Goal: Complete application form: Complete application form

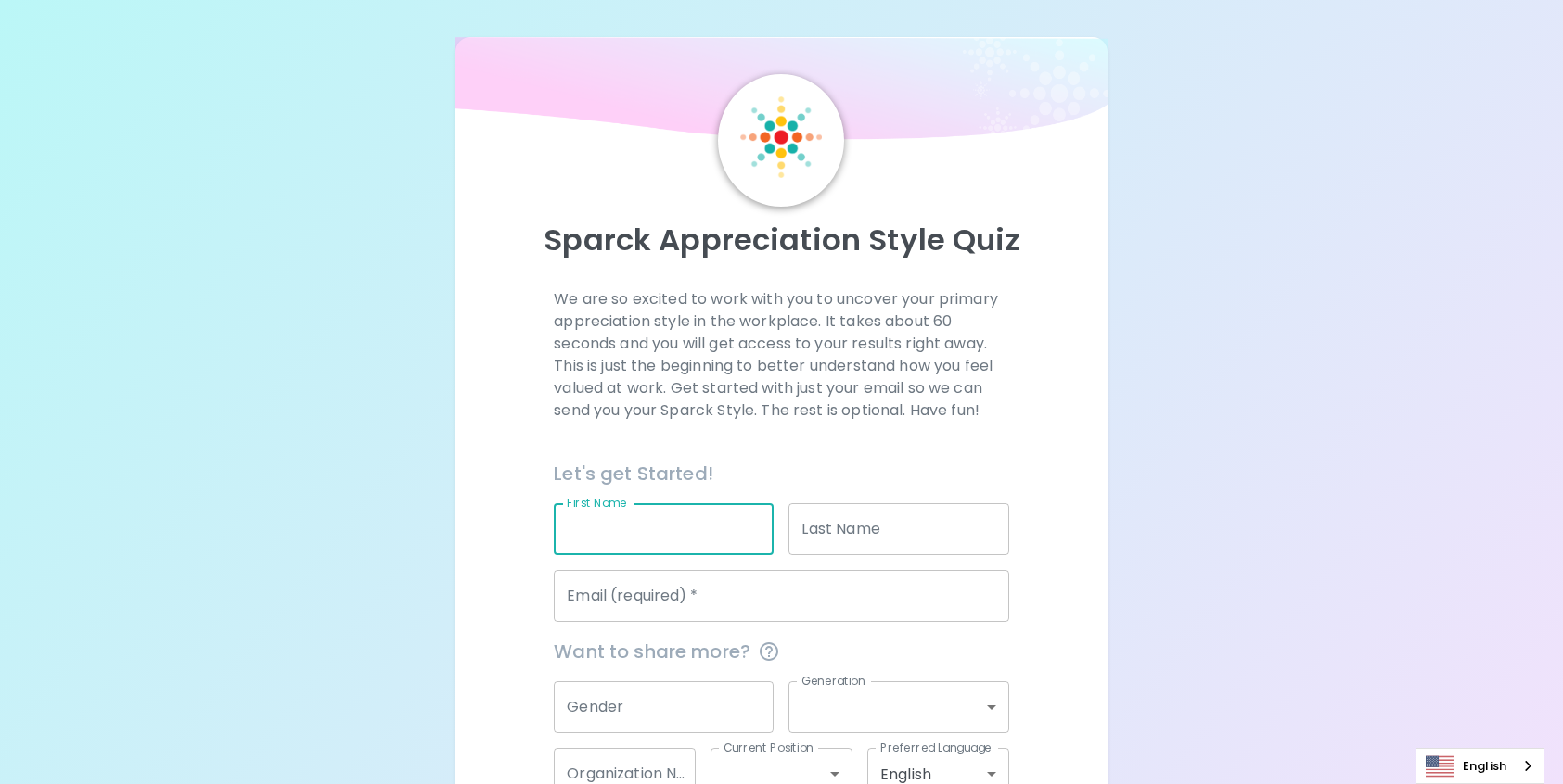
type input "Brytnie"
type input "[PERSON_NAME]"
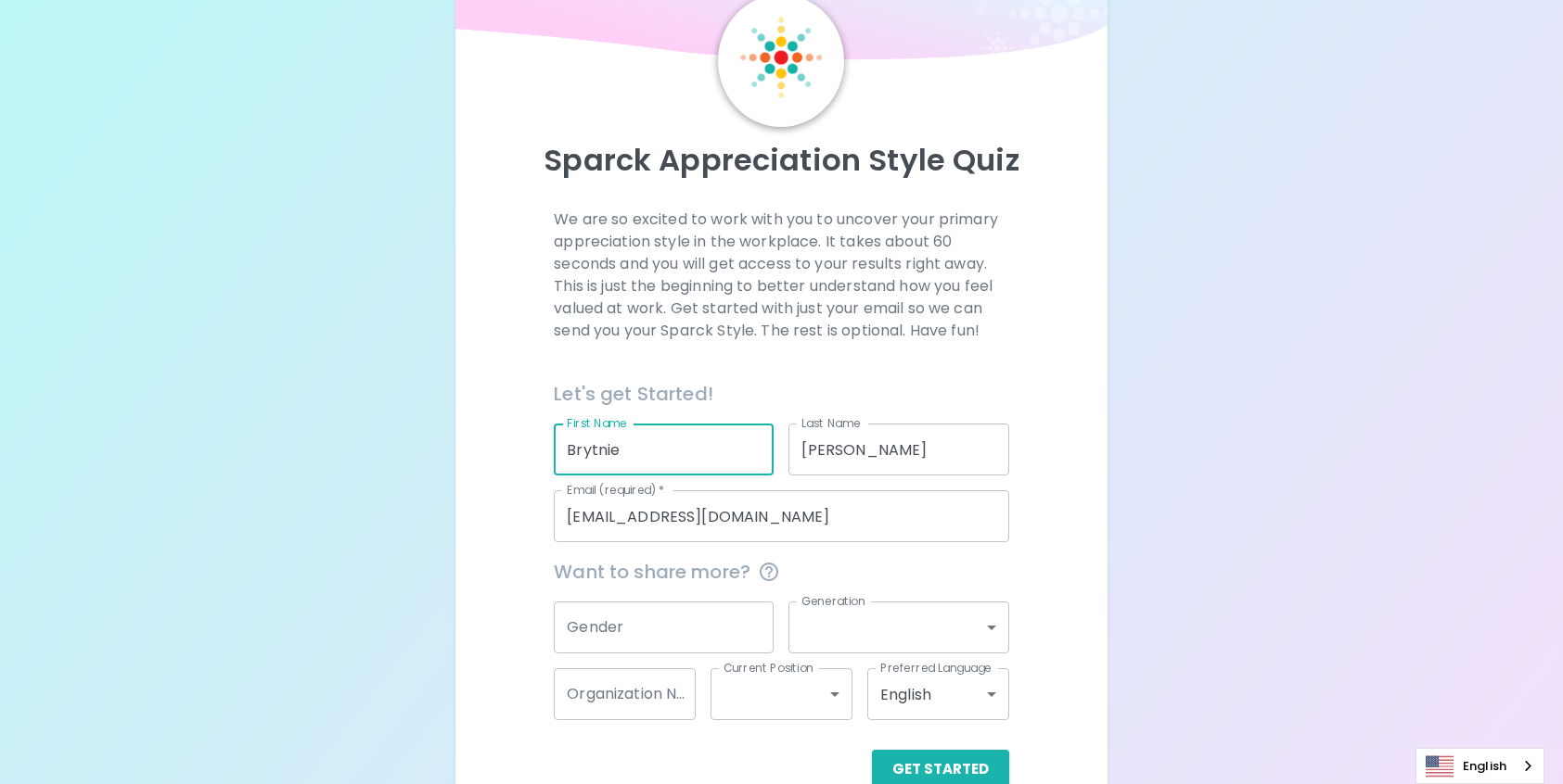
scroll to position [122, 0]
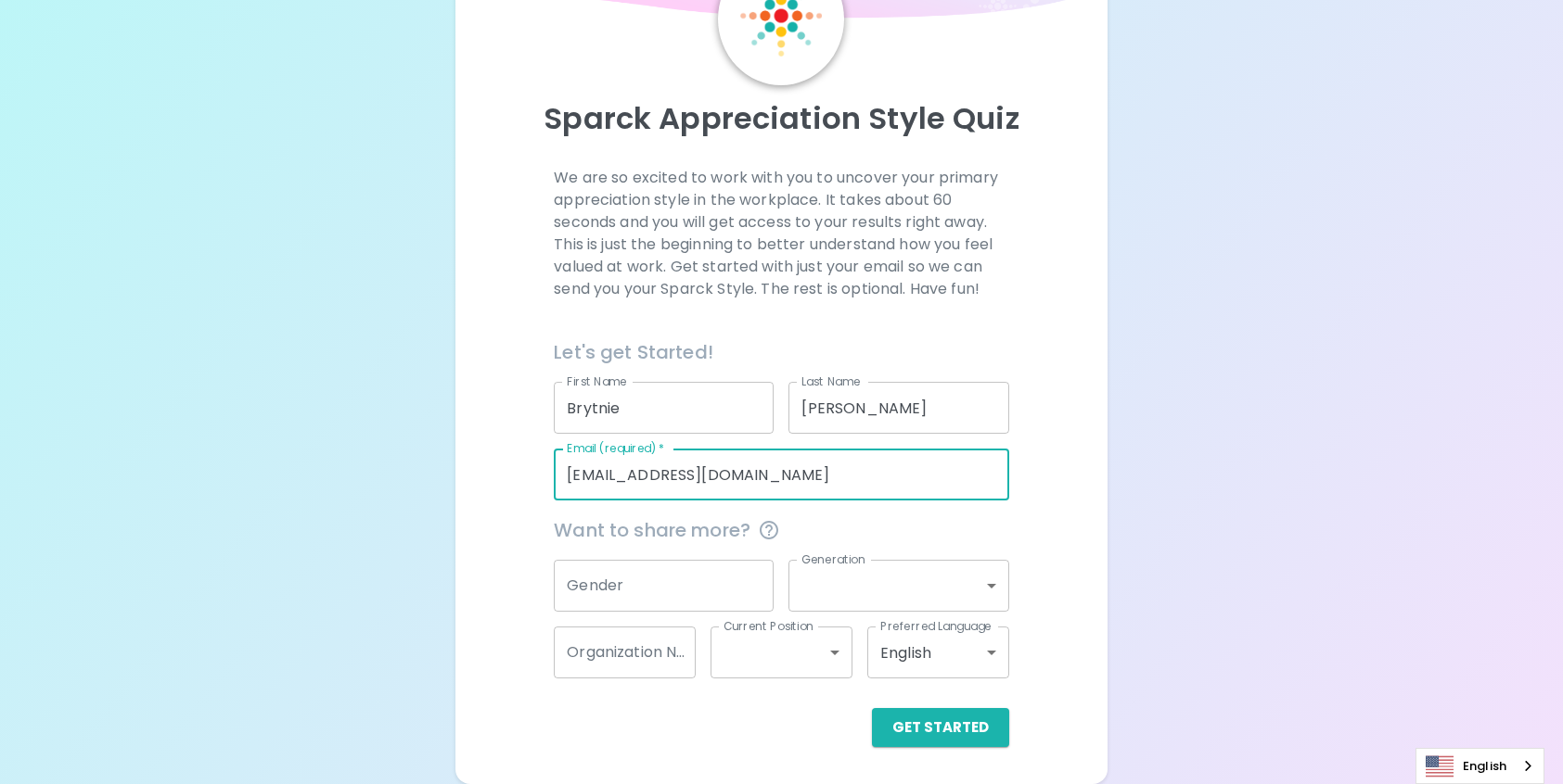
drag, startPoint x: 855, startPoint y: 484, endPoint x: 457, endPoint y: 490, distance: 398.0
click at [457, 490] on div "Sparck Appreciation Style Quiz We are so excited to work with you to uncover yo…" at bounding box center [781, 350] width 651 height 868
type input "[EMAIL_ADDRESS][PERSON_NAME][DOMAIN_NAME]"
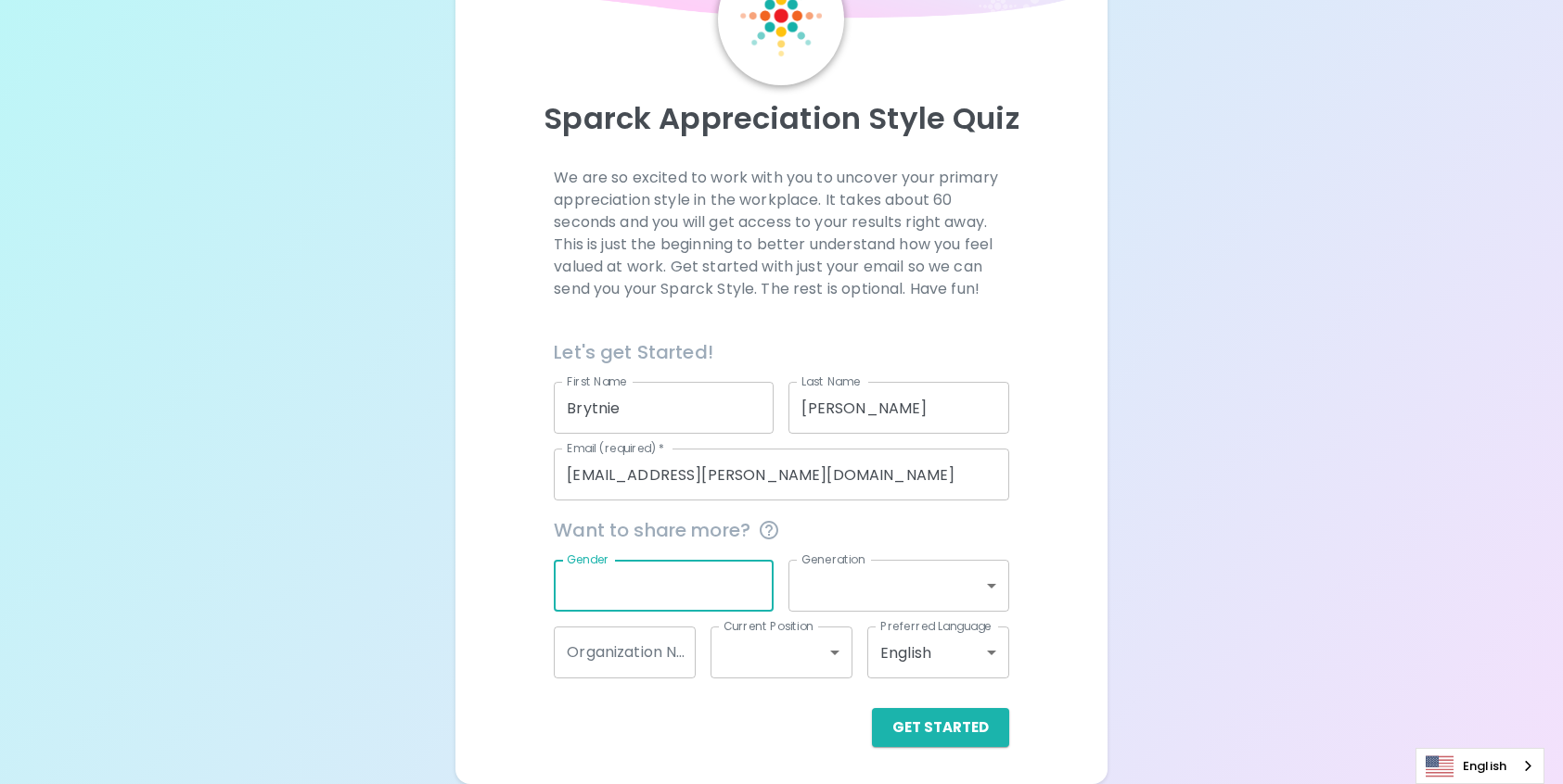
click at [664, 574] on input "Gender" at bounding box center [663, 586] width 220 height 52
click at [872, 570] on body "Sparck Appreciation Style Quiz We are so excited to work with you to uncover yo…" at bounding box center [782, 331] width 1563 height 906
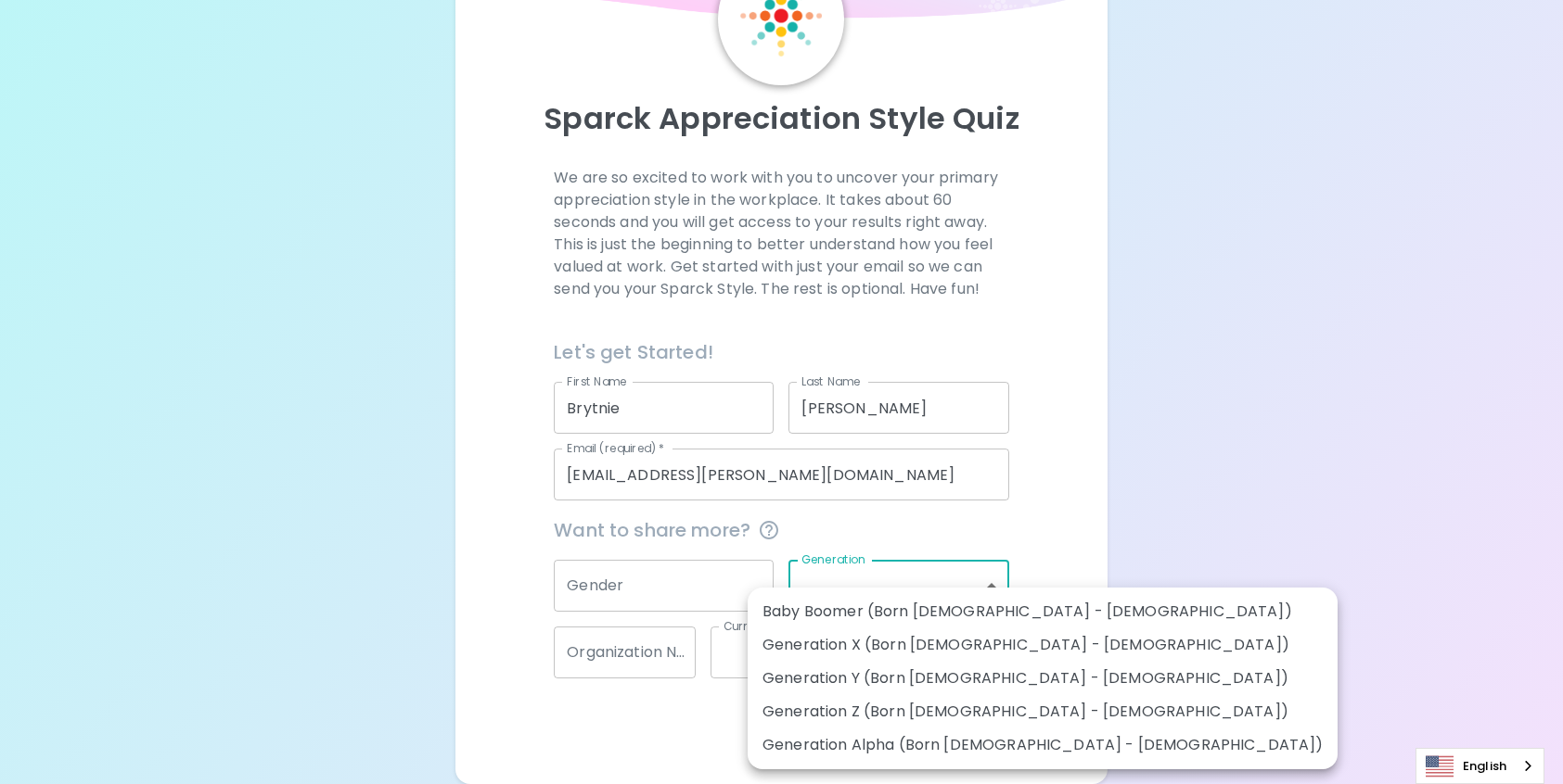
click at [833, 681] on li "Generation Y (Born [DEMOGRAPHIC_DATA] - [DEMOGRAPHIC_DATA])" at bounding box center [1043, 679] width 590 height 34
type input "generation_y"
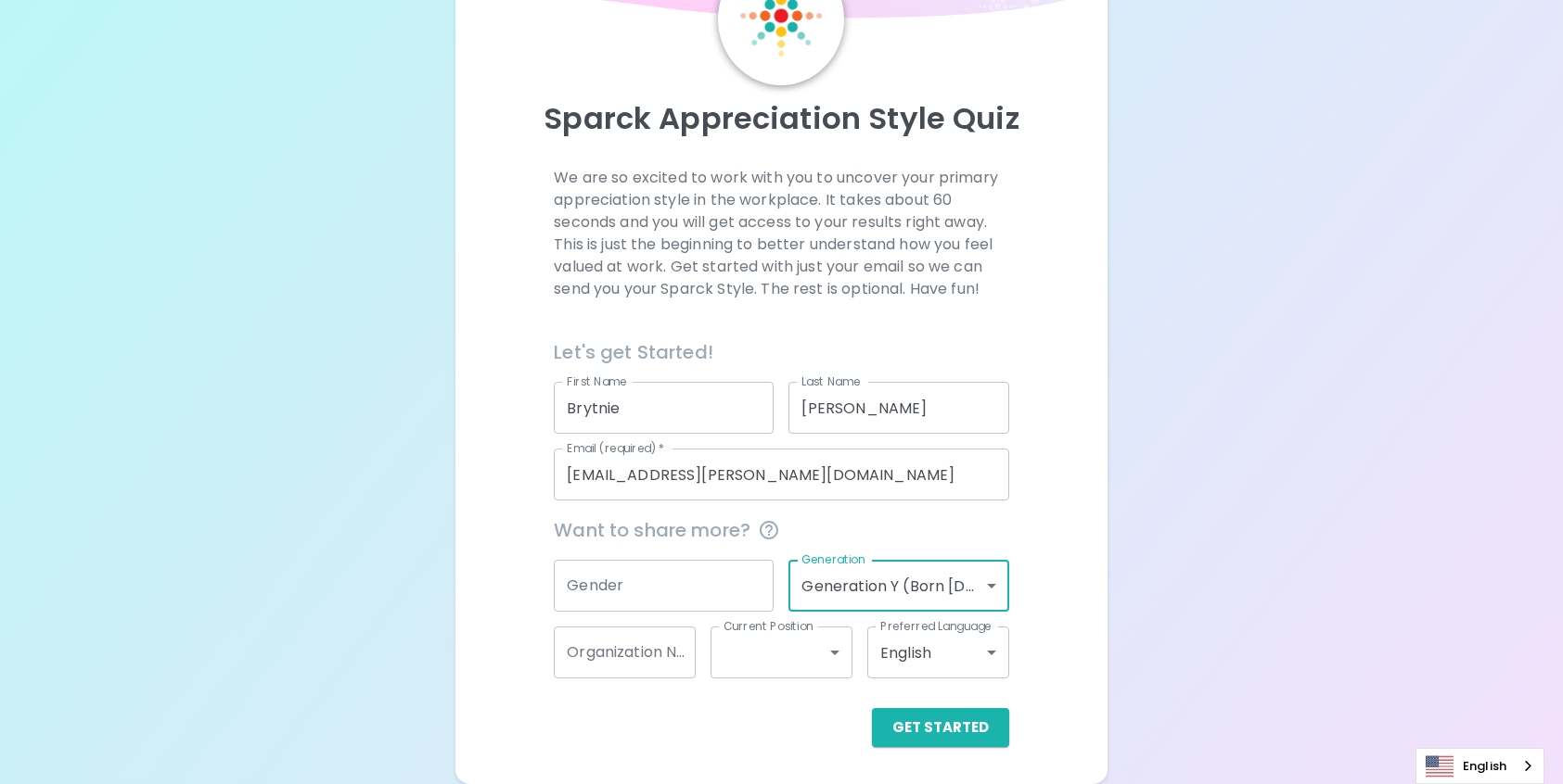
click at [612, 583] on input "Gender" at bounding box center [663, 586] width 220 height 52
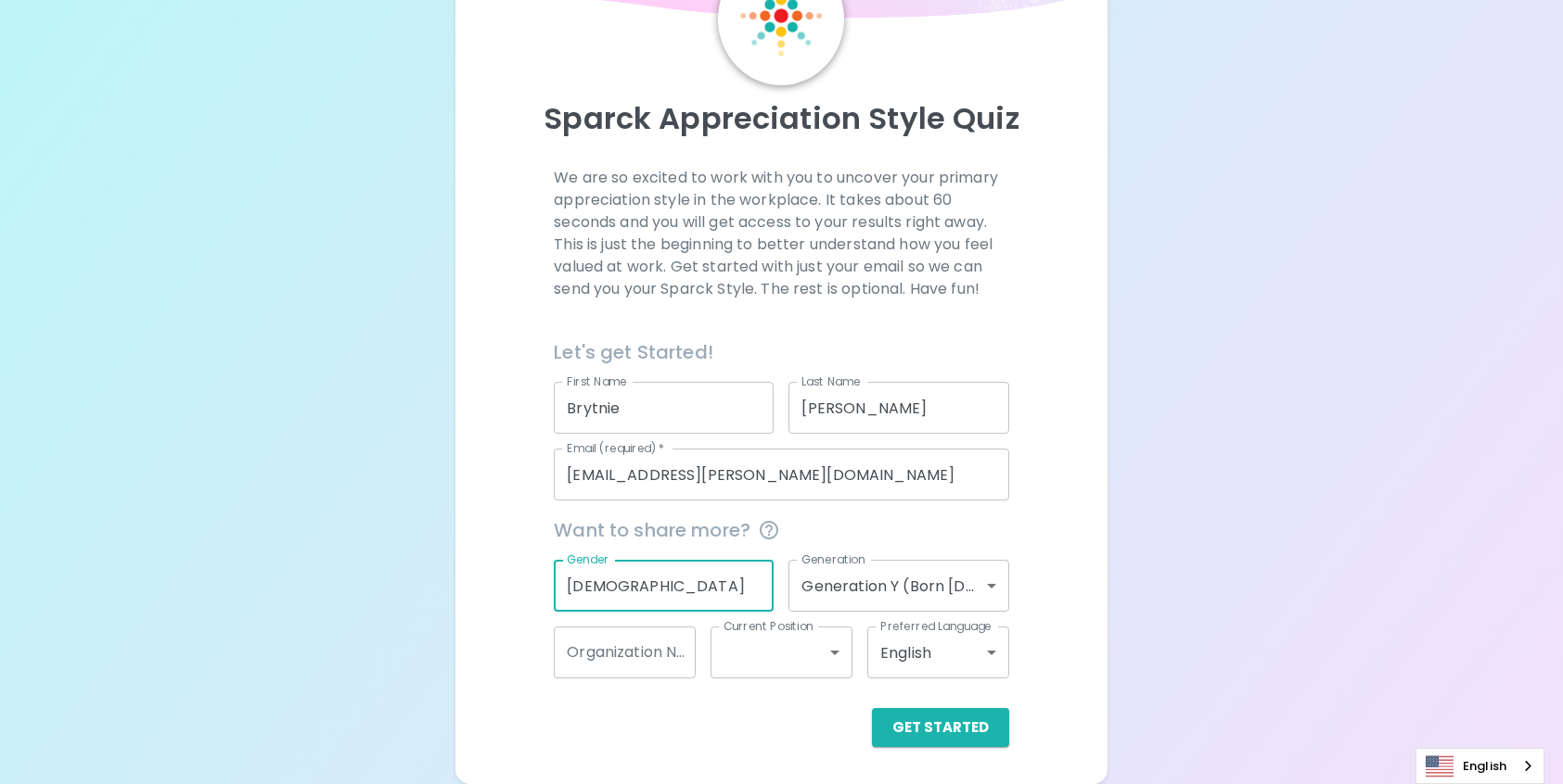
type input "[DEMOGRAPHIC_DATA]"
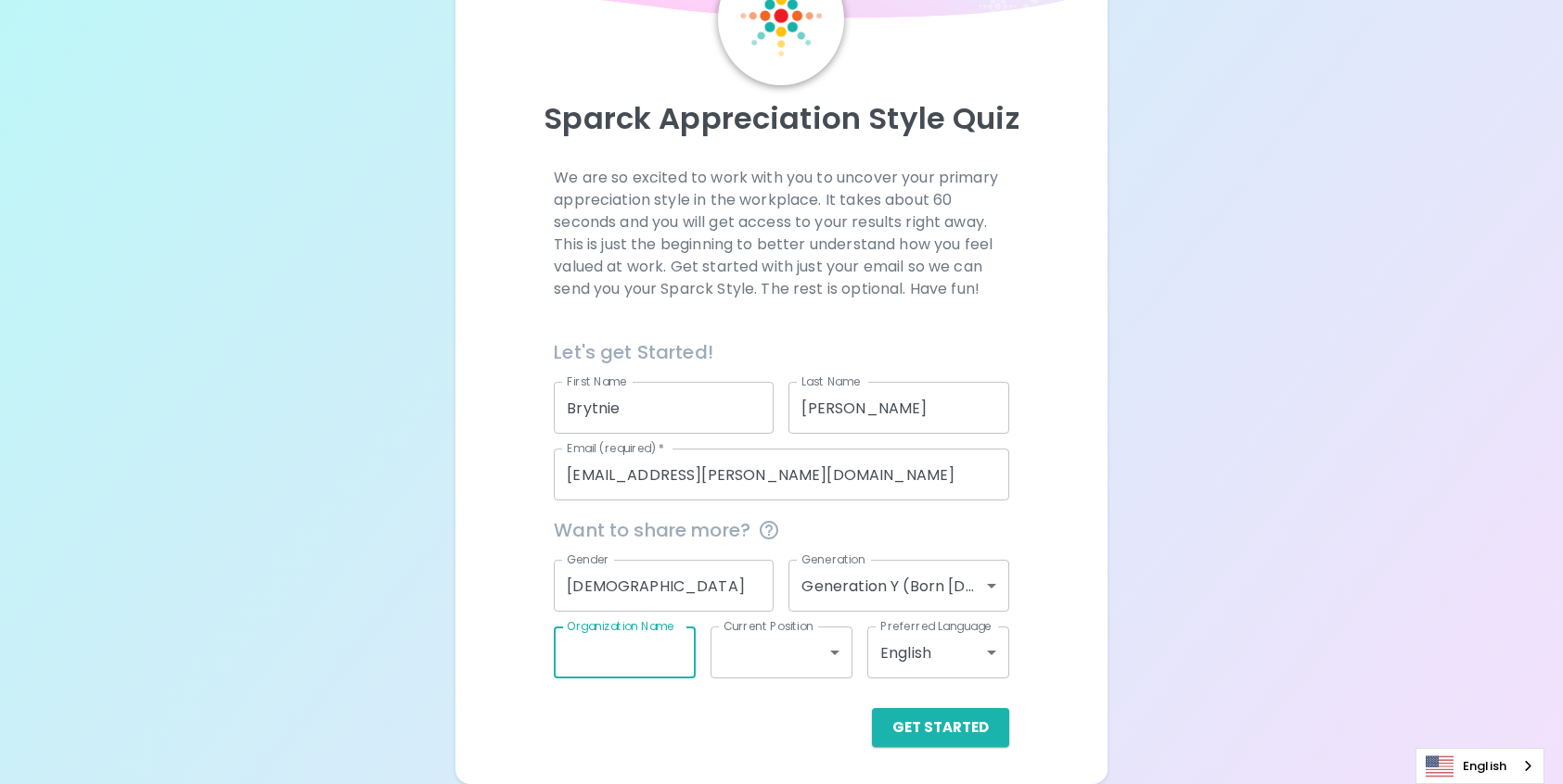
click at [664, 678] on input "Organization Name" at bounding box center [624, 653] width 142 height 52
type input "Sephora"
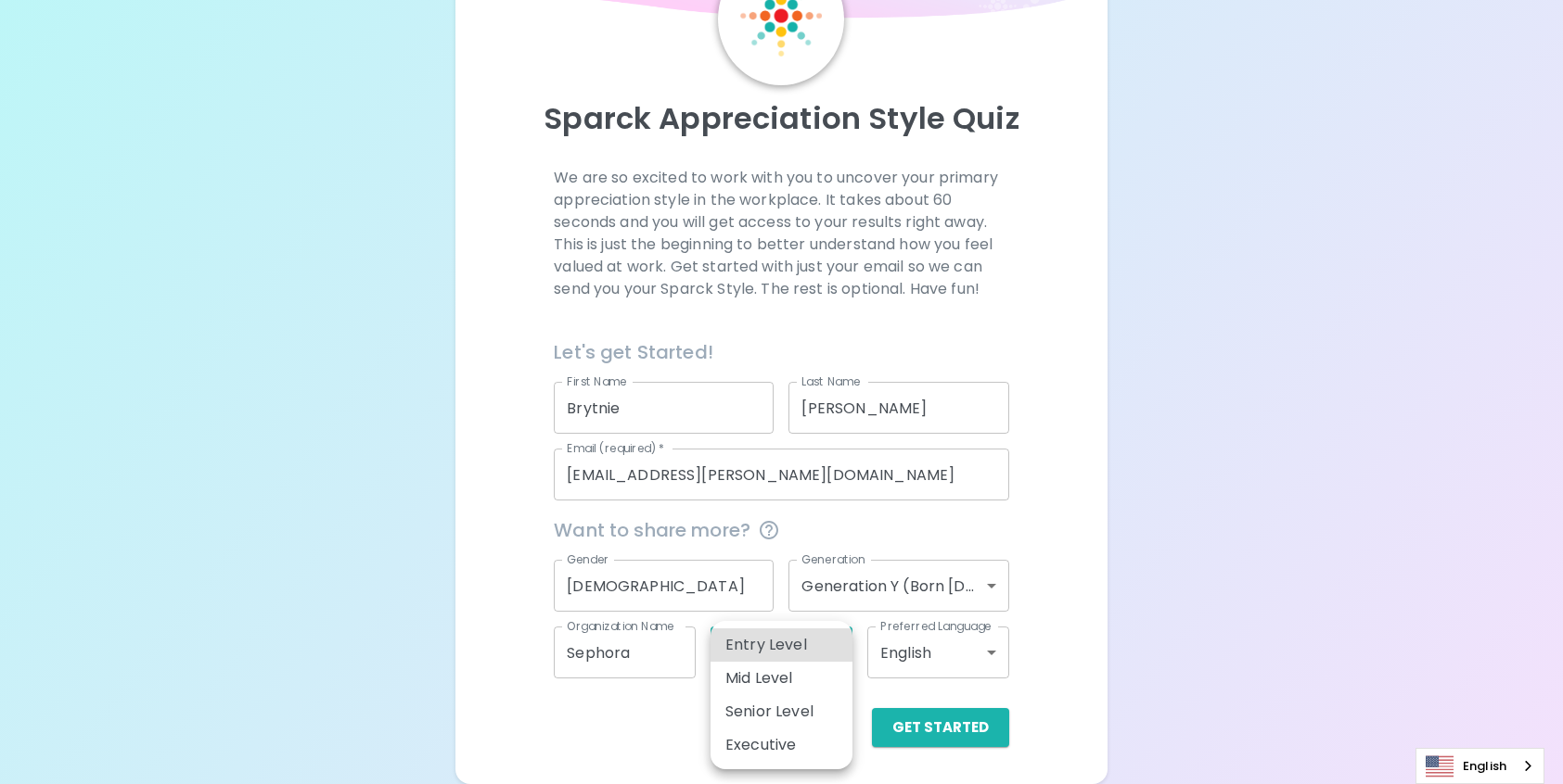
click at [758, 666] on body "Sparck Appreciation Style Quiz We are so excited to work with you to uncover yo…" at bounding box center [782, 331] width 1563 height 906
click at [606, 722] on div at bounding box center [782, 392] width 1563 height 784
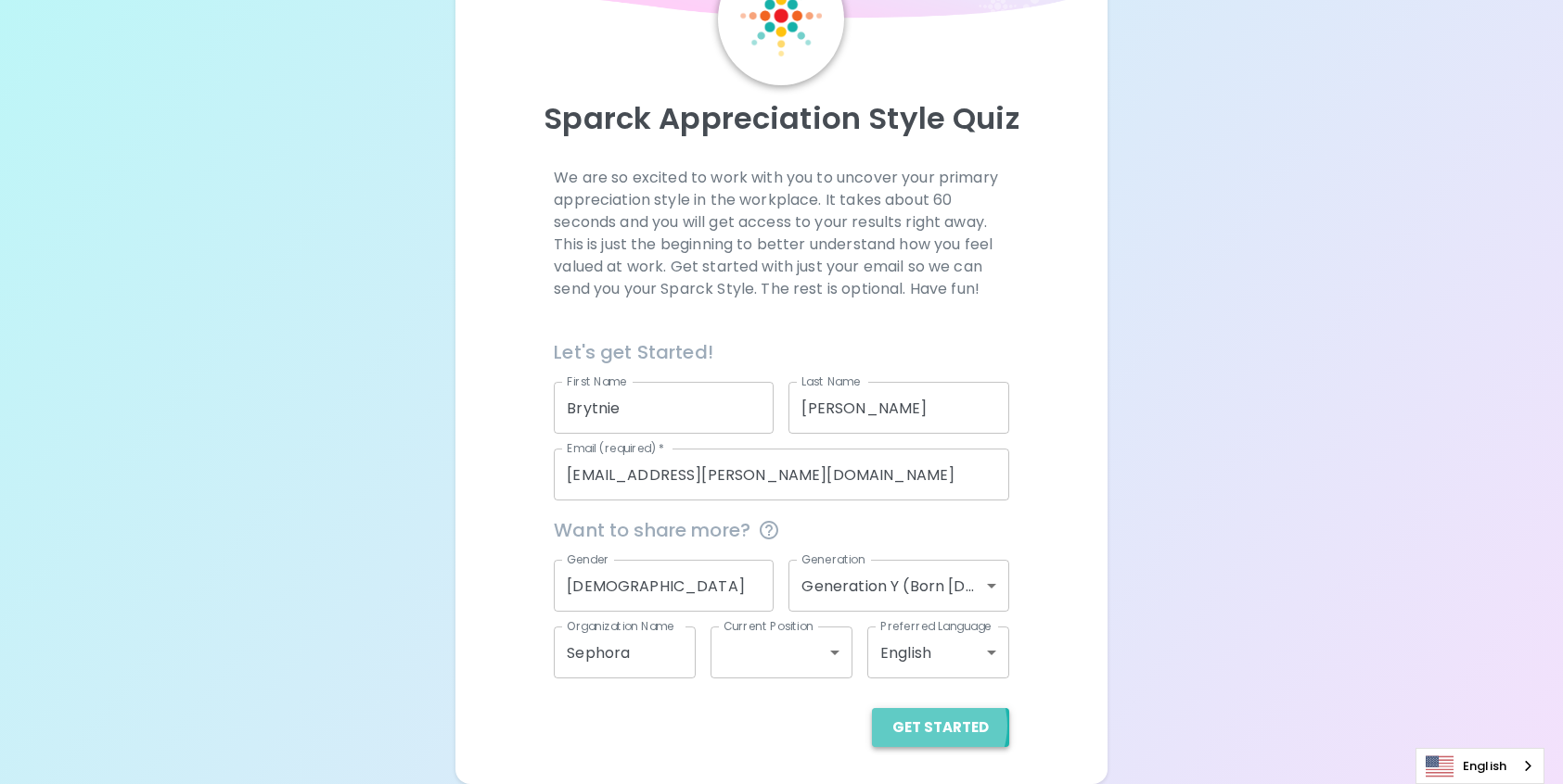
click at [933, 726] on button "Get Started" at bounding box center [940, 728] width 137 height 39
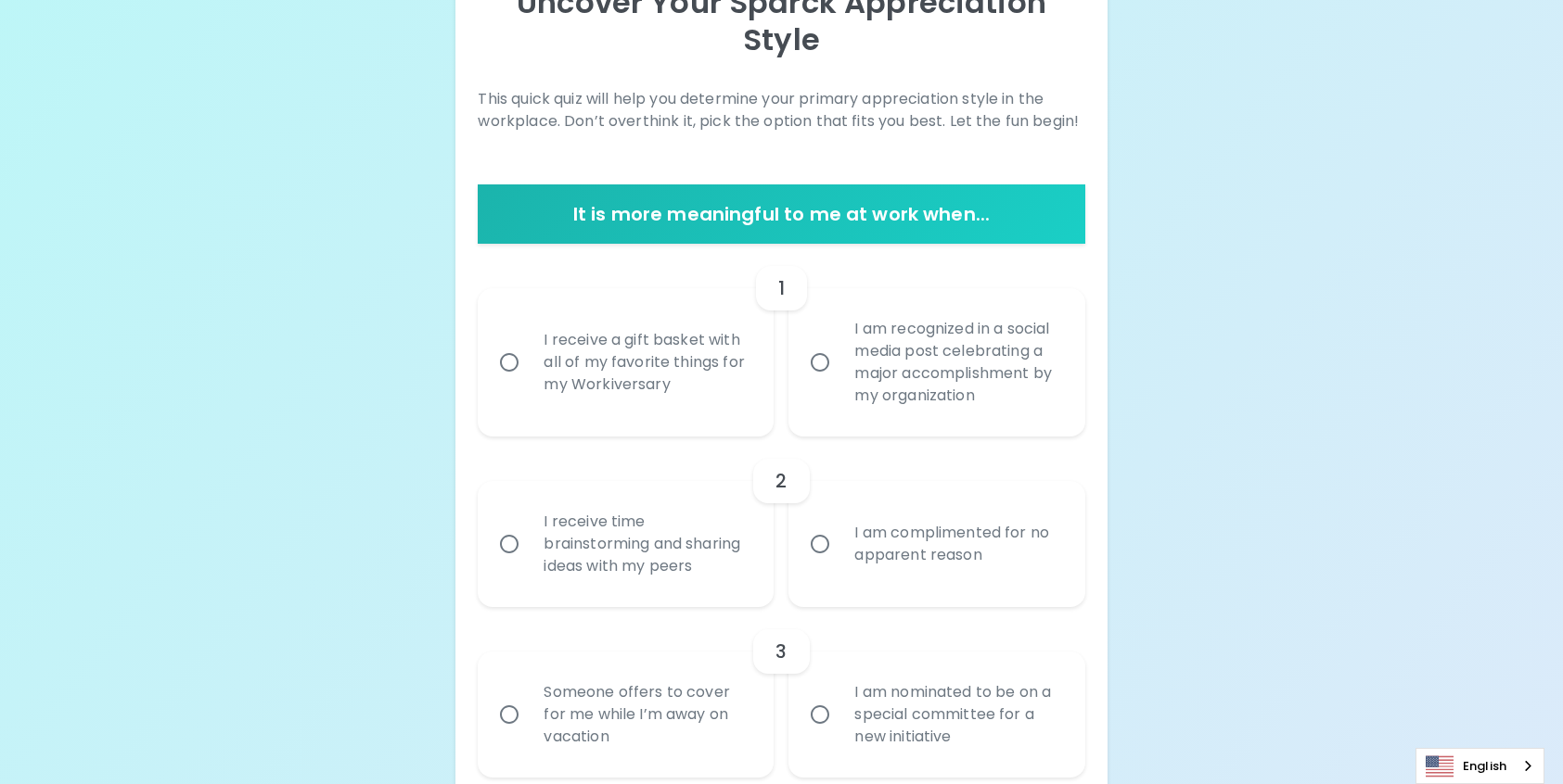
scroll to position [238, 0]
click at [799, 367] on label "I am recognized in a social media post celebrating a major accomplishment by my…" at bounding box center [926, 361] width 296 height 148
click at [800, 367] on input "I am recognized in a social media post celebrating a major accomplishment by my…" at bounding box center [819, 362] width 39 height 39
radio input "true"
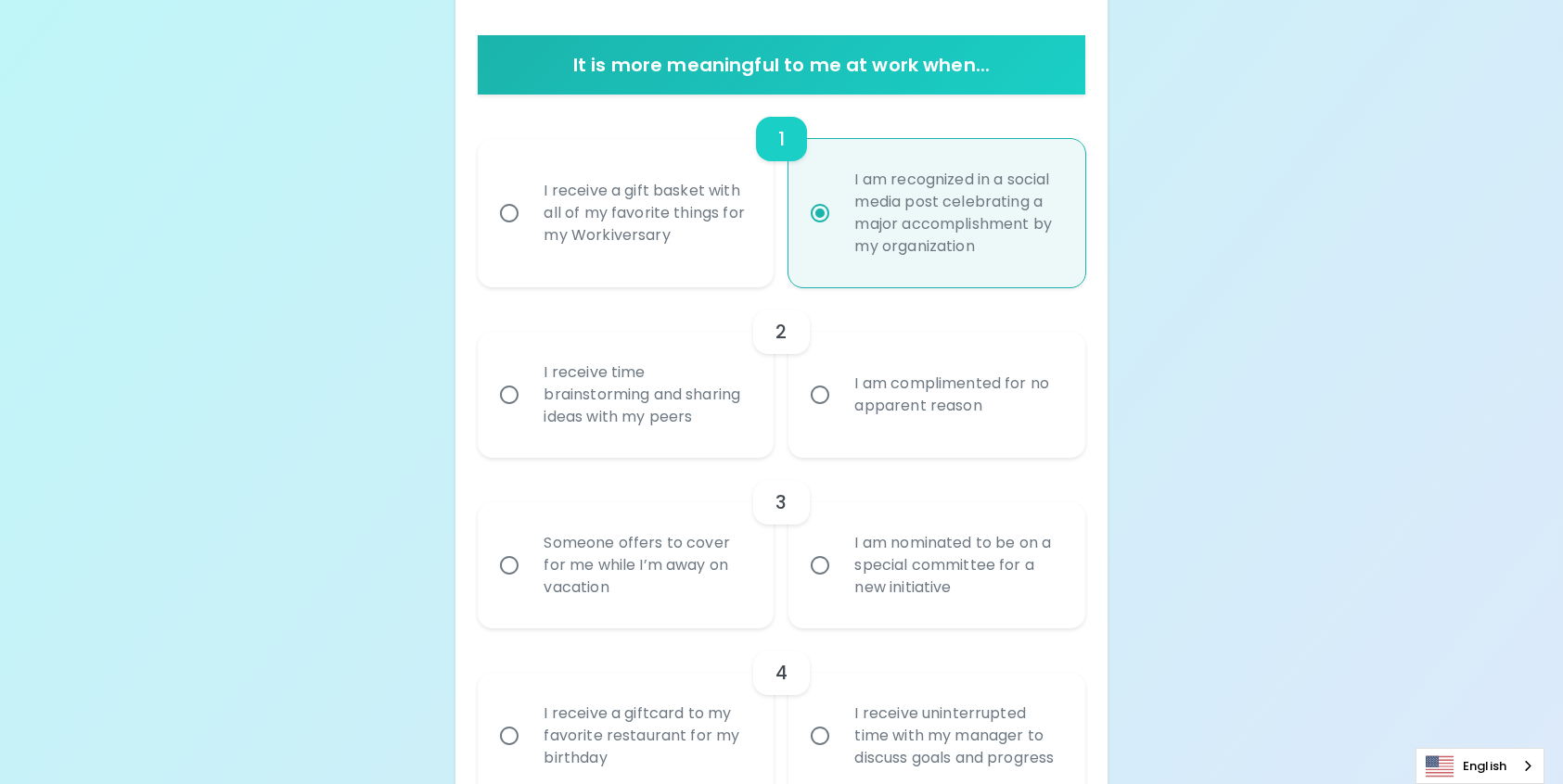
click at [641, 272] on label "I receive a gift basket with all of my favorite things for my Workiversary" at bounding box center [615, 213] width 296 height 148
click at [529, 233] on input "I receive a gift basket with all of my favorite things for my Workiversary" at bounding box center [509, 213] width 39 height 39
radio input "true"
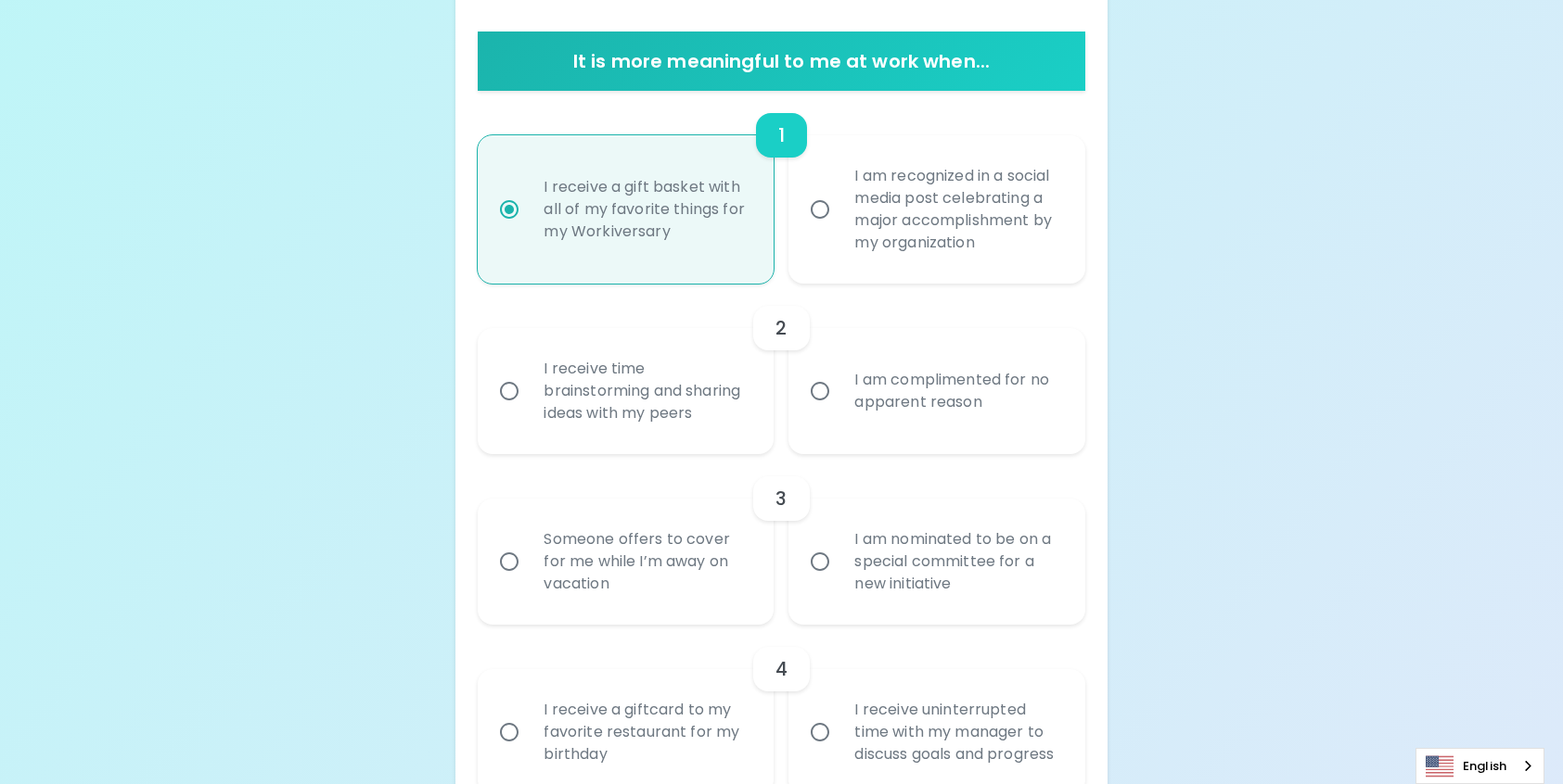
click at [827, 245] on label "I am recognized in a social media post celebrating a major accomplishment by my…" at bounding box center [926, 209] width 296 height 148
click at [827, 229] on input "I am recognized in a social media post celebrating a major accomplishment by my…" at bounding box center [819, 210] width 39 height 39
radio input "true"
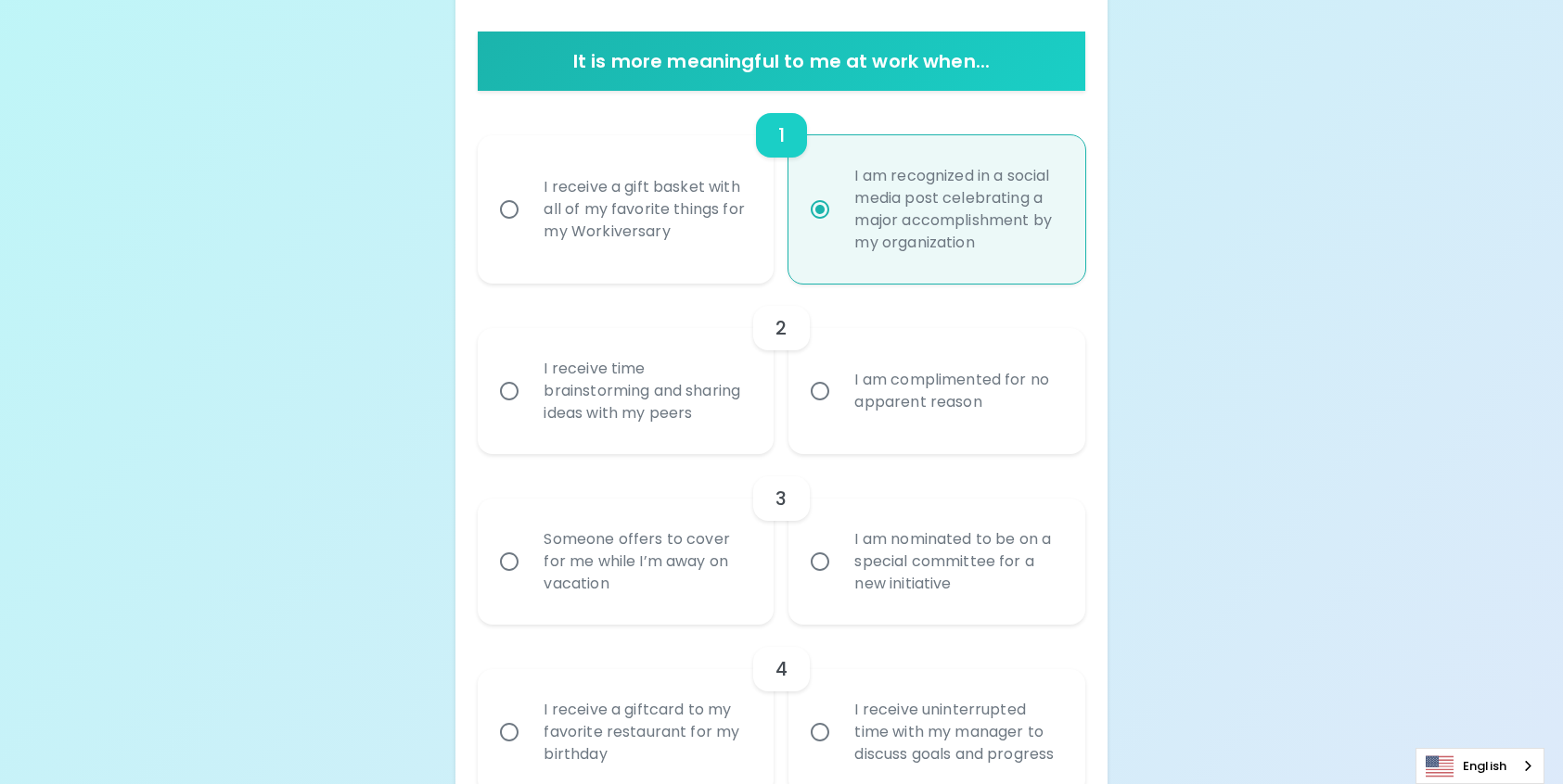
scroll to position [403, 0]
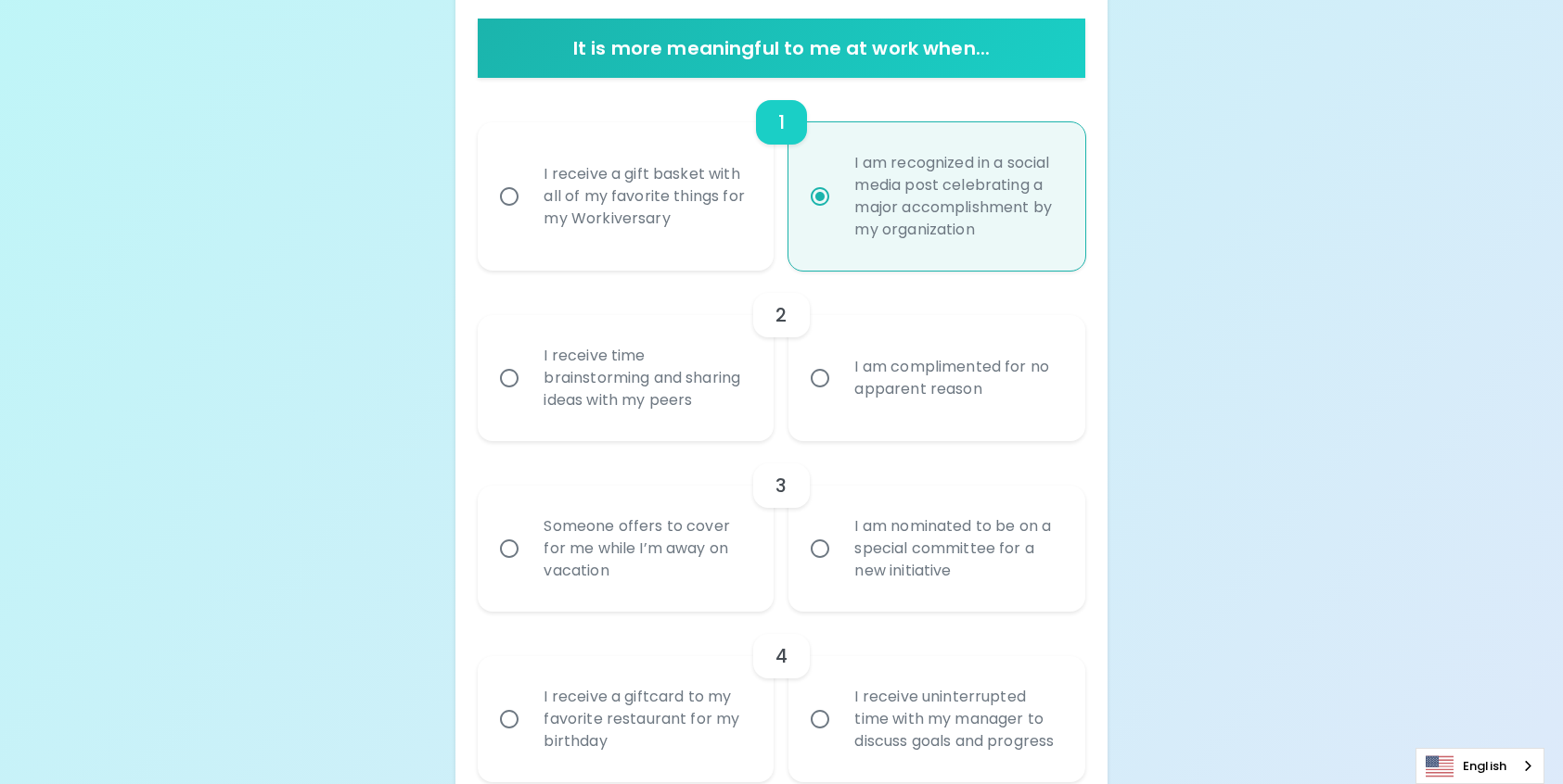
click at [605, 381] on div "I receive time brainstorming and sharing ideas with my peers" at bounding box center [646, 378] width 235 height 111
click at [529, 381] on input "I receive time brainstorming and sharing ideas with my peers" at bounding box center [509, 378] width 39 height 39
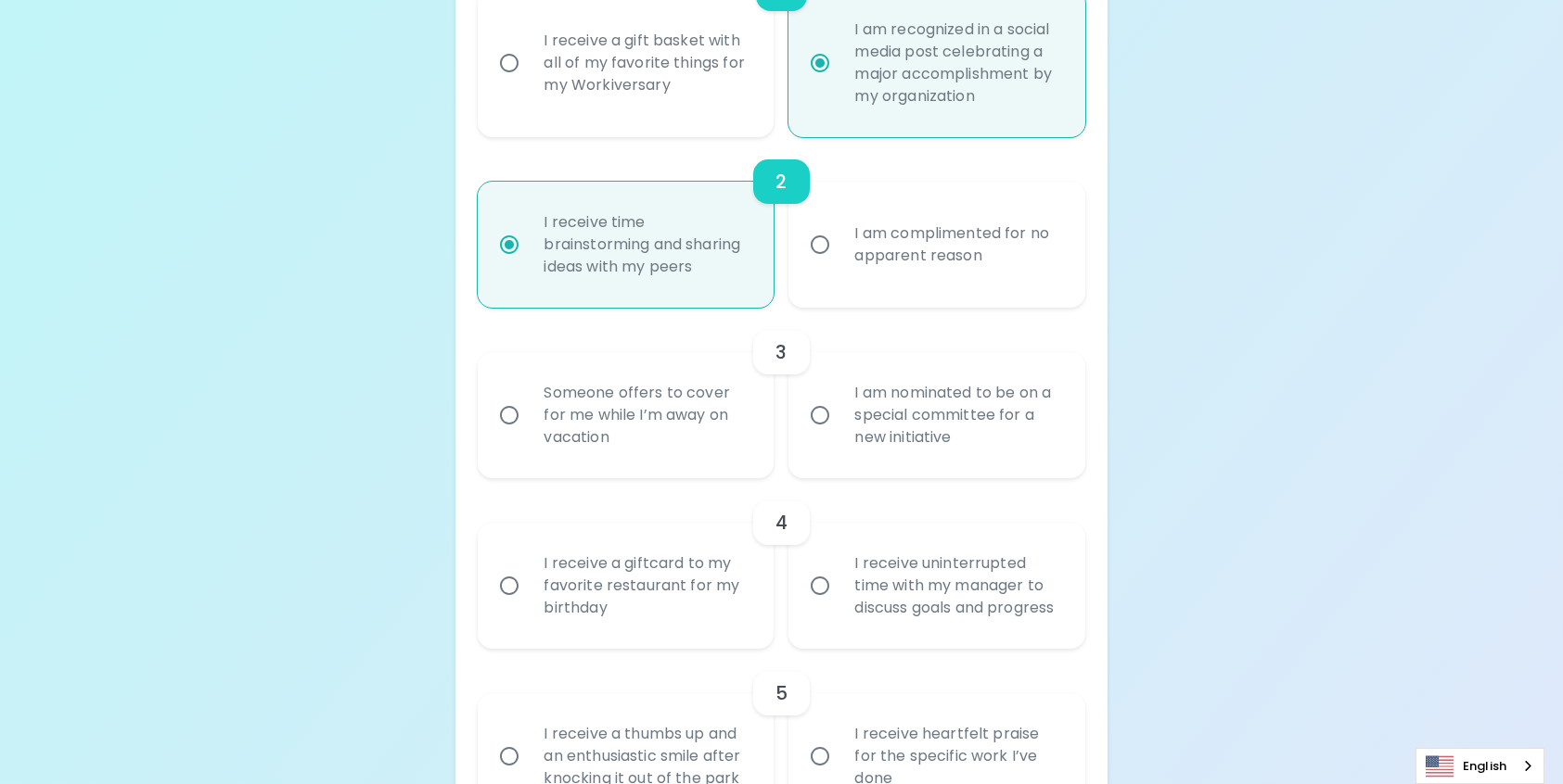
scroll to position [551, 0]
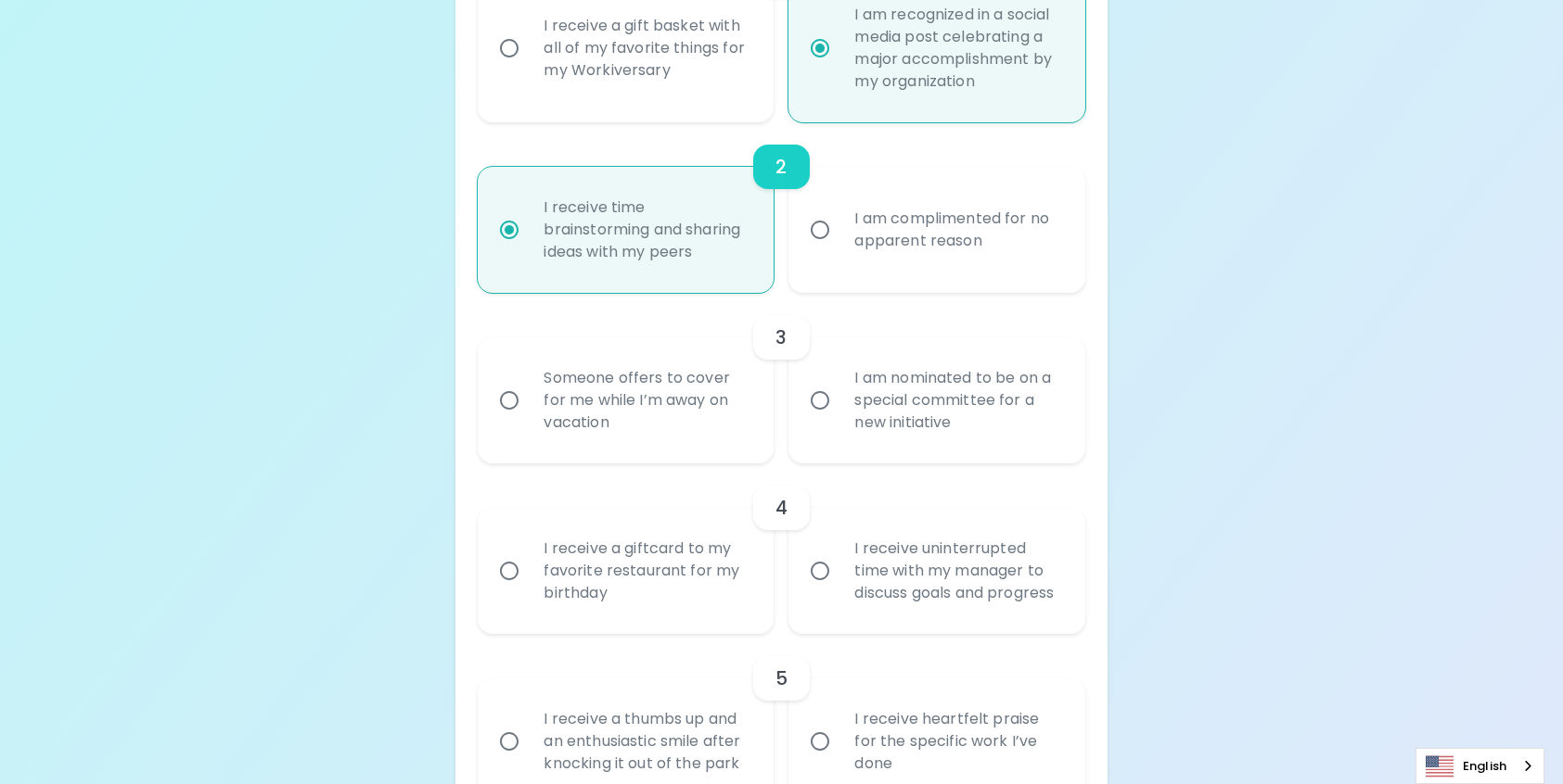
radio input "true"
click at [953, 384] on div "I am nominated to be on a special committee for a new initiative" at bounding box center [957, 400] width 235 height 111
click at [840, 384] on input "I am nominated to be on a special committee for a new initiative" at bounding box center [819, 400] width 39 height 39
radio input "false"
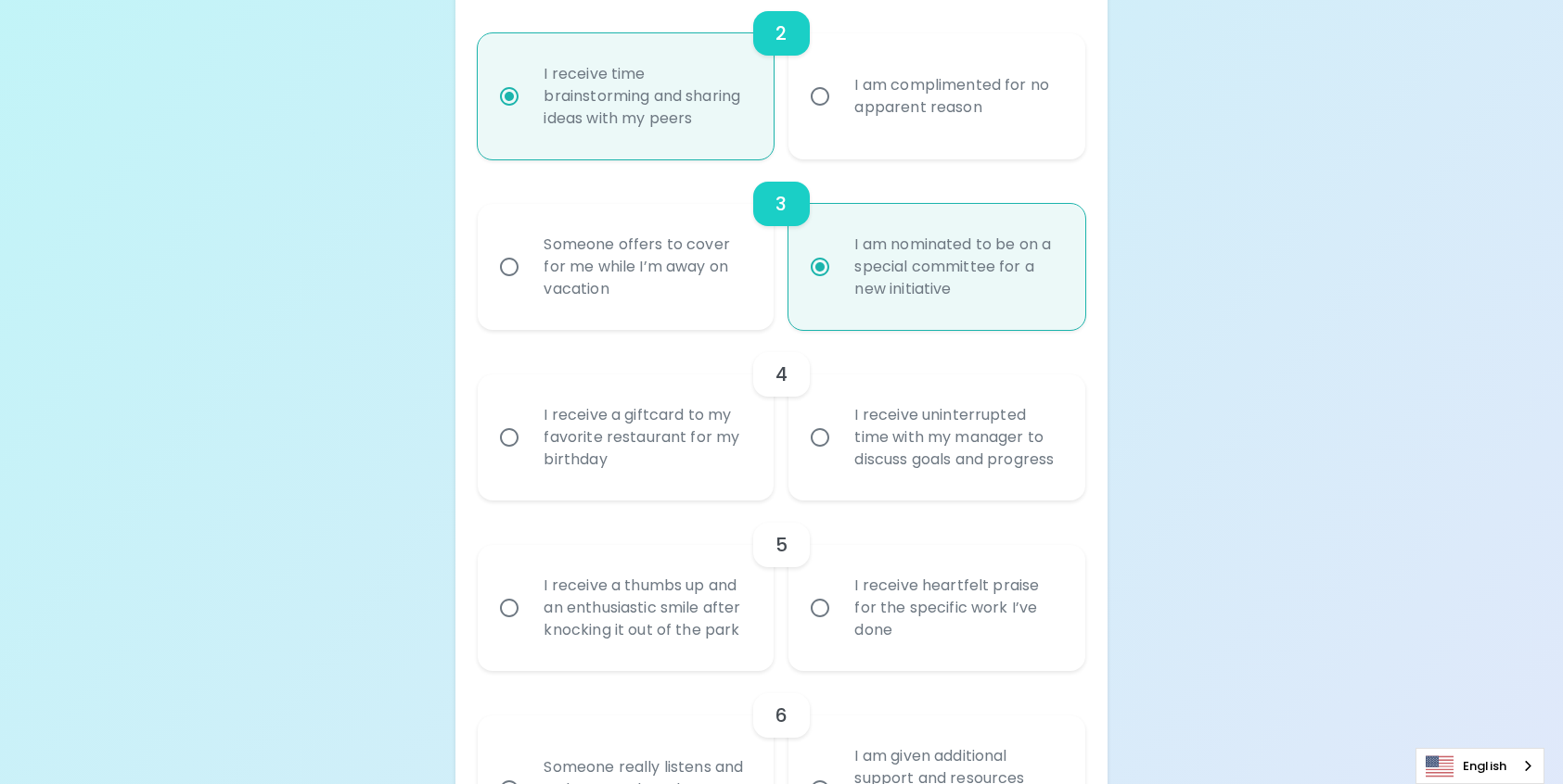
scroll to position [700, 0]
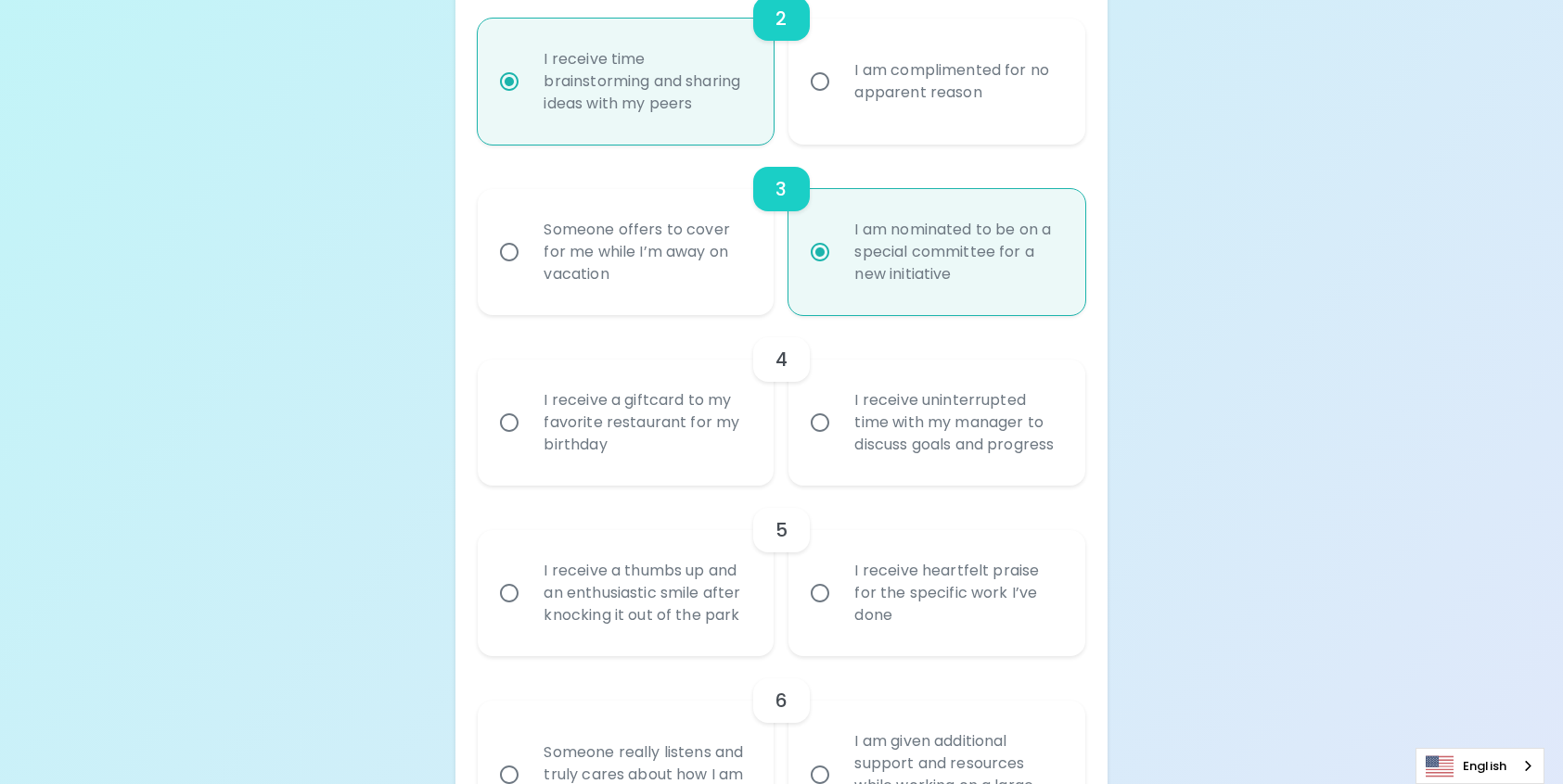
radio input "true"
click at [932, 453] on div "I receive uninterrupted time with my manager to discuss goals and progress" at bounding box center [957, 422] width 235 height 111
click at [840, 442] on input "I receive uninterrupted time with my manager to discuss goals and progress" at bounding box center [819, 422] width 39 height 39
radio input "false"
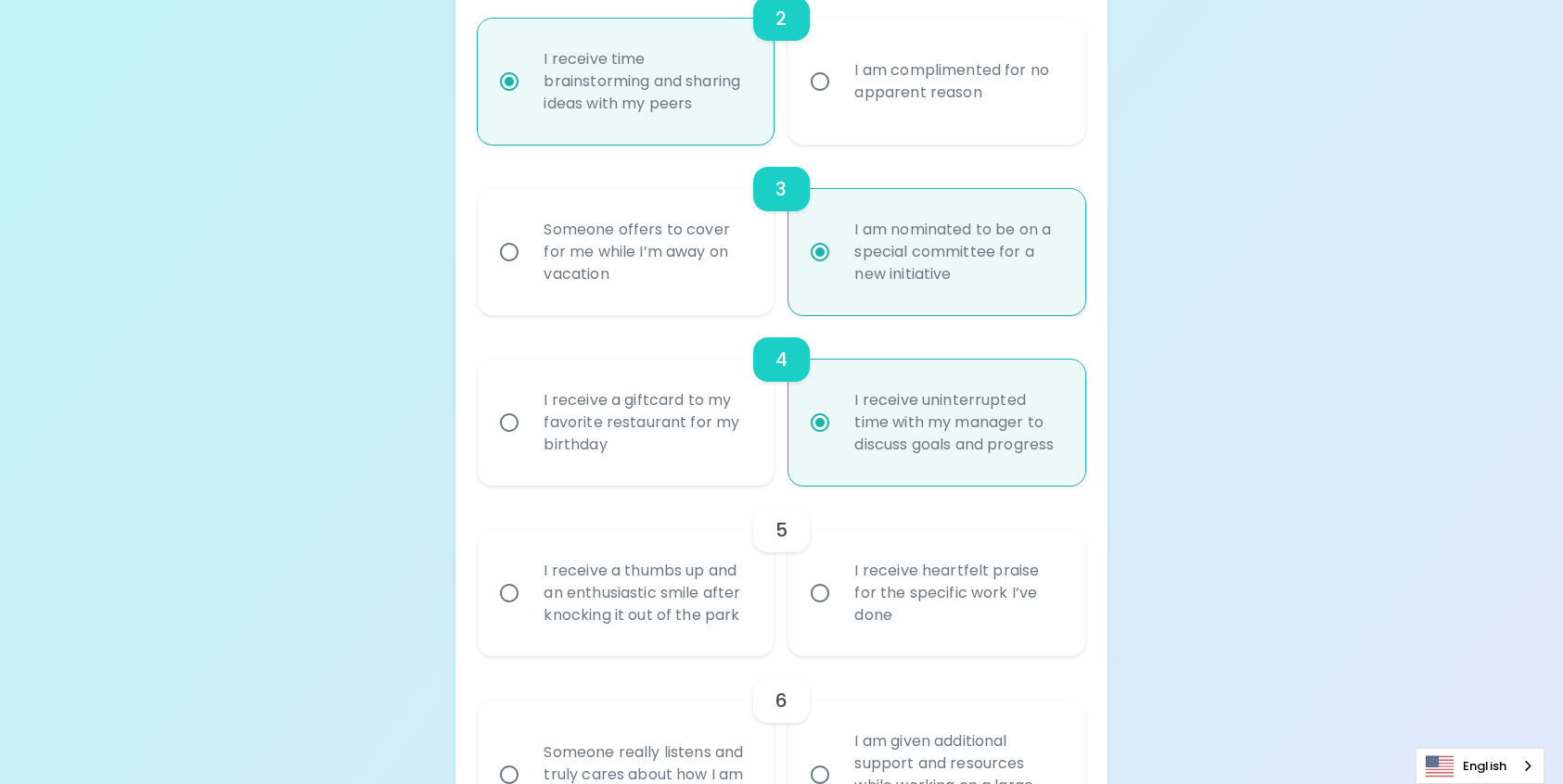
scroll to position [848, 0]
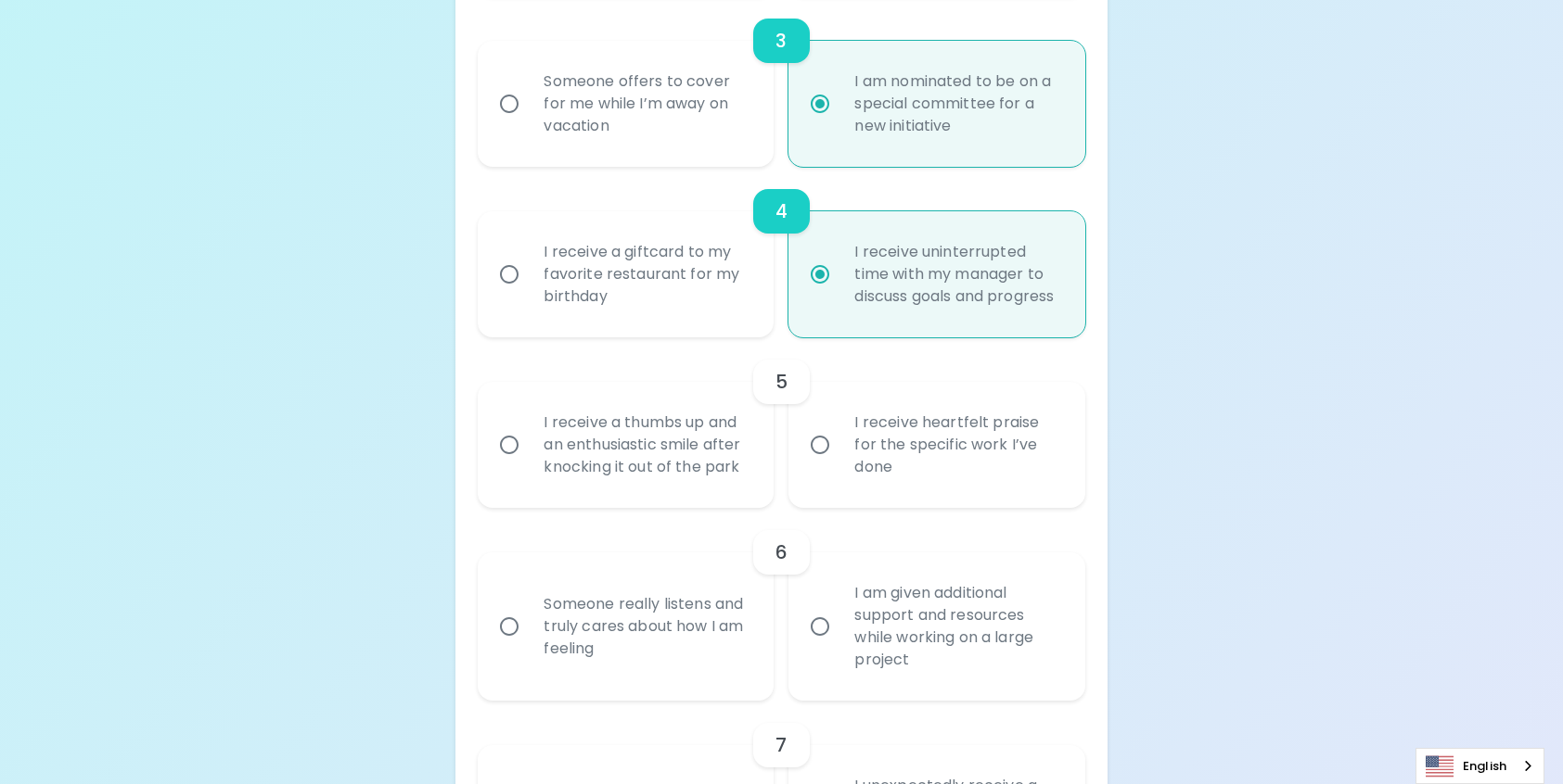
radio input "true"
click at [912, 473] on div "I receive heartfelt praise for the specific work I’ve done" at bounding box center [957, 445] width 235 height 111
click at [840, 464] on input "I receive heartfelt praise for the specific work I’ve done" at bounding box center [819, 445] width 39 height 39
radio input "false"
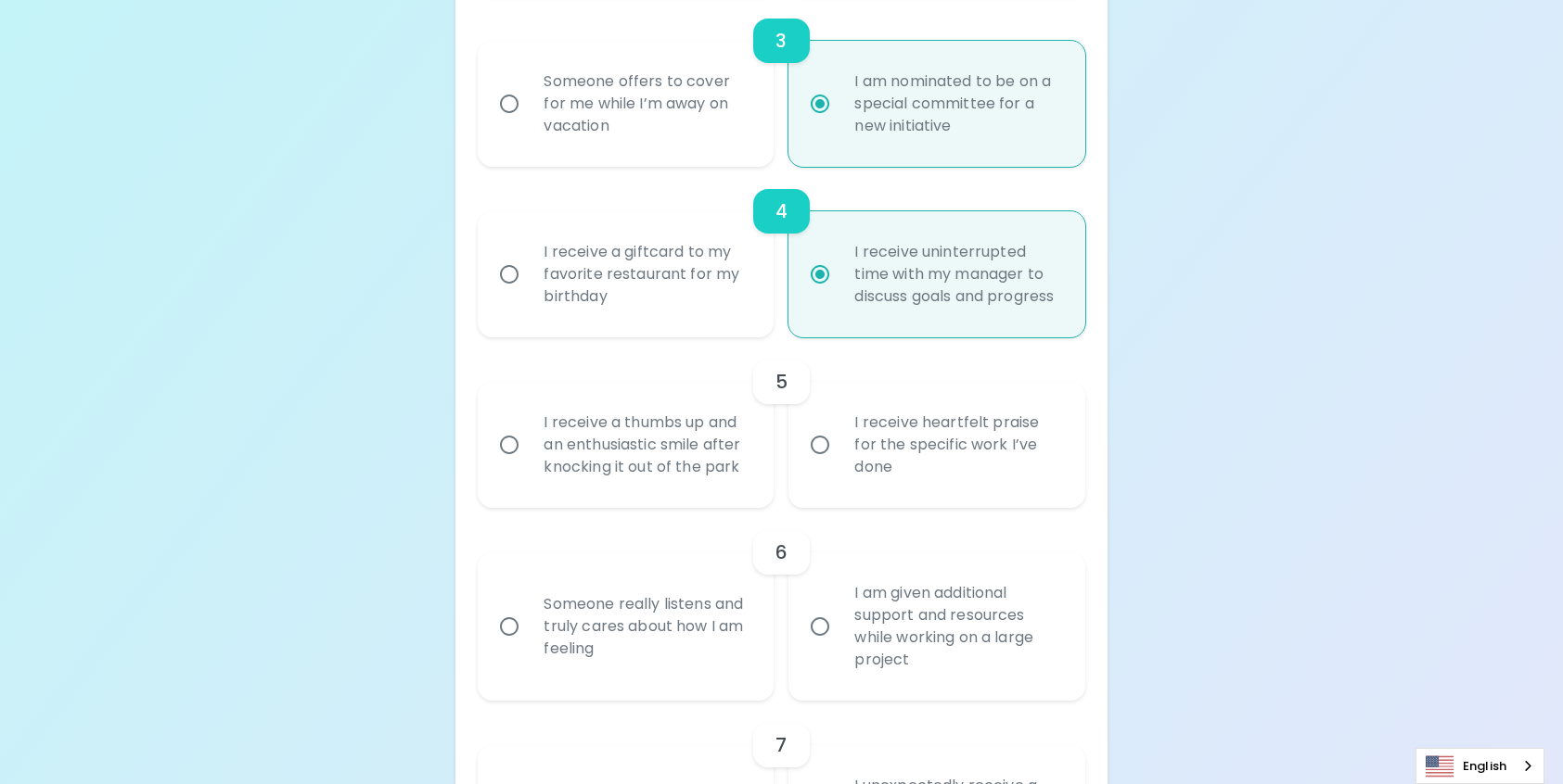
radio input "false"
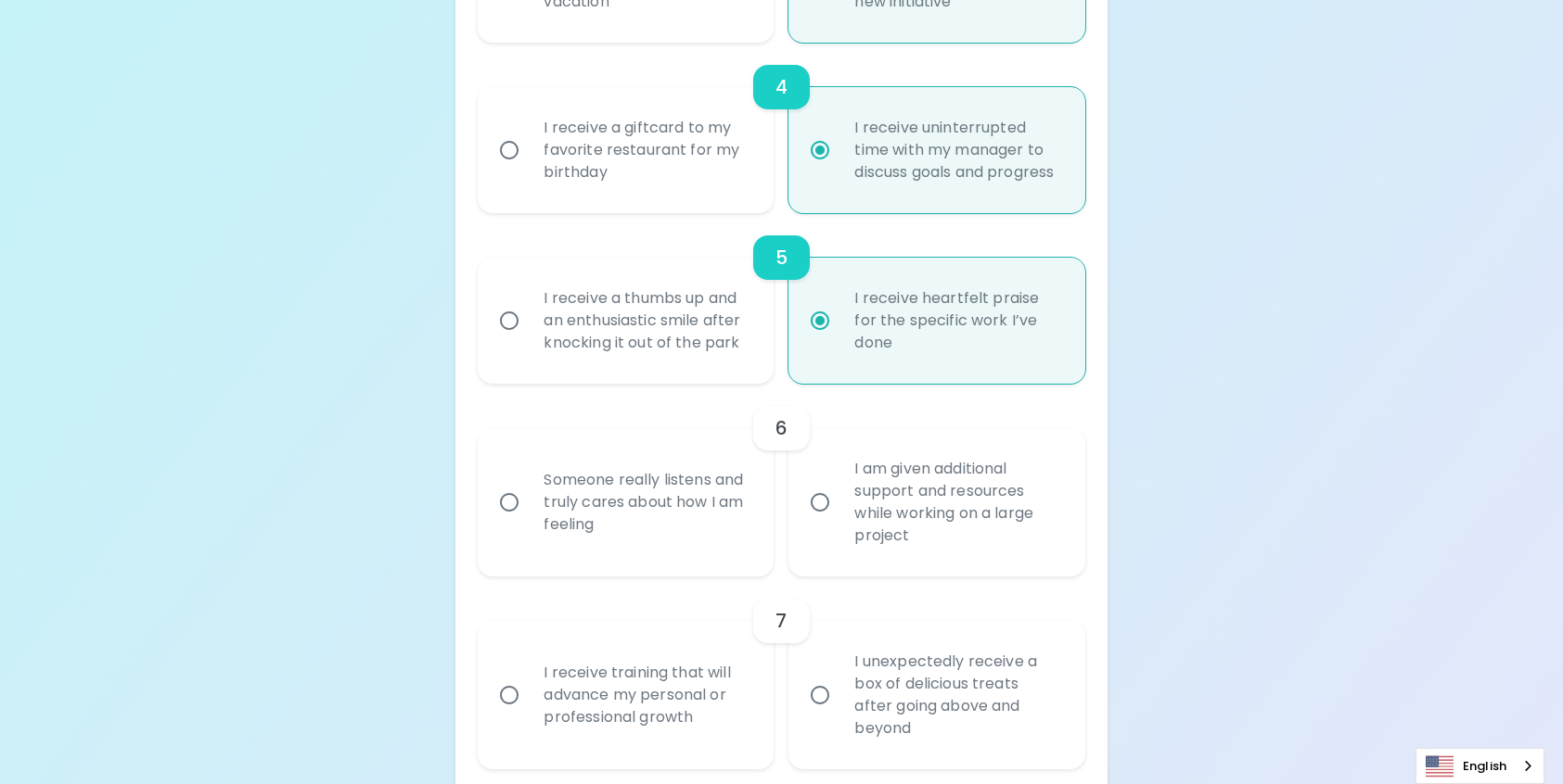
scroll to position [997, 0]
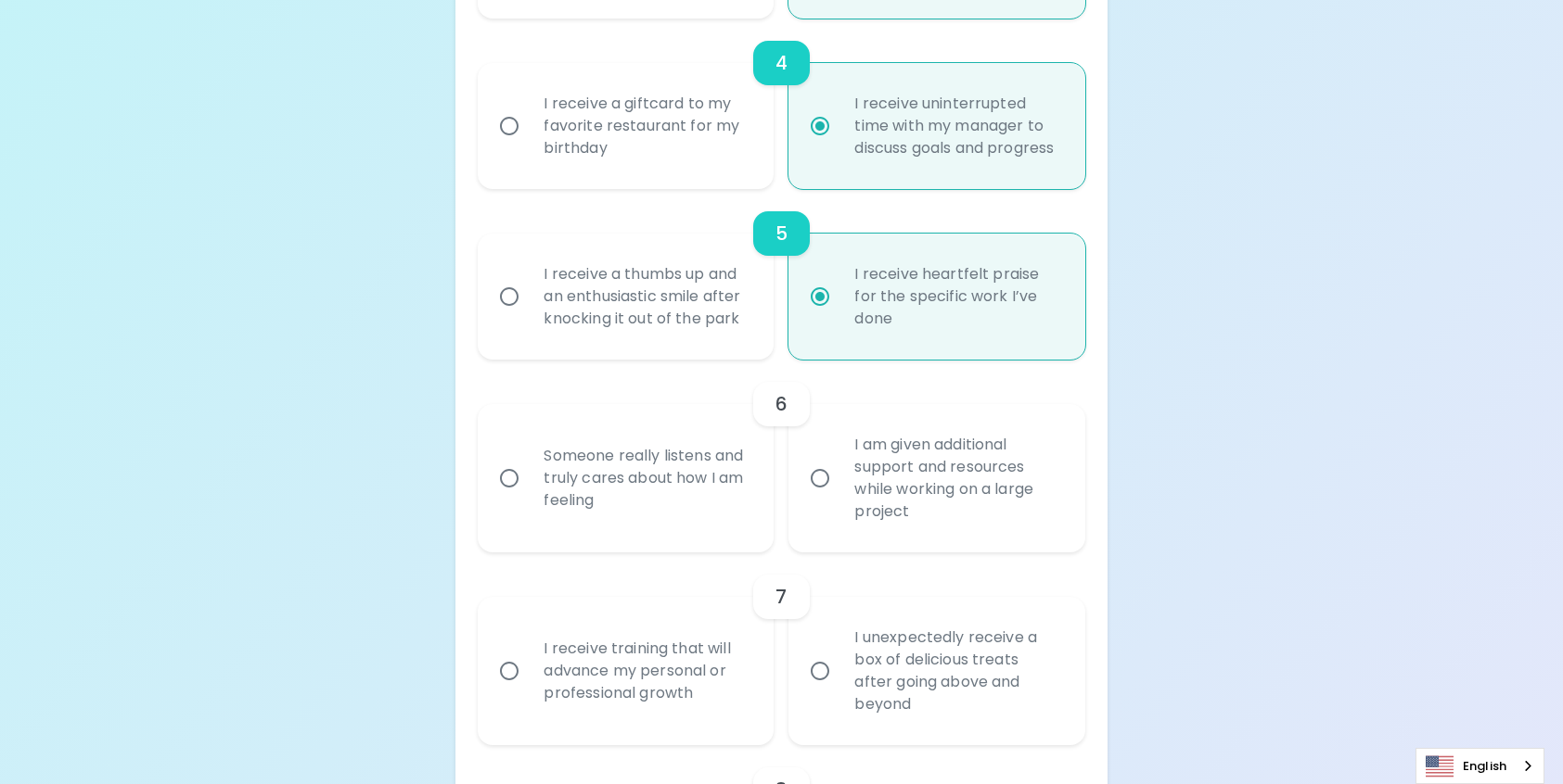
radio input "true"
click at [739, 491] on div "Someone really listens and truly cares about how I am feeling" at bounding box center [646, 478] width 235 height 111
click at [529, 491] on input "Someone really listens and truly cares about how I am feeling" at bounding box center [509, 479] width 39 height 39
radio input "false"
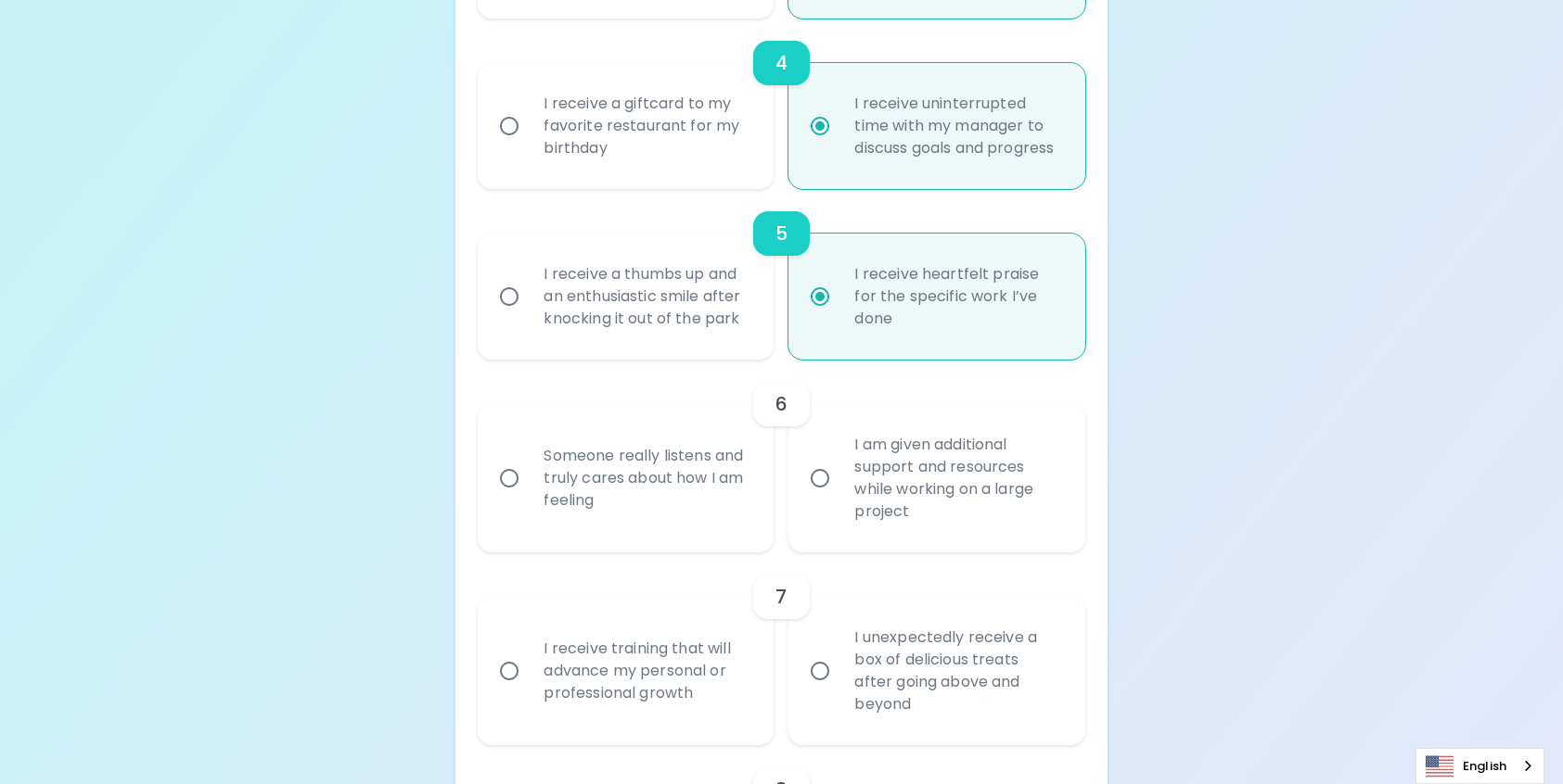
radio input "false"
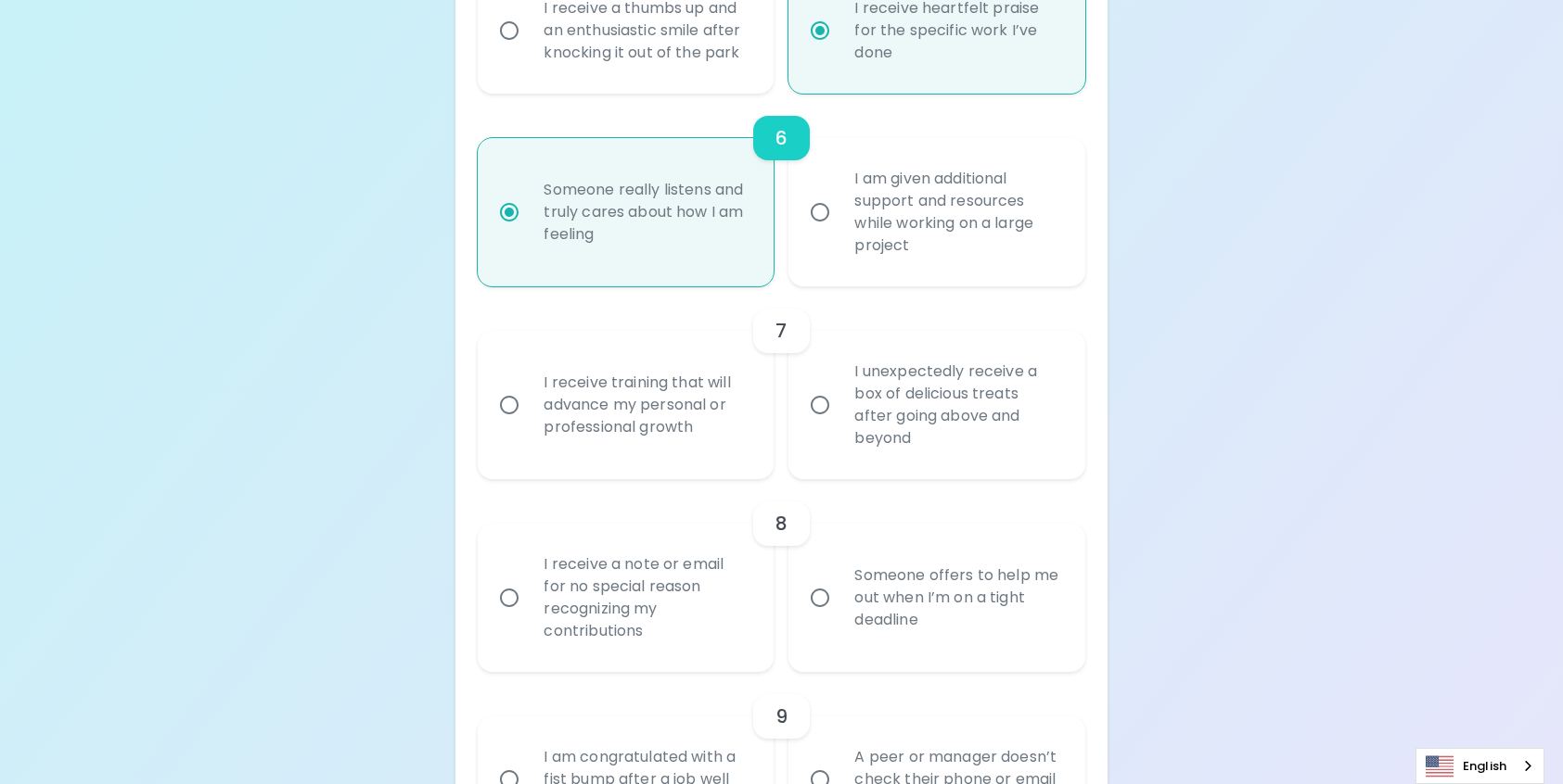
scroll to position [1263, 0]
radio input "true"
click at [852, 245] on div "I am given additional support and resources while working on a large project" at bounding box center [957, 212] width 235 height 133
click at [840, 231] on input "I am given additional support and resources while working on a large project" at bounding box center [819, 211] width 39 height 39
radio input "false"
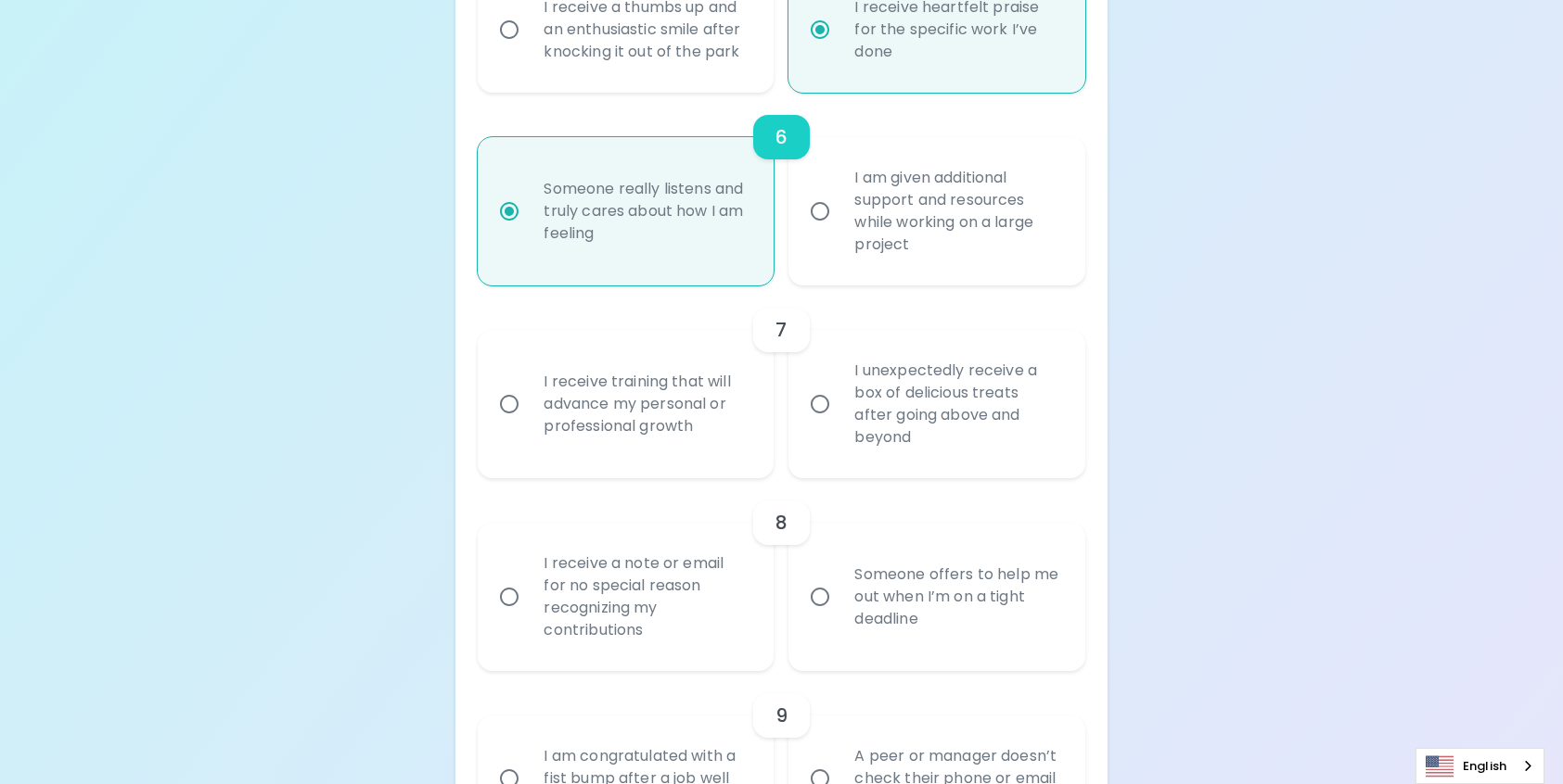
radio input "false"
radio input "true"
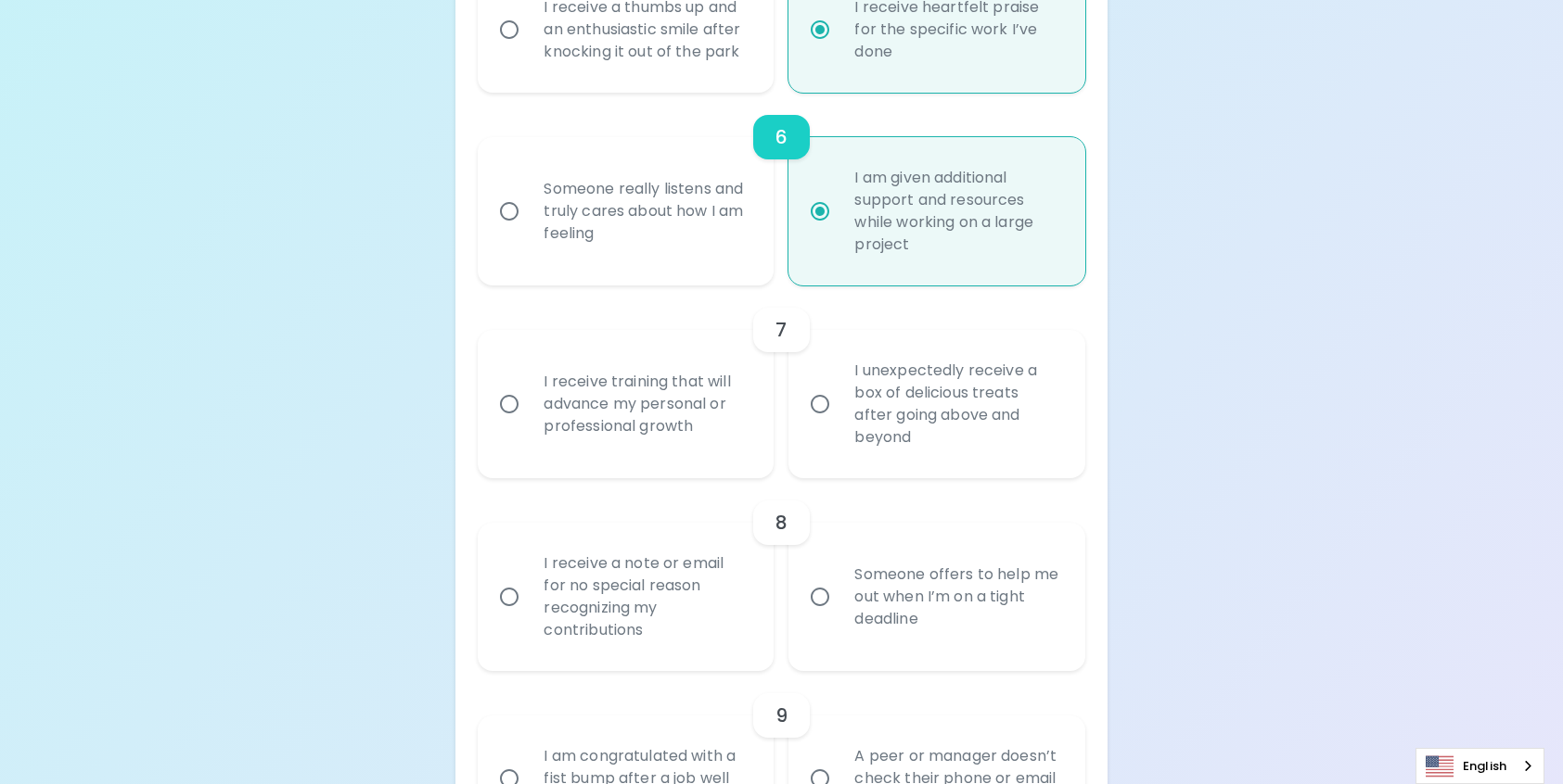
radio input "true"
click at [668, 250] on div "Someone really listens and truly cares about how I am feeling" at bounding box center [646, 211] width 235 height 111
click at [529, 231] on input "Someone really listens and truly cares about how I am feeling" at bounding box center [509, 211] width 39 height 39
radio input "false"
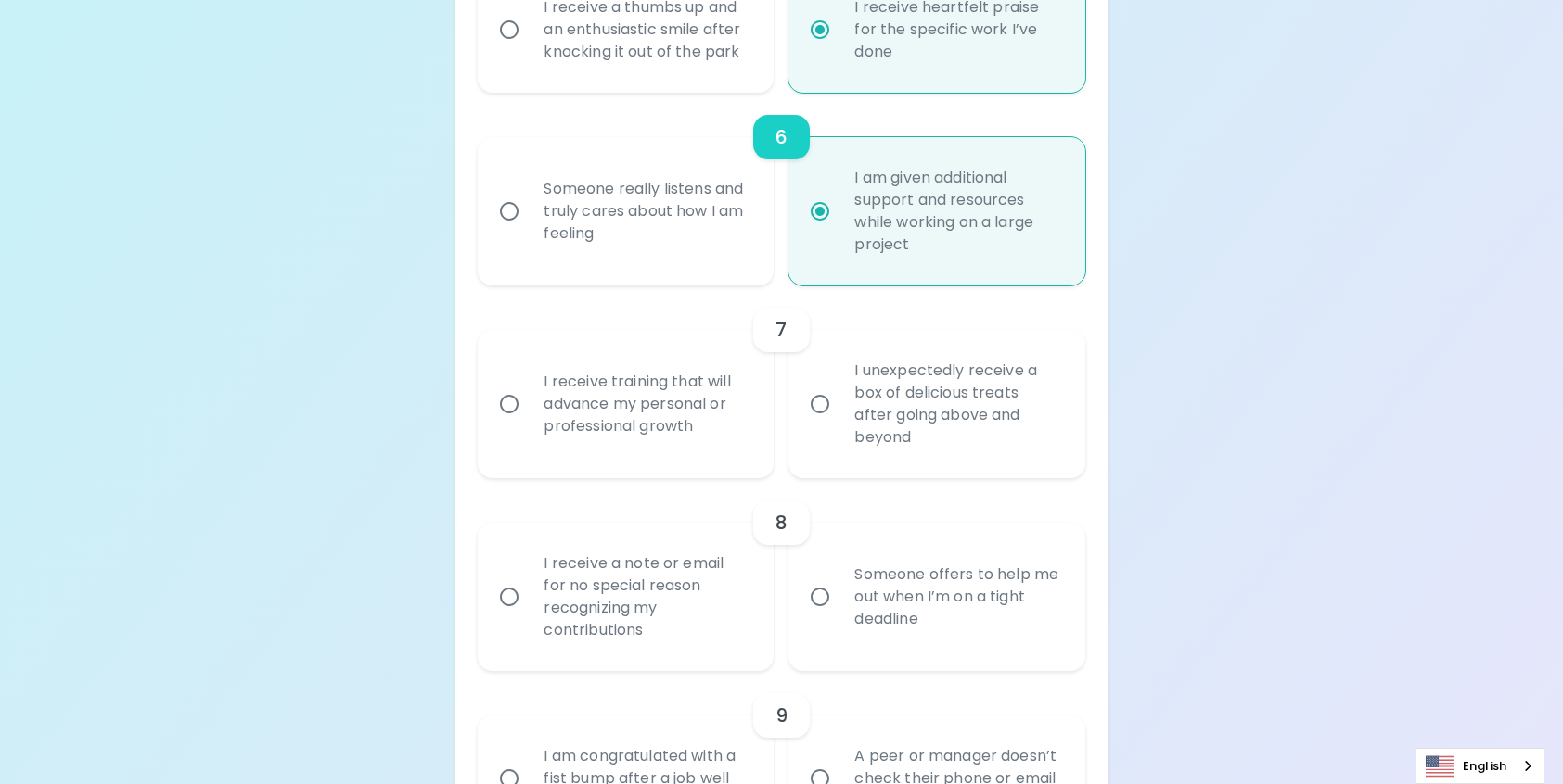
radio input "false"
radio input "true"
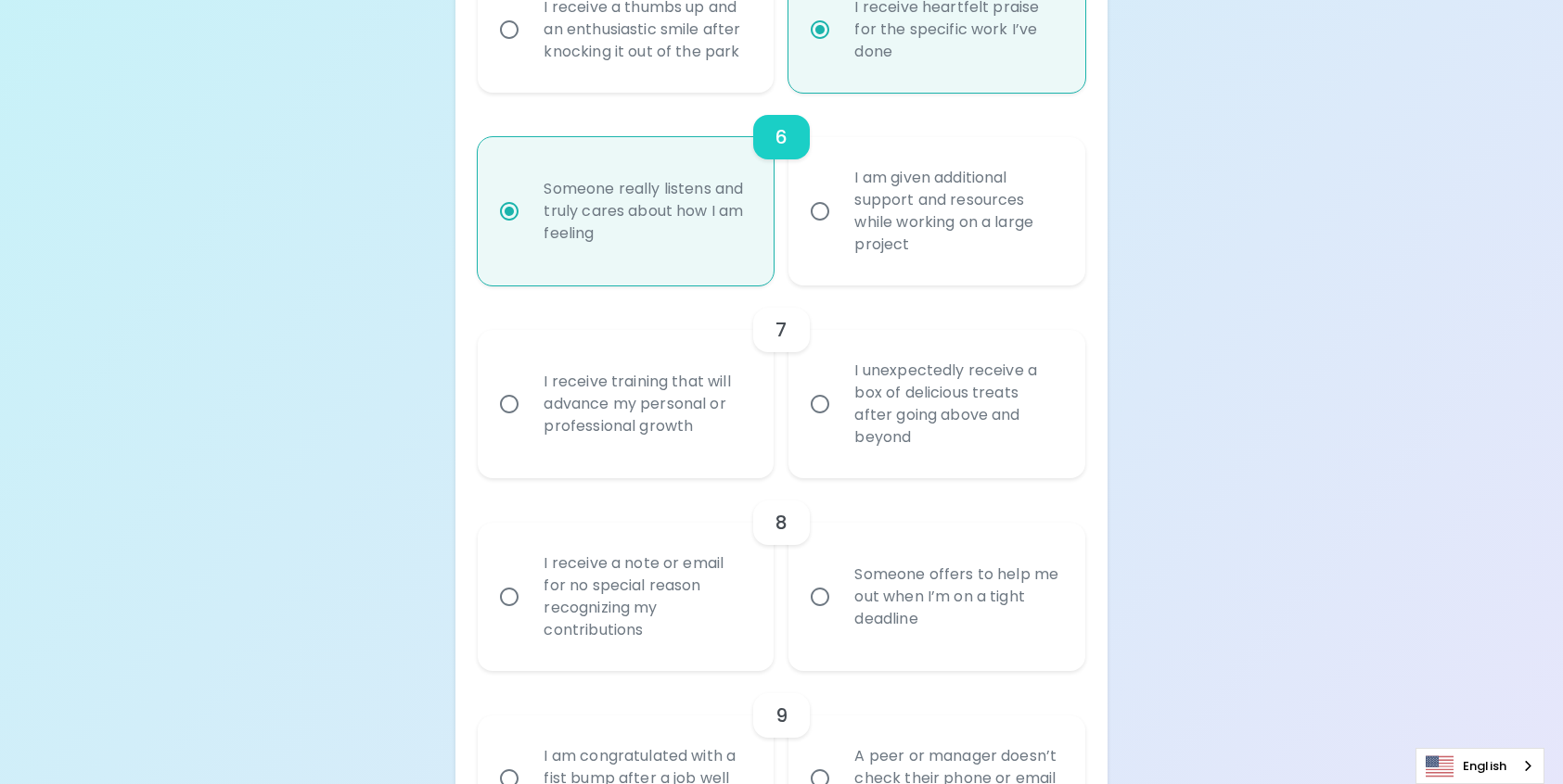
radio input "true"
click at [695, 435] on div "I receive training that will advance my personal or professional growth" at bounding box center [646, 404] width 235 height 111
click at [529, 423] on input "I receive training that will advance my personal or professional growth" at bounding box center [509, 404] width 39 height 39
radio input "false"
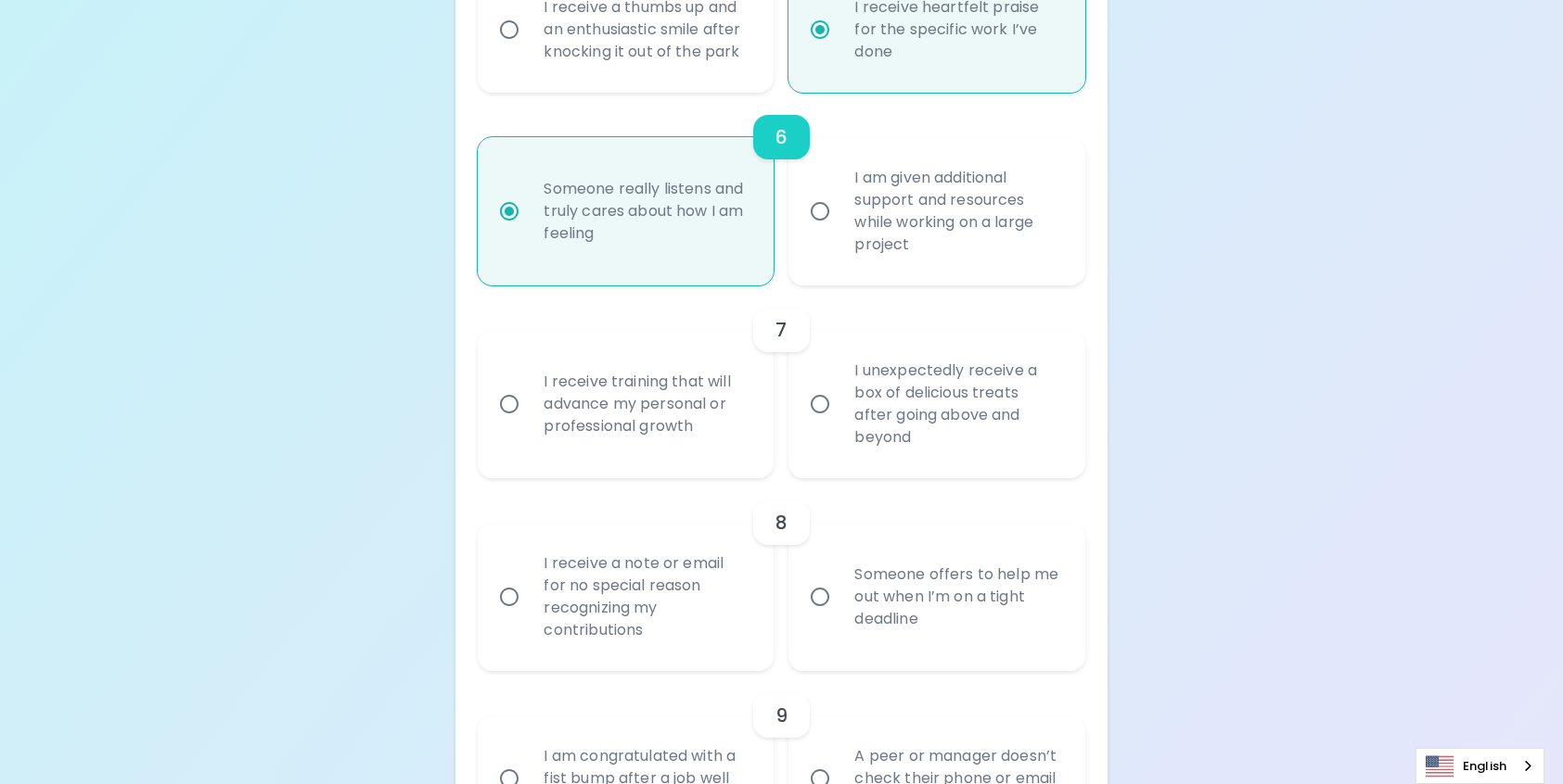
radio input "false"
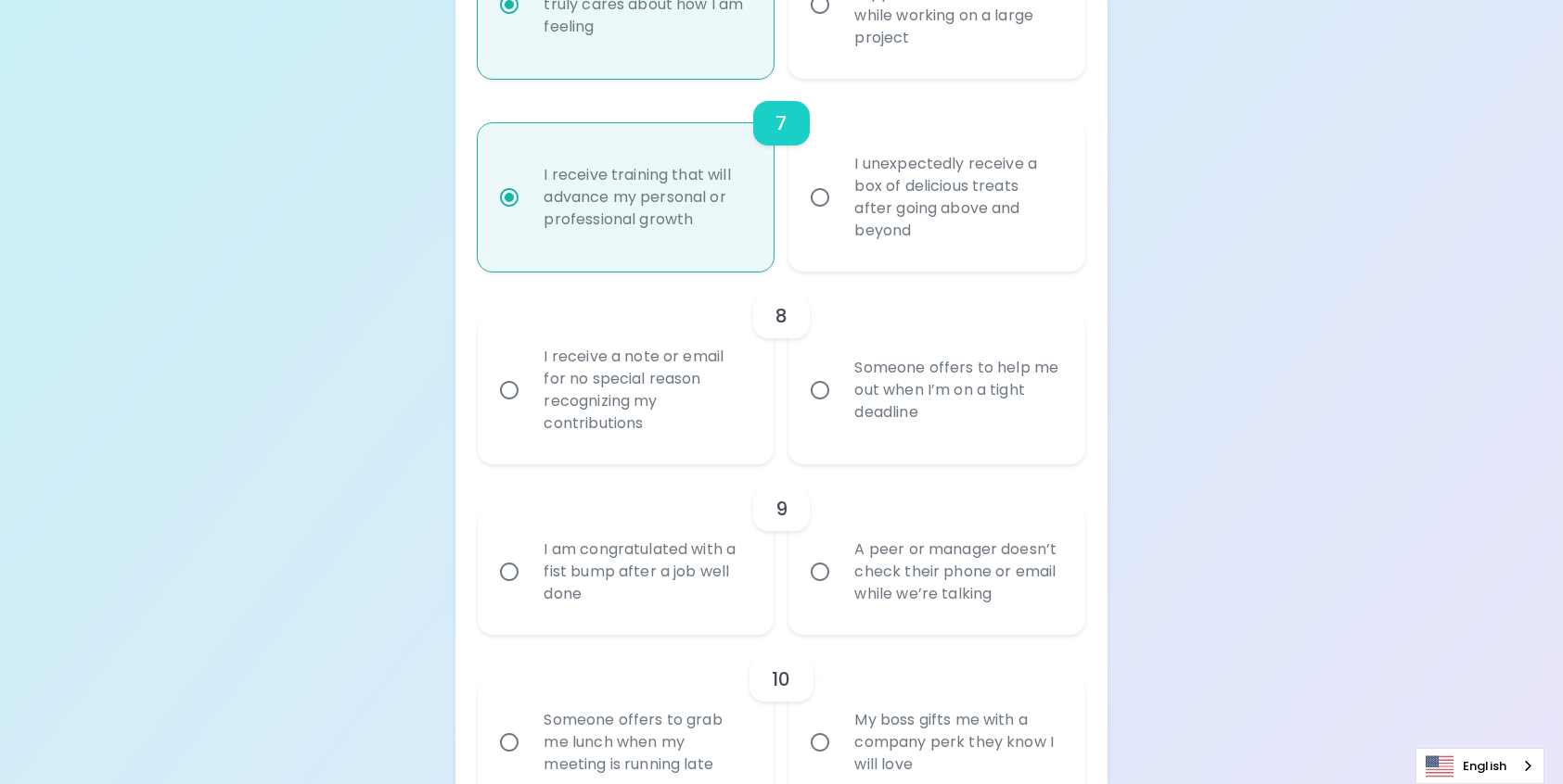
scroll to position [1474, 0]
radio input "true"
click at [374, 361] on div "Uncover Your Sparck Appreciation Style This quick quiz will help you determine …" at bounding box center [782, 168] width 1563 height 3286
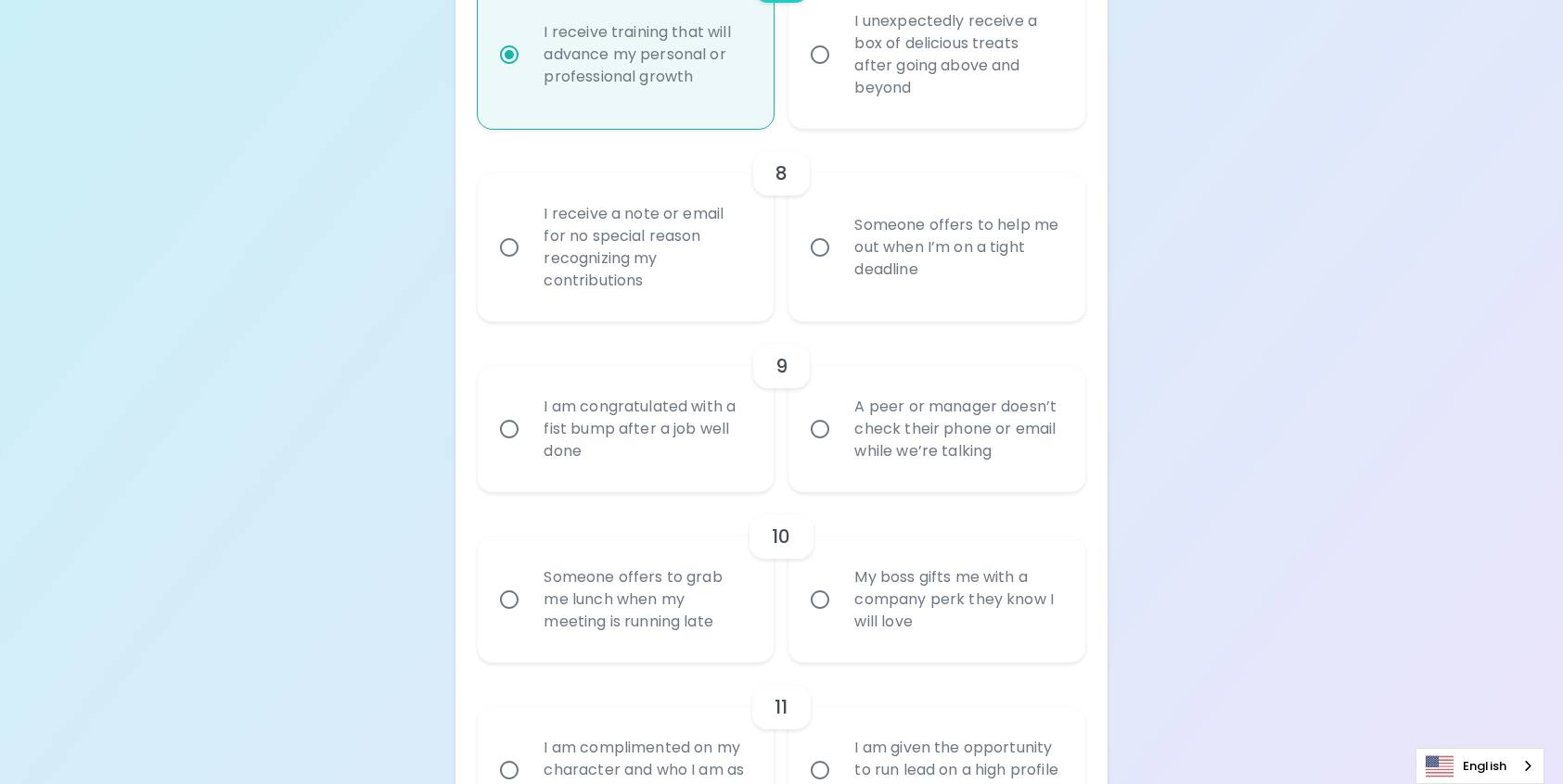
scroll to position [1610, 0]
click at [879, 296] on div "Someone offers to help me out when I’m on a tight deadline" at bounding box center [957, 249] width 235 height 111
click at [840, 270] on input "Someone offers to help me out when I’m on a tight deadline" at bounding box center [819, 250] width 39 height 39
radio input "false"
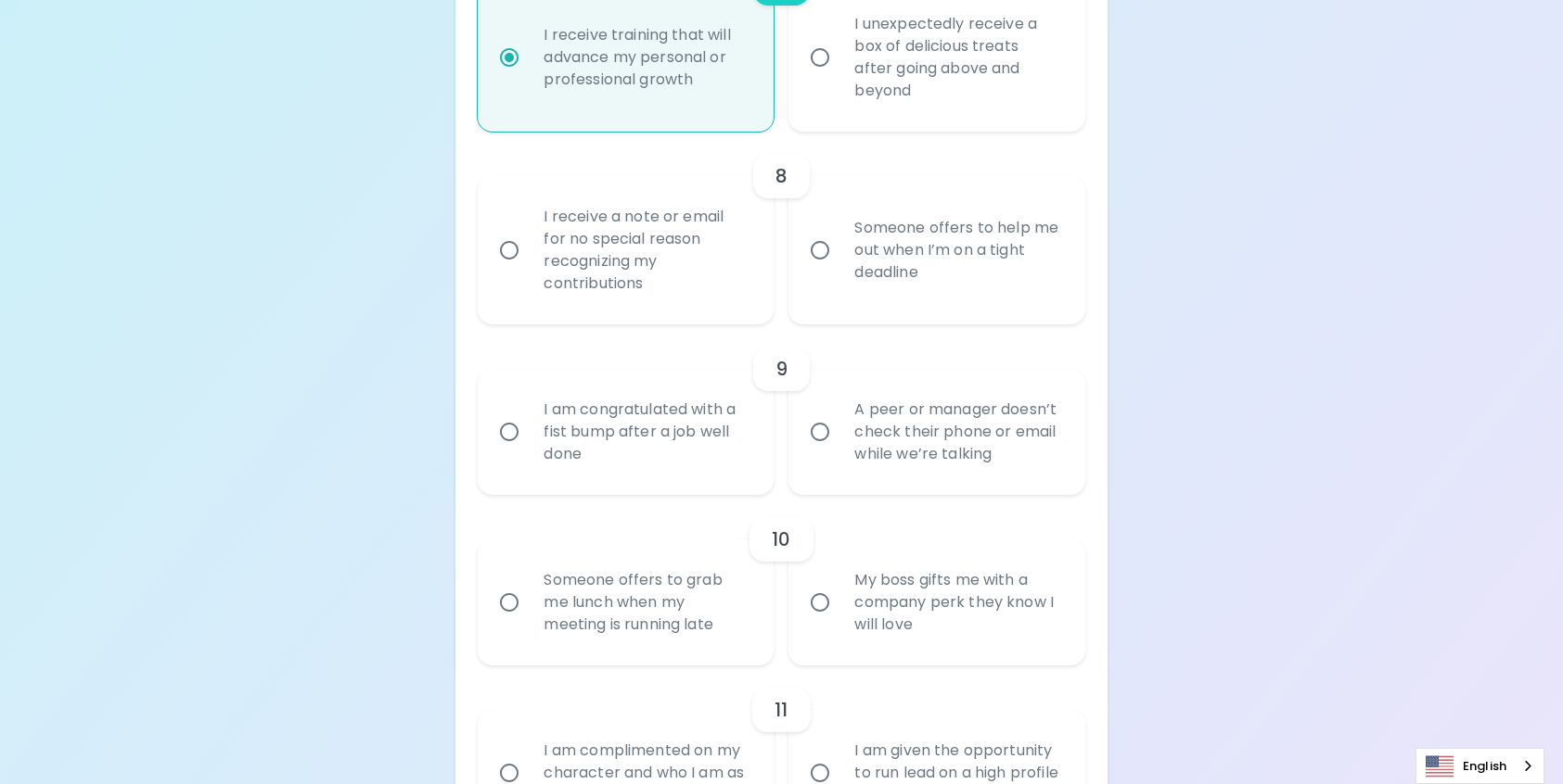
radio input "false"
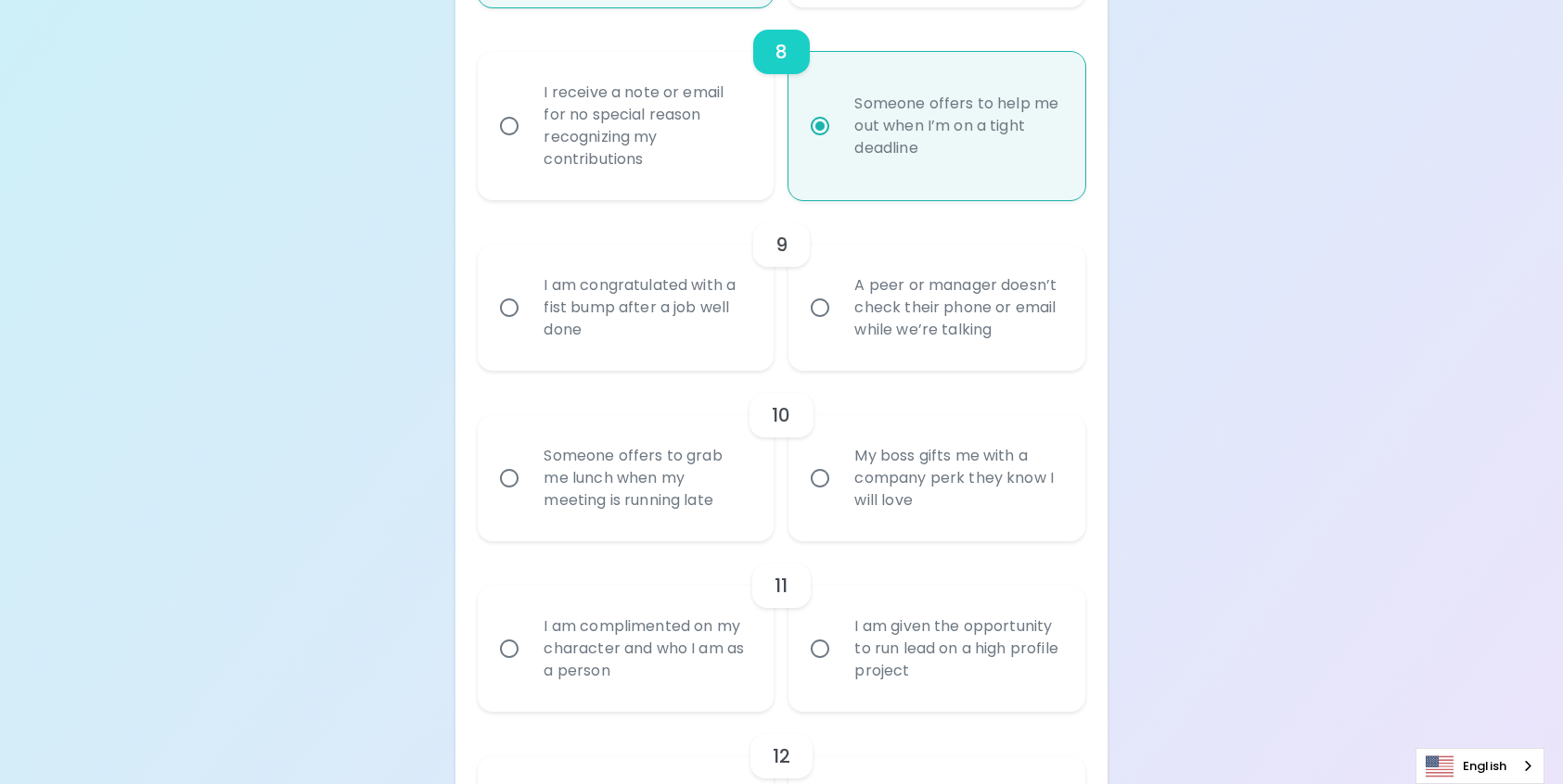
scroll to position [1758, 0]
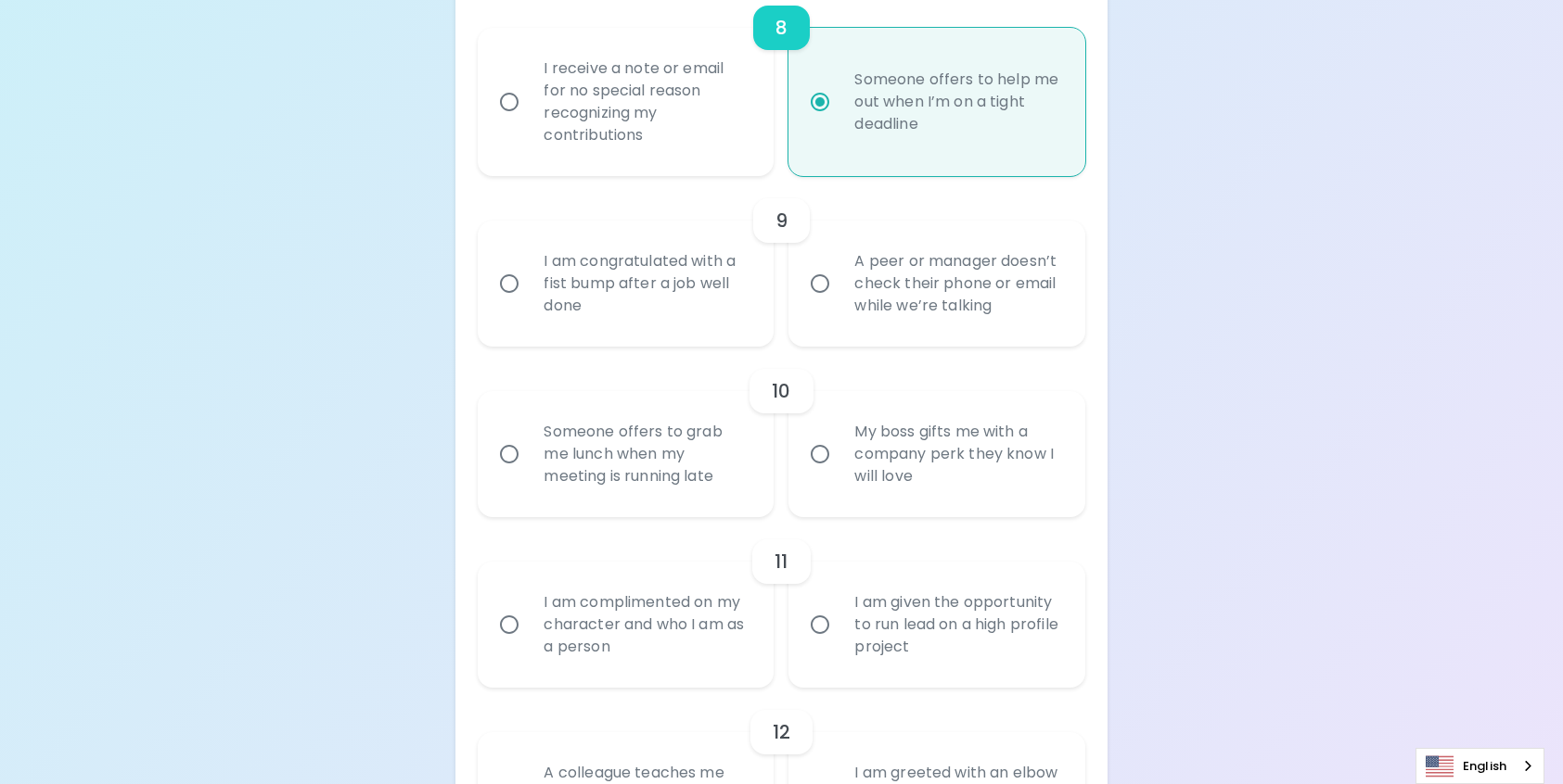
radio input "true"
click at [653, 167] on div "I receive a note or email for no special reason recognizing my contributions" at bounding box center [646, 102] width 235 height 133
click at [529, 122] on input "I receive a note or email for no special reason recognizing my contributions" at bounding box center [509, 102] width 39 height 39
radio input "false"
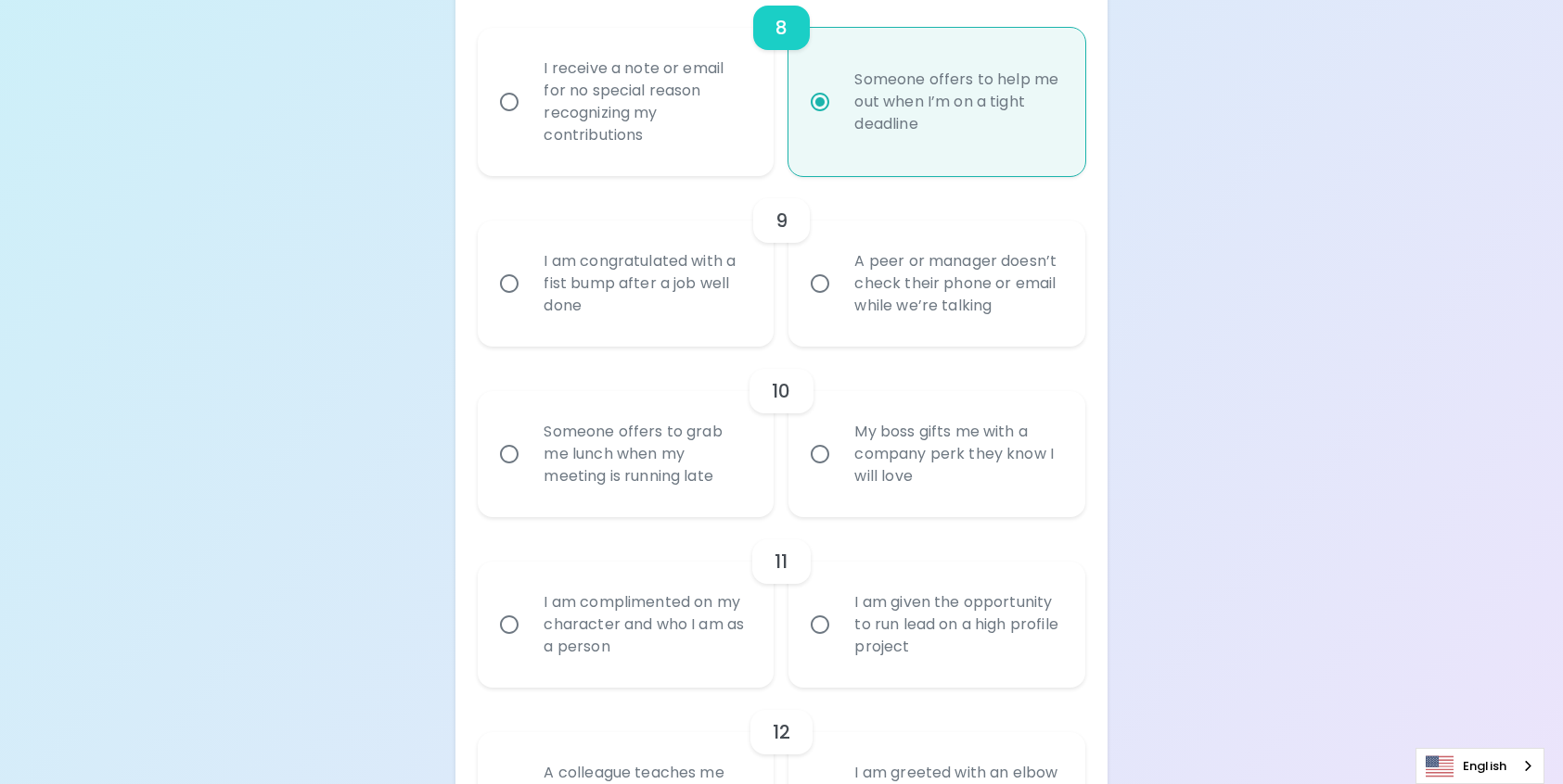
radio input "false"
radio input "true"
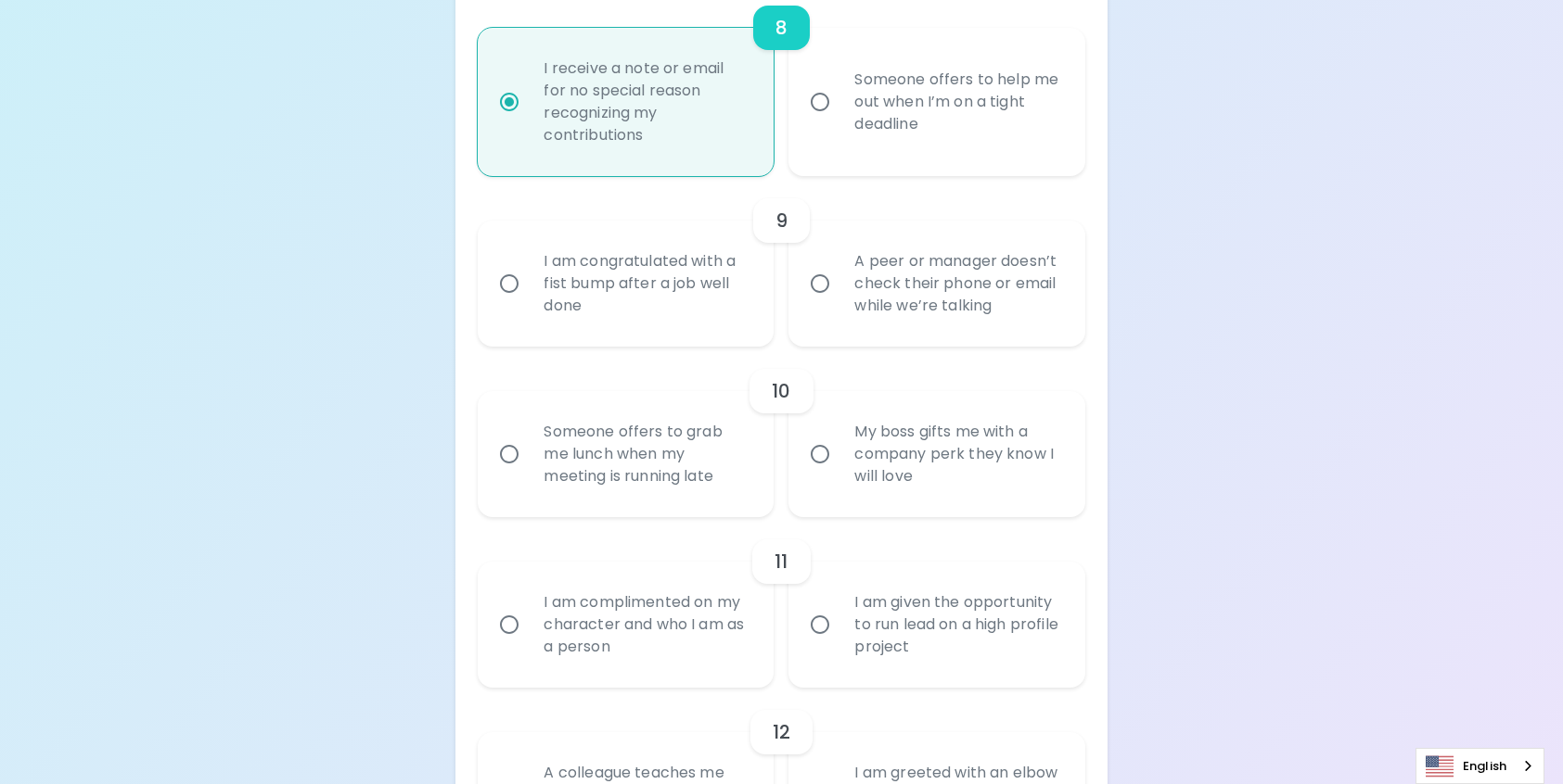
radio input "true"
click at [544, 310] on div "I am congratulated with a fist bump after a job well done" at bounding box center [646, 283] width 235 height 111
click at [529, 304] on input "I am congratulated with a fist bump after a job well done" at bounding box center [509, 283] width 39 height 39
radio input "false"
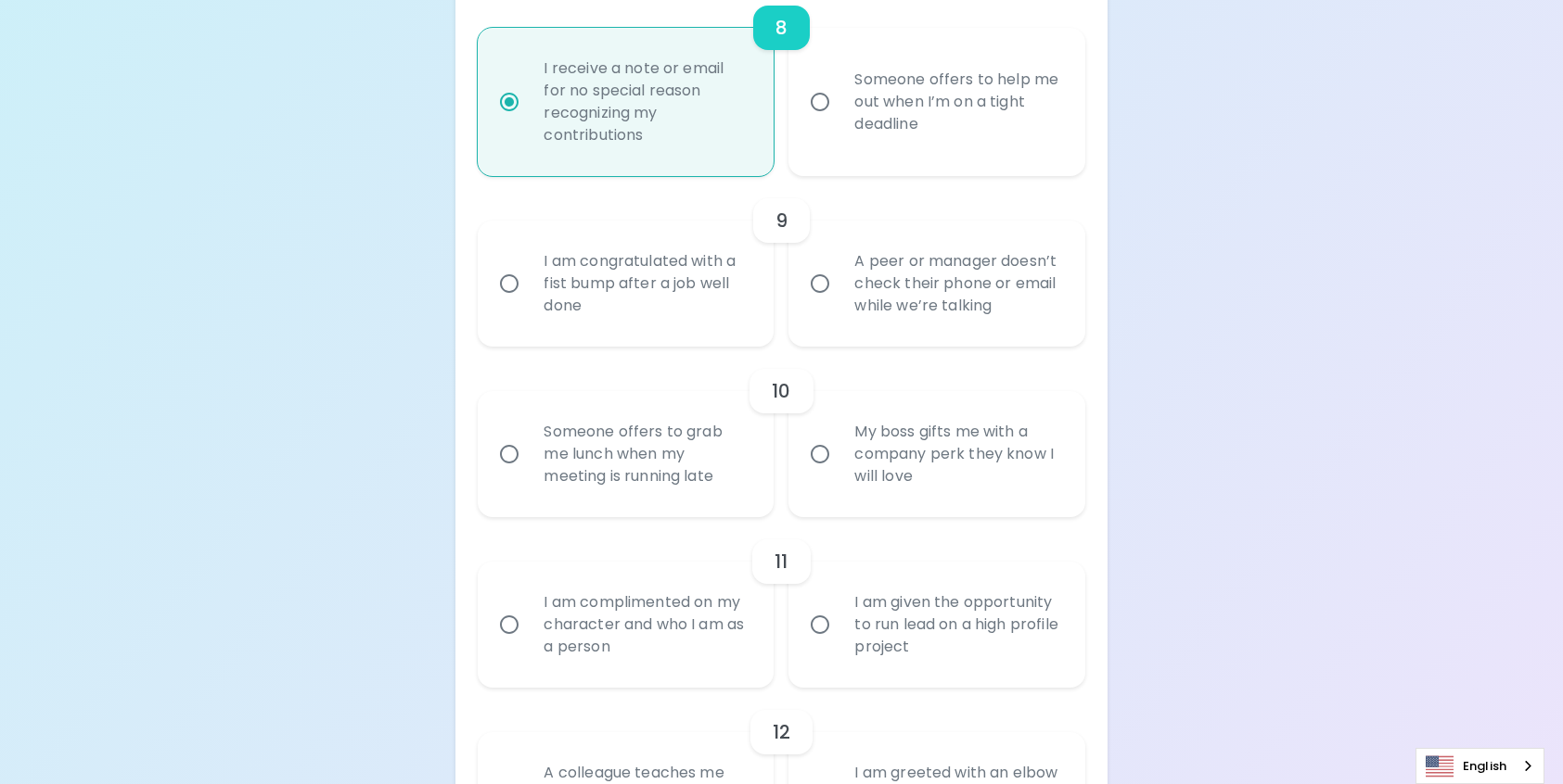
radio input "false"
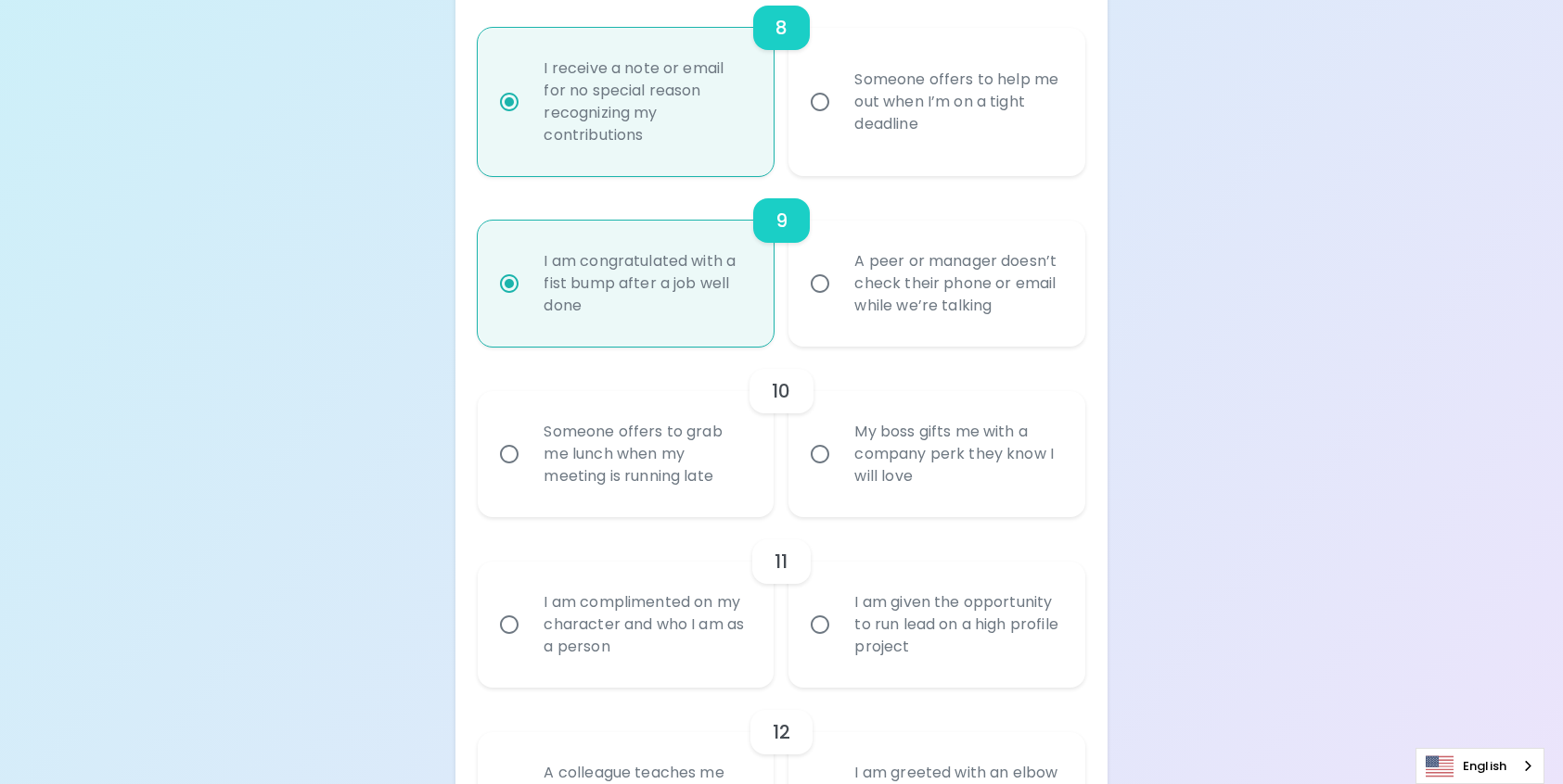
scroll to position [1906, 0]
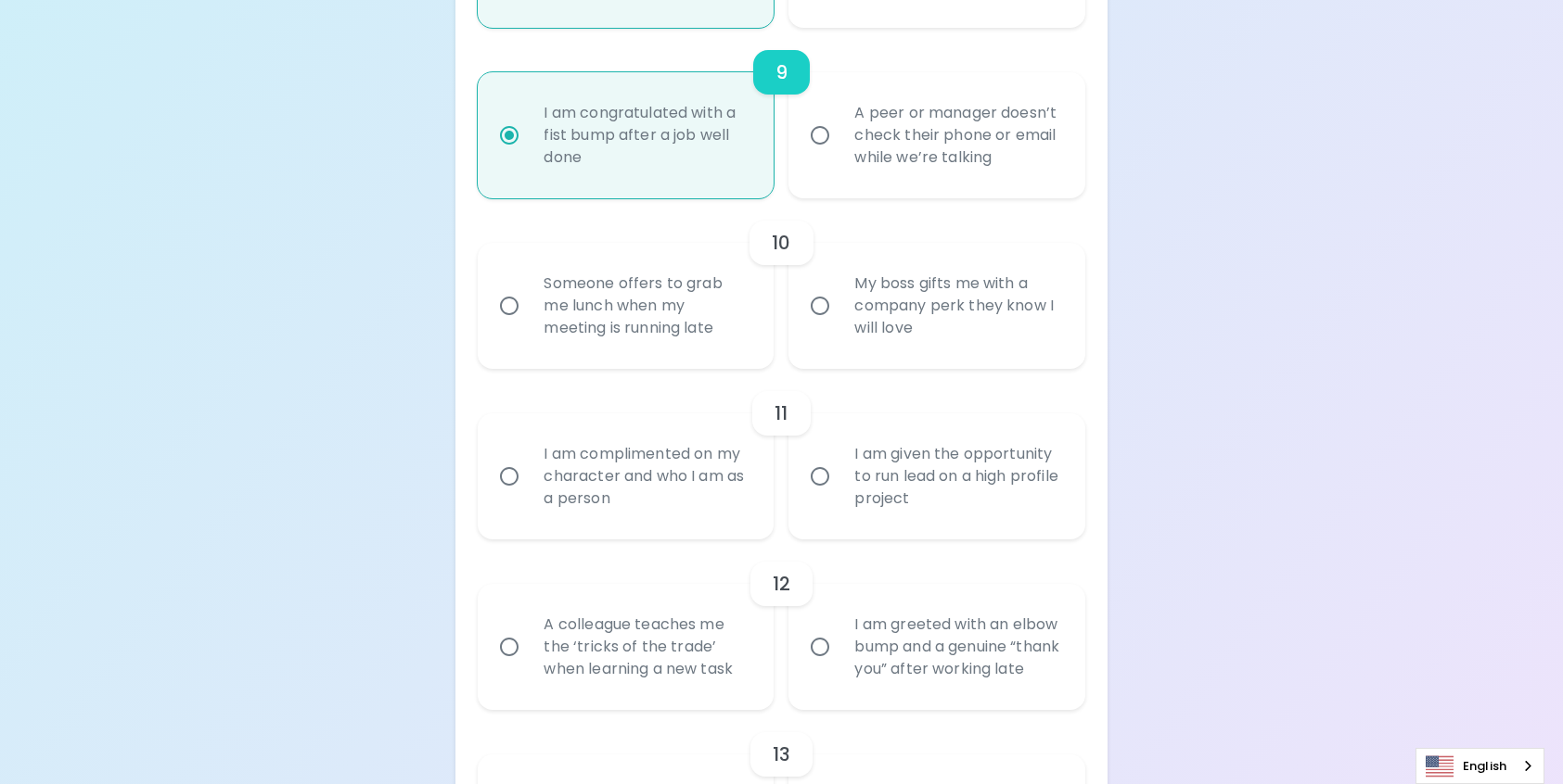
radio input "true"
click at [650, 322] on div "Someone offers to grab me lunch when my meeting is running late" at bounding box center [646, 305] width 235 height 111
click at [529, 322] on input "Someone offers to grab me lunch when my meeting is running late" at bounding box center [509, 305] width 39 height 39
radio input "false"
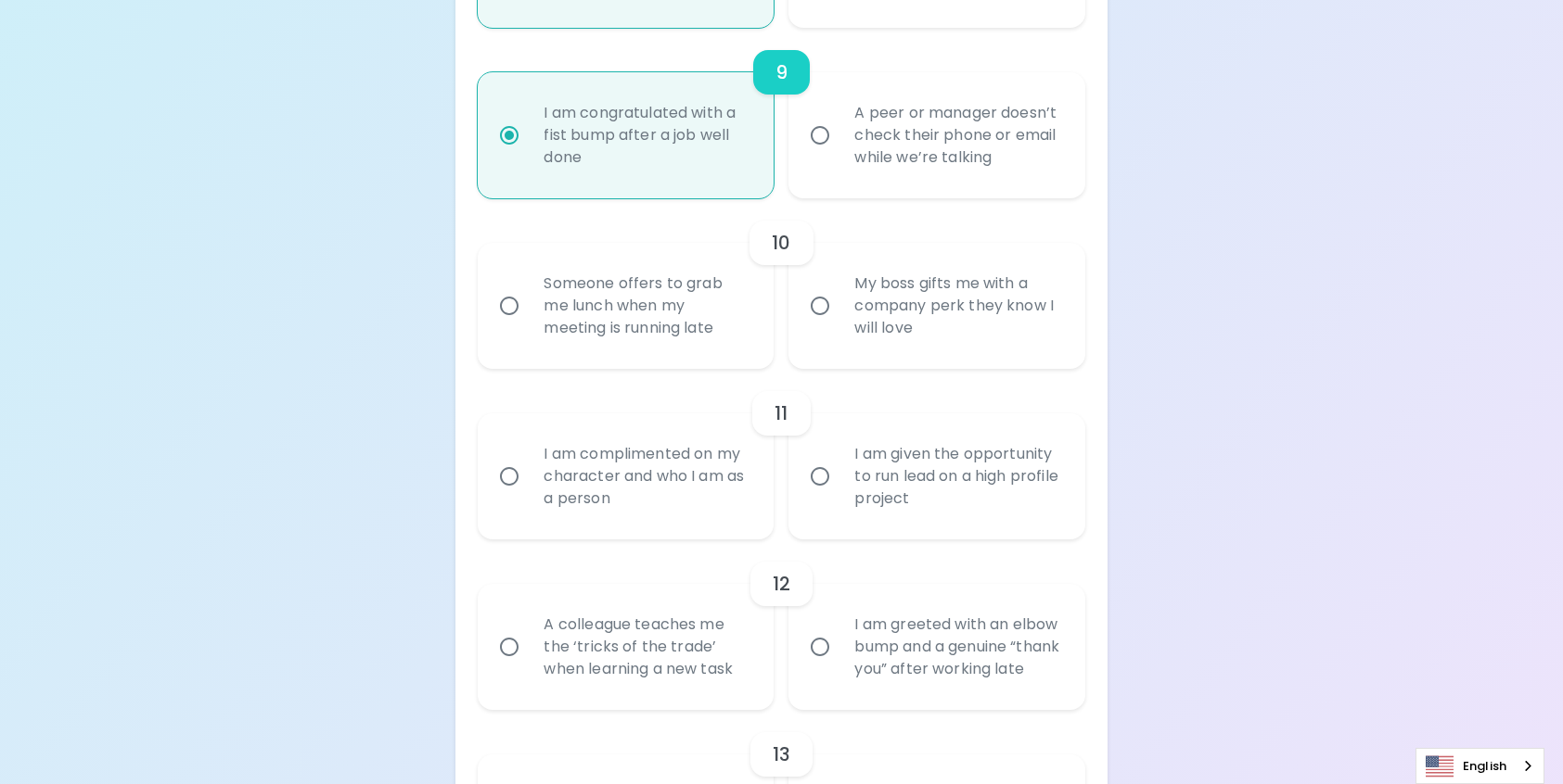
radio input "false"
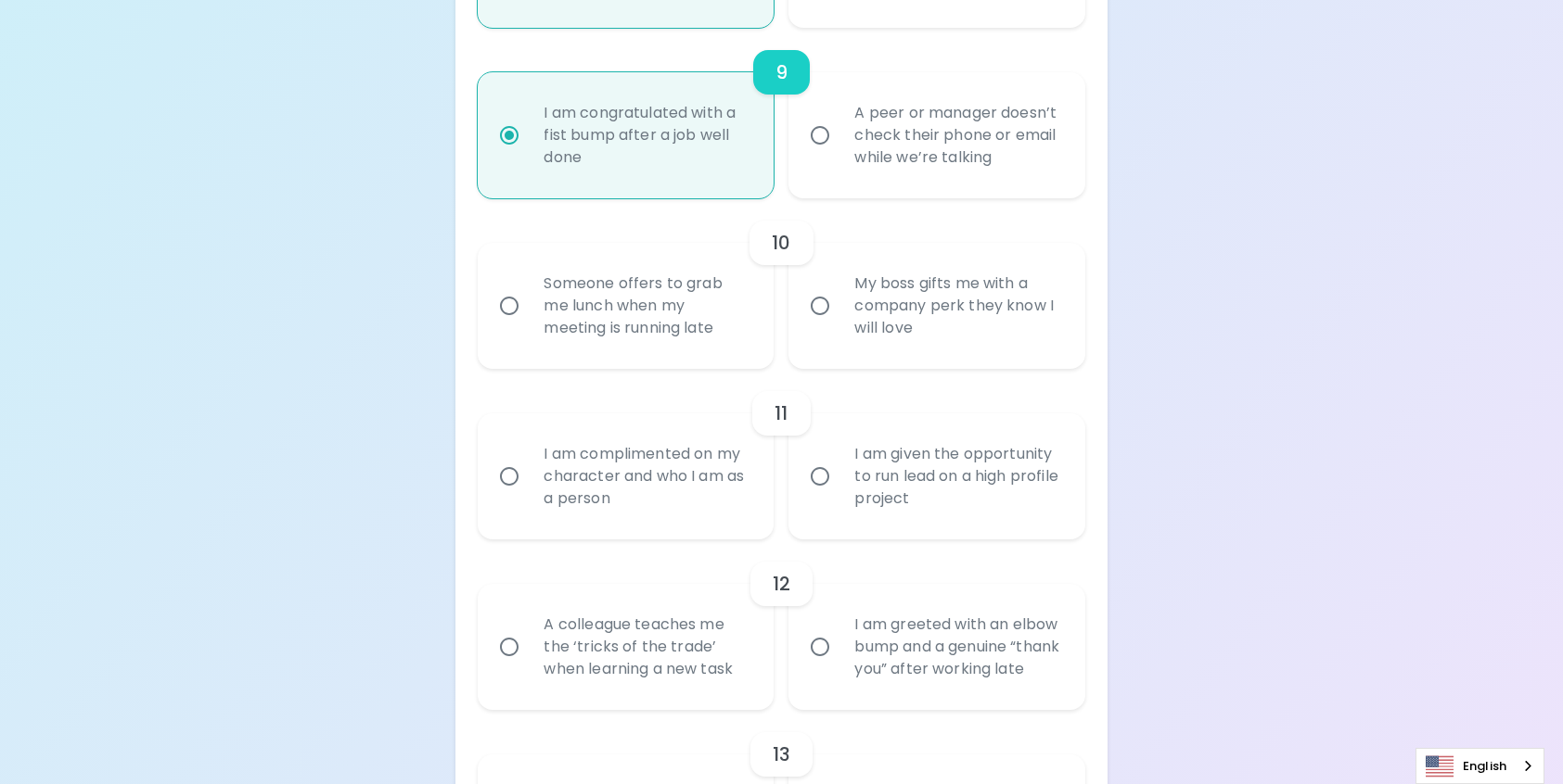
radio input "false"
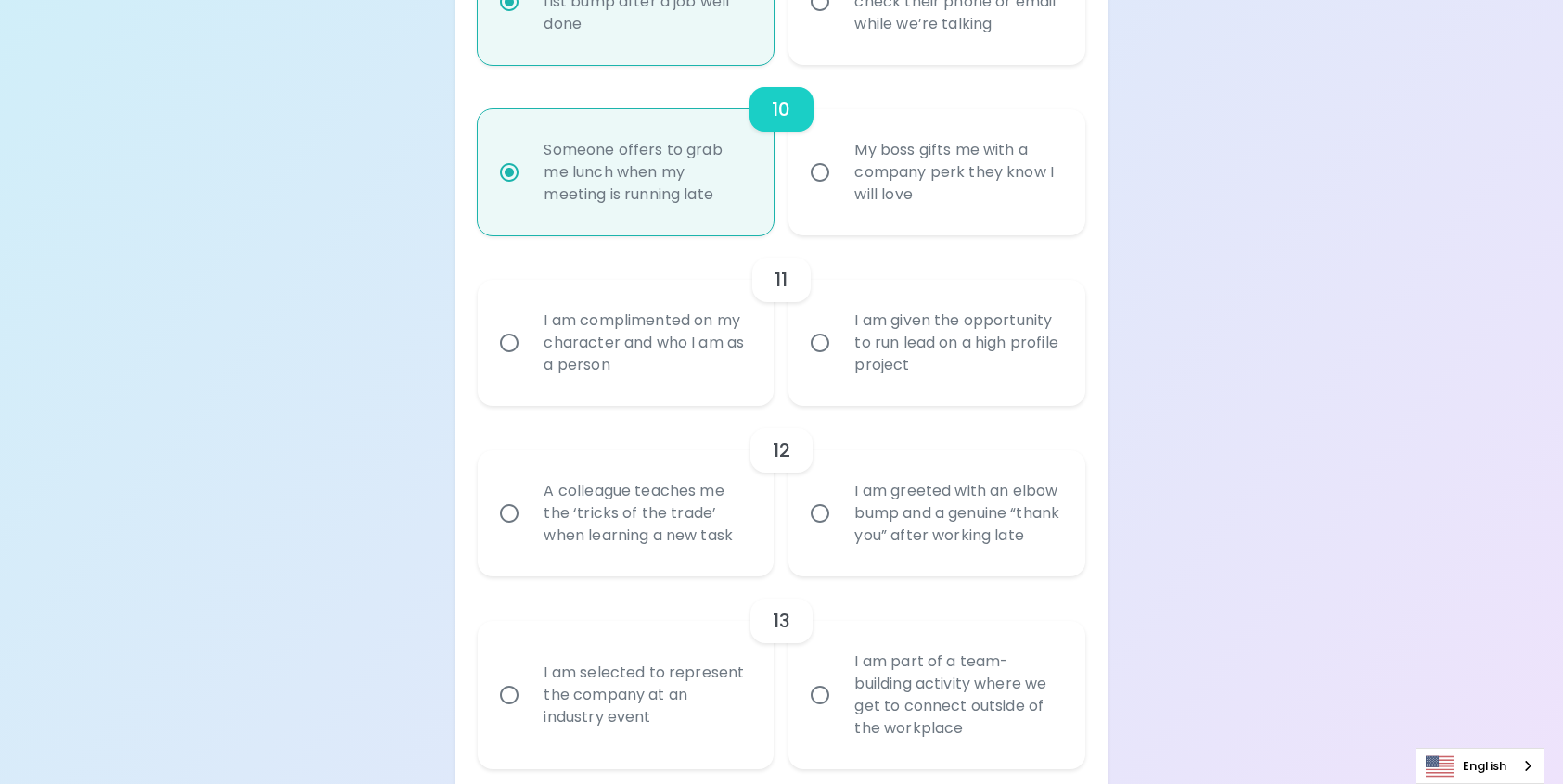
scroll to position [2055, 0]
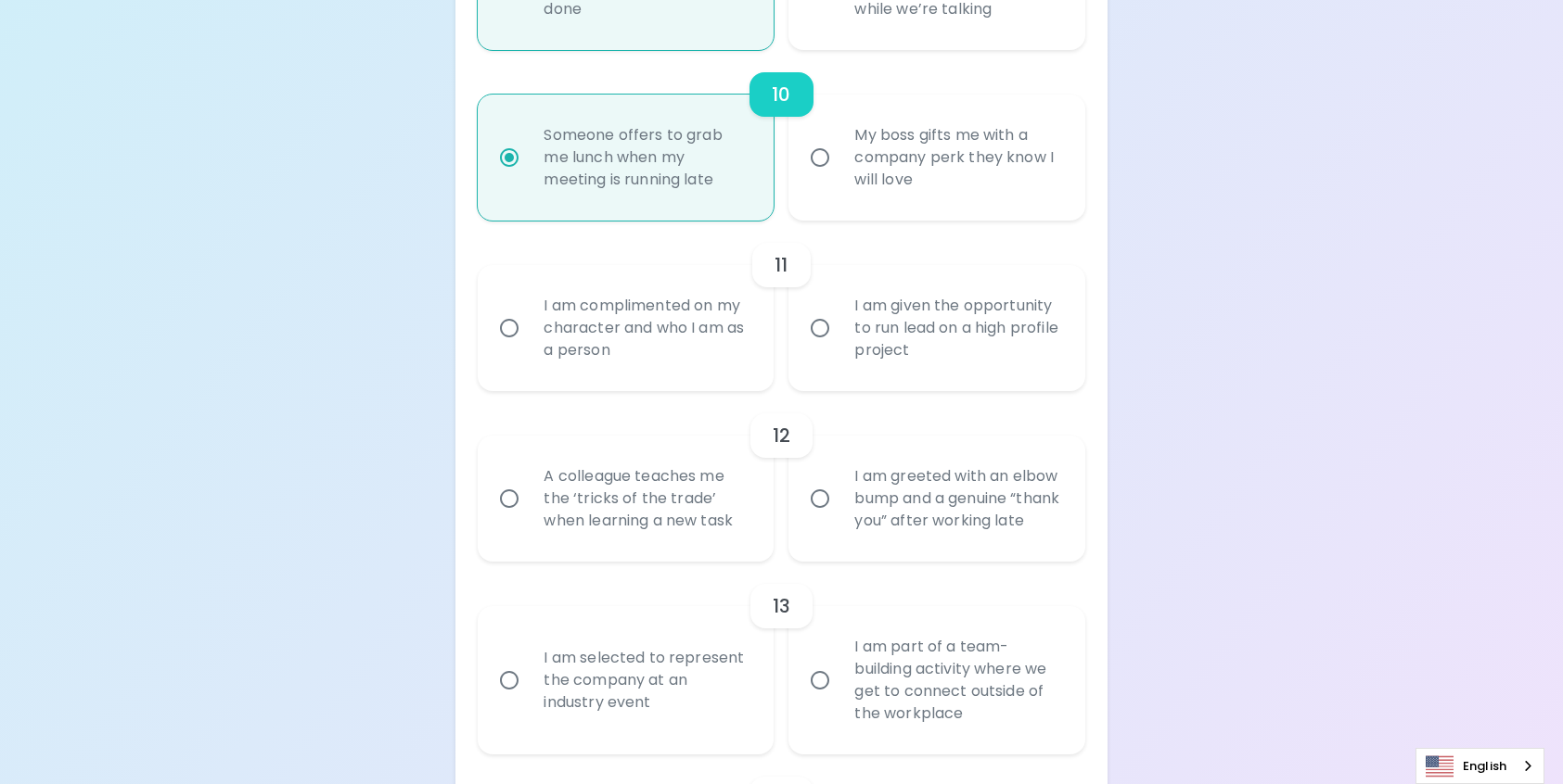
radio input "true"
click at [845, 351] on div "I am given the opportunity to run lead on a high profile project" at bounding box center [957, 328] width 235 height 111
click at [840, 348] on input "I am given the opportunity to run lead on a high profile project" at bounding box center [819, 328] width 39 height 39
radio input "false"
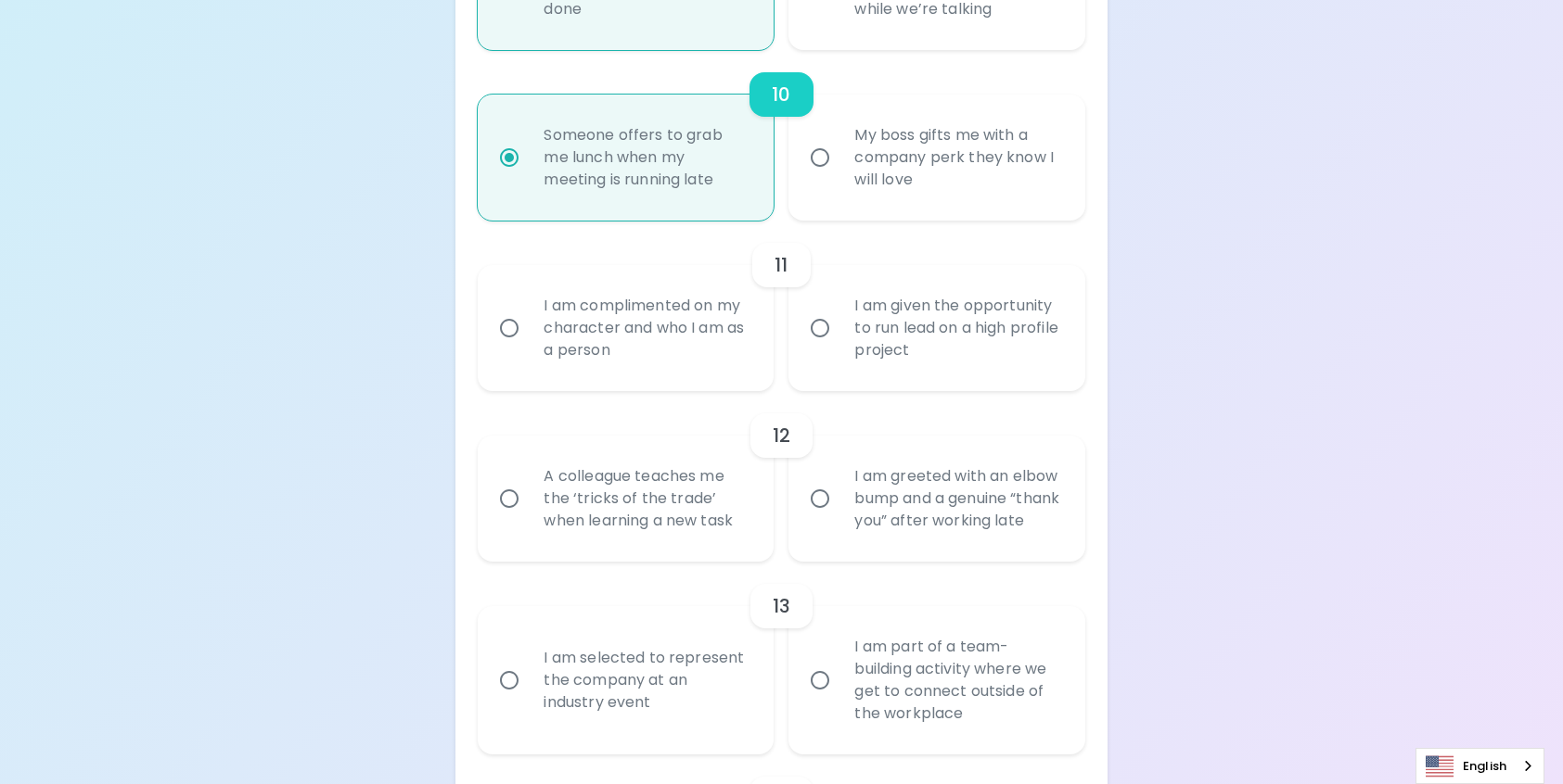
radio input "false"
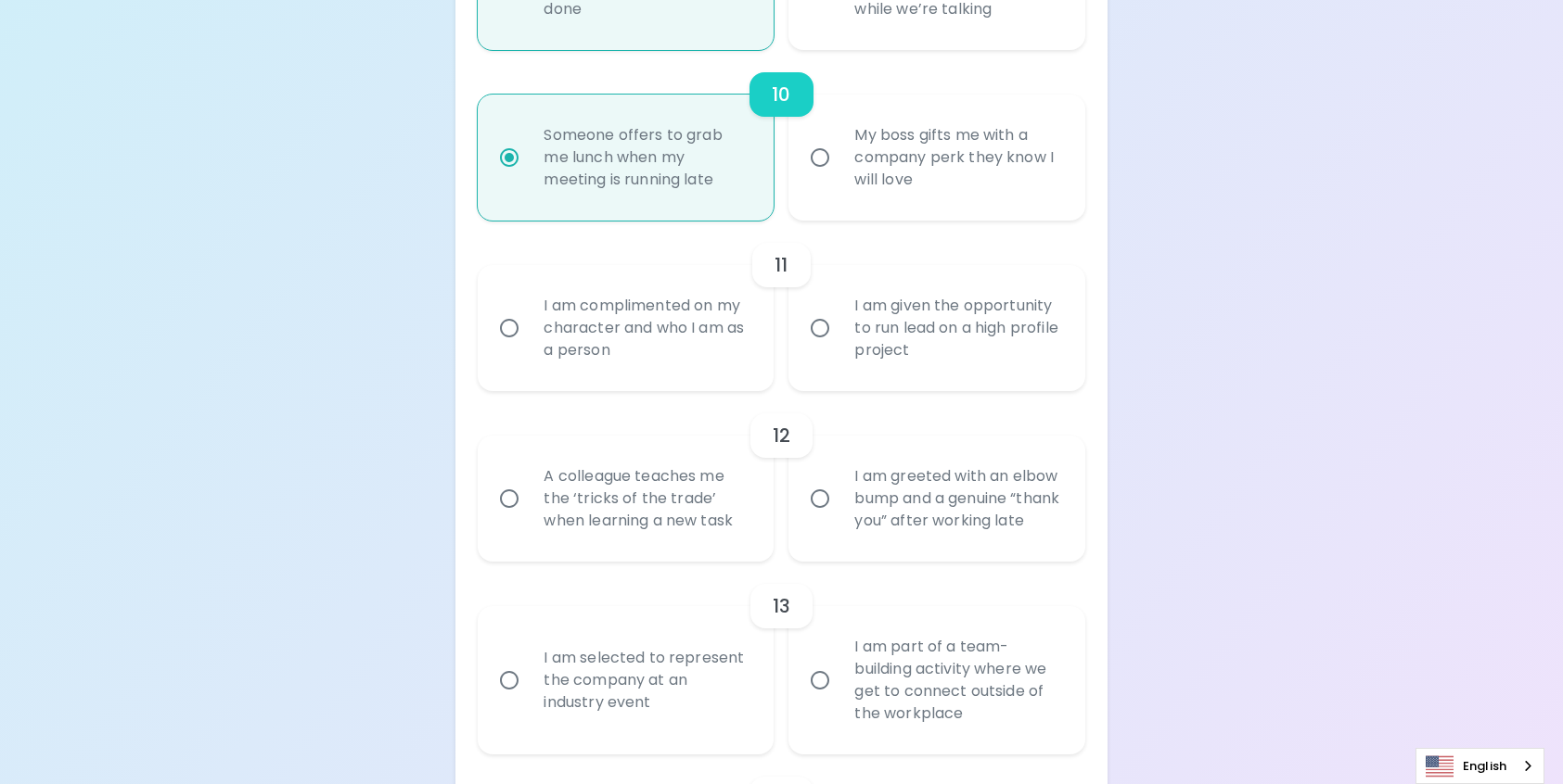
radio input "false"
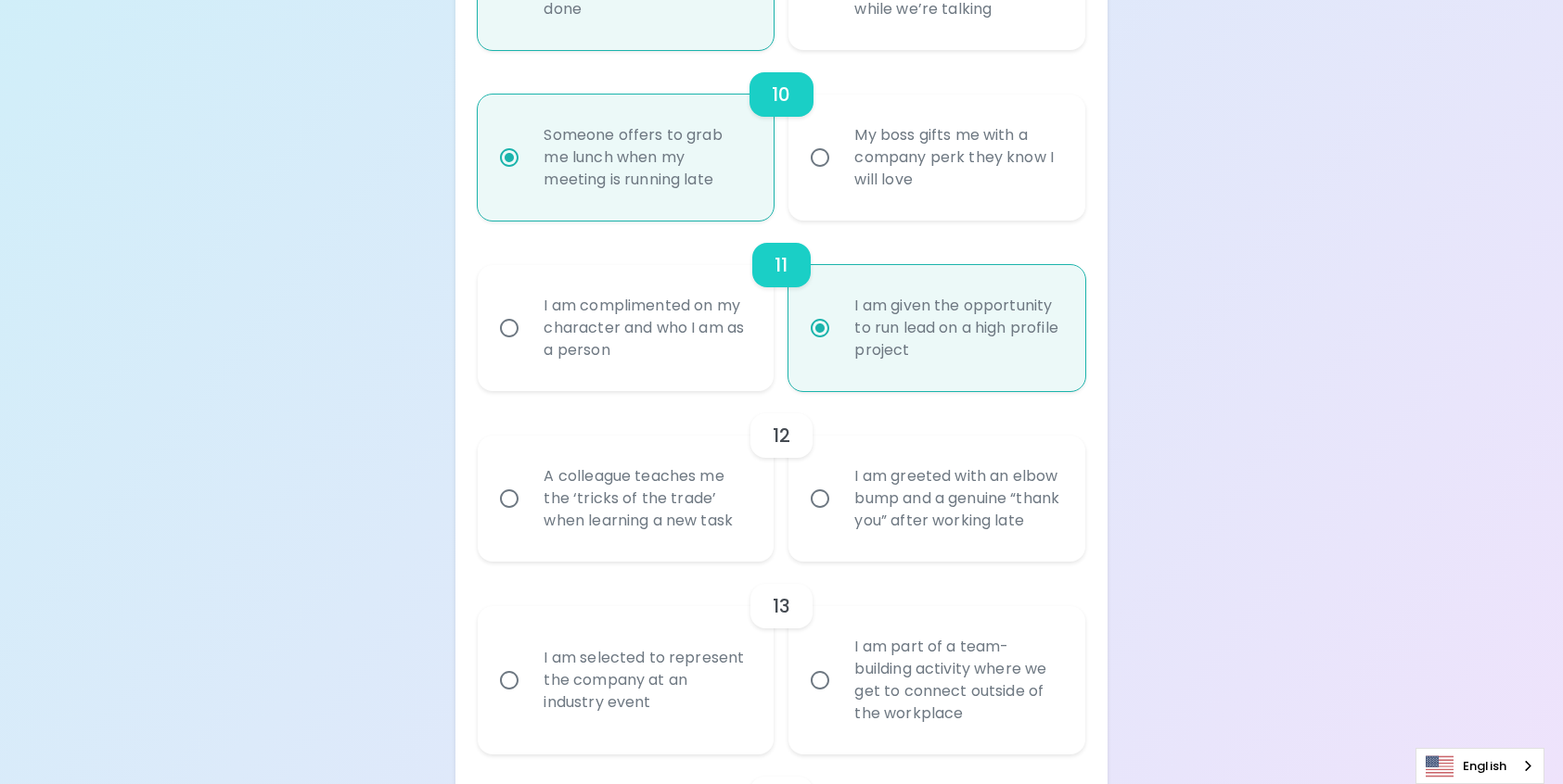
scroll to position [2203, 0]
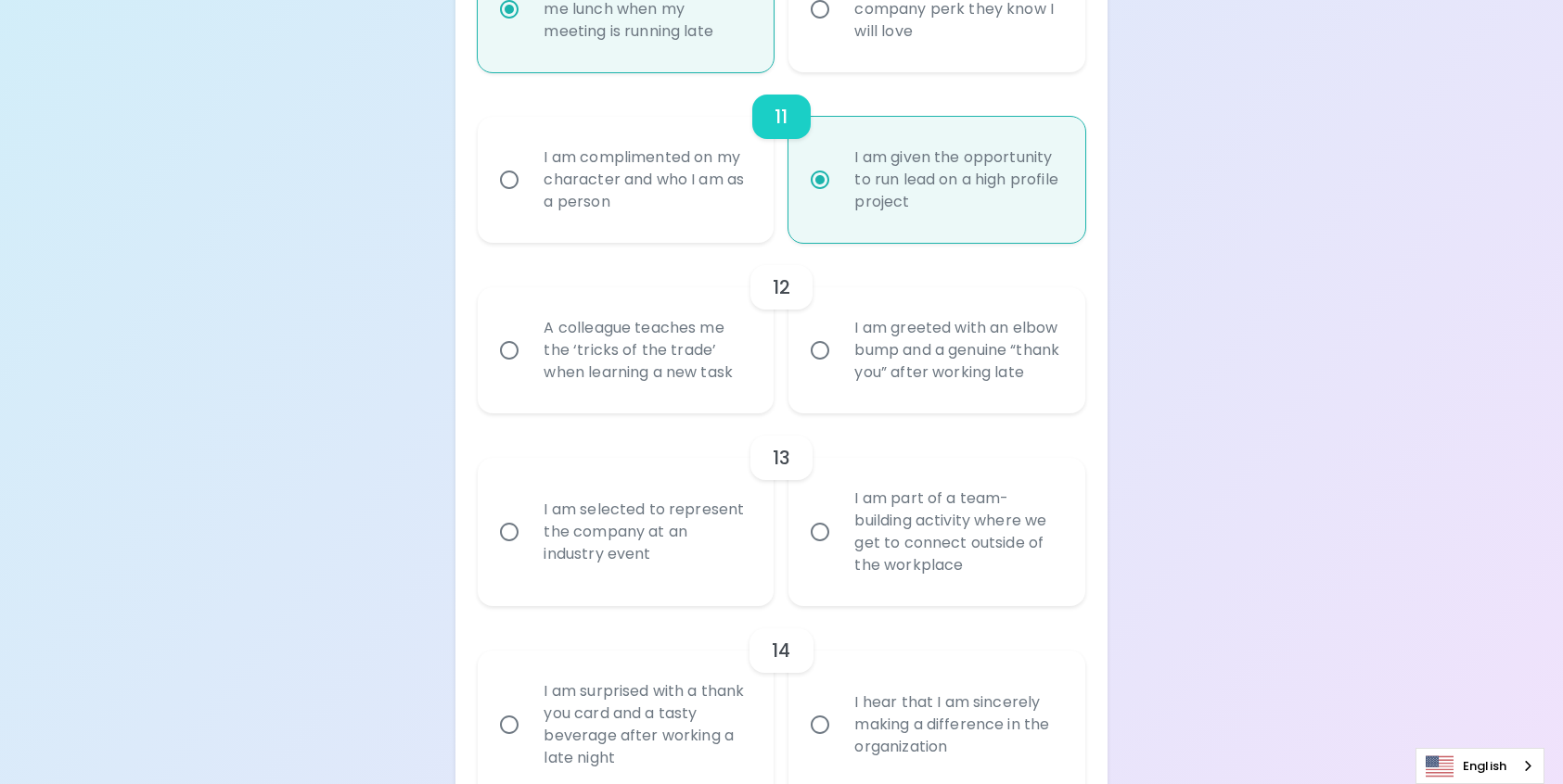
radio input "true"
click at [582, 357] on div "A colleague teaches me the ‘tricks of the trade’ when learning a new task" at bounding box center [646, 350] width 235 height 111
click at [529, 357] on input "A colleague teaches me the ‘tricks of the trade’ when learning a new task" at bounding box center [509, 350] width 39 height 39
radio input "false"
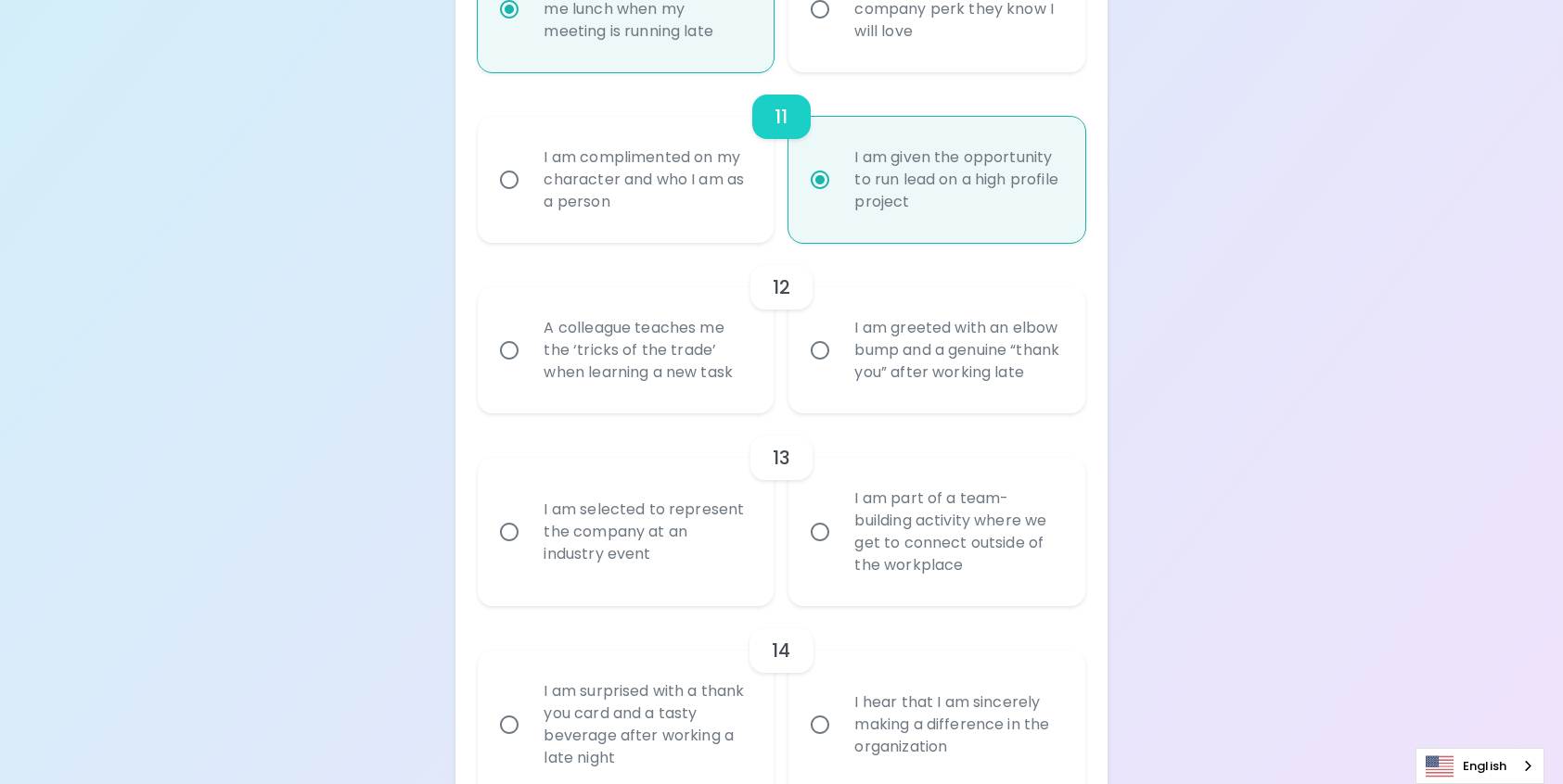
radio input "false"
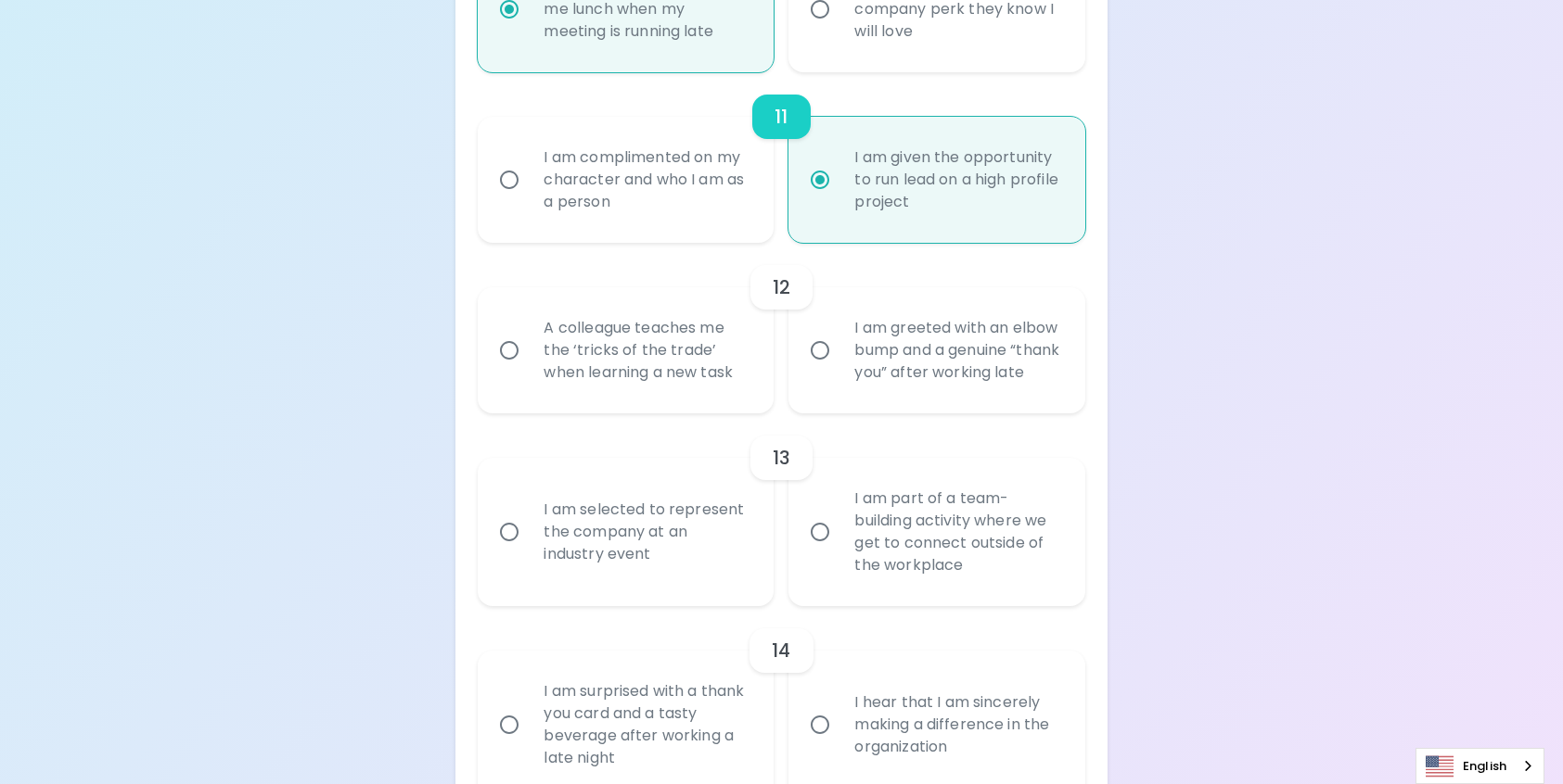
radio input "false"
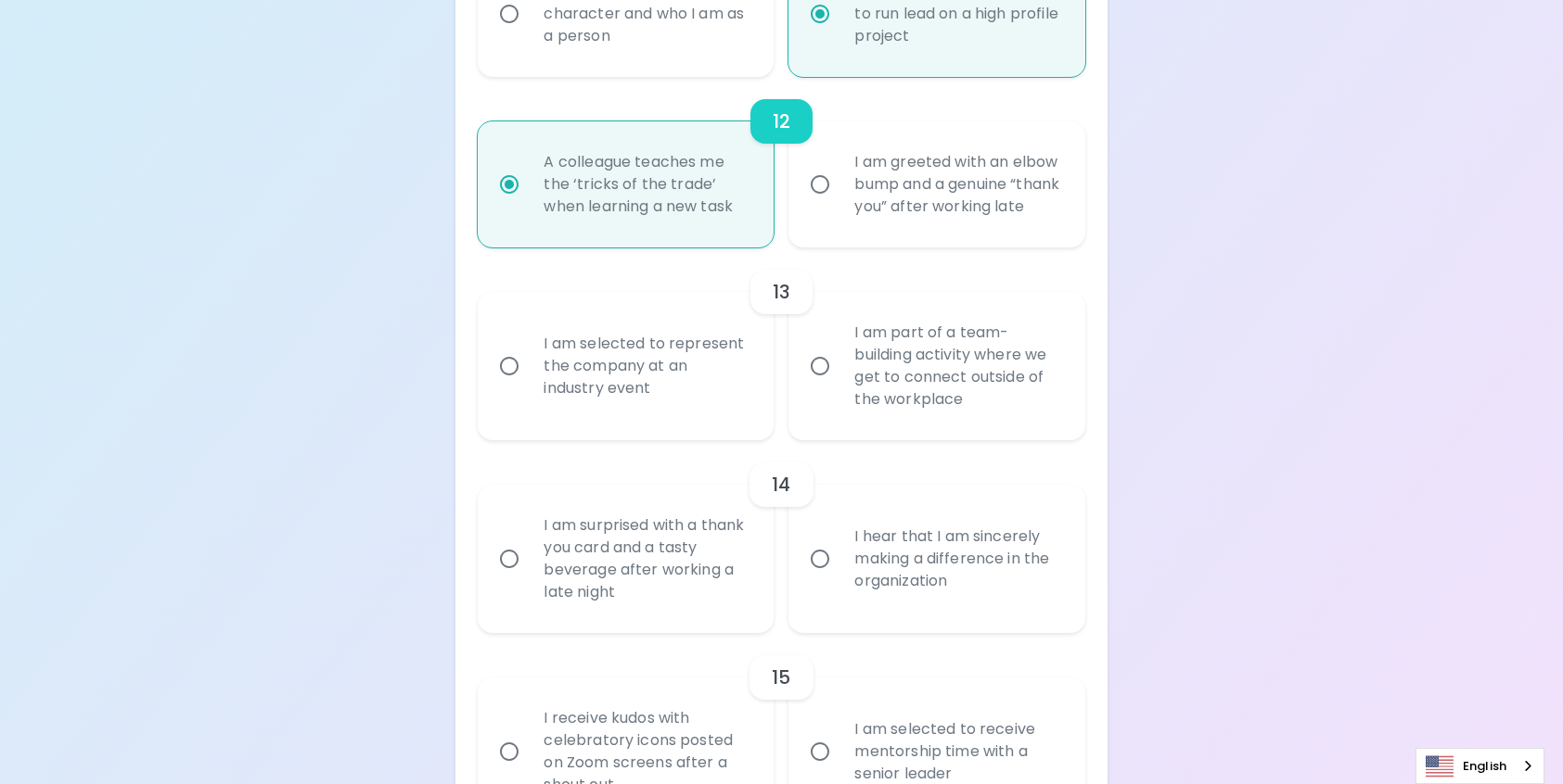
scroll to position [2412, 0]
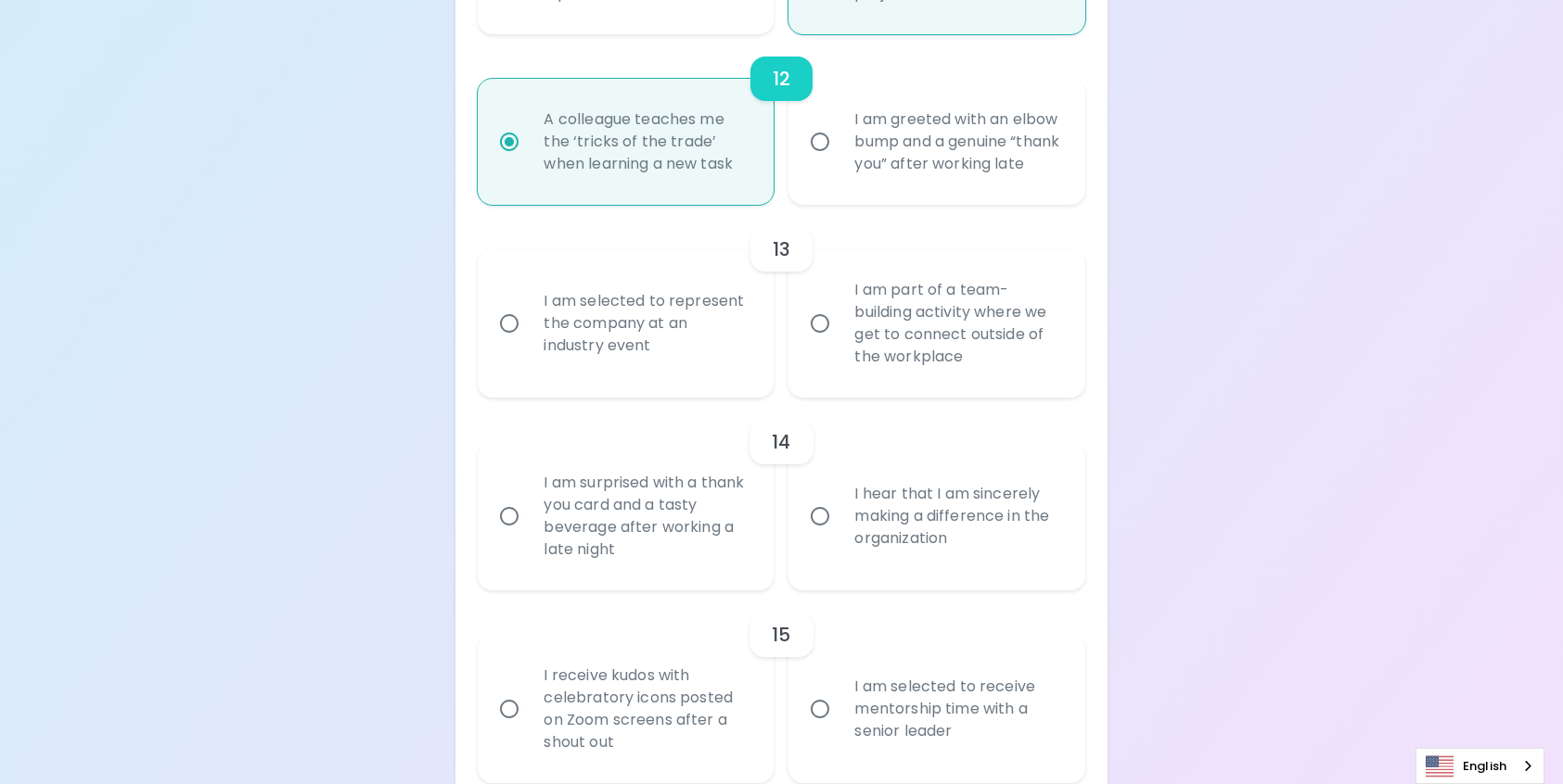
radio input "true"
click at [943, 351] on div "I am part of a team-building activity where we get to connect outside of the wo…" at bounding box center [957, 324] width 235 height 133
click at [840, 343] on input "I am part of a team-building activity where we get to connect outside of the wo…" at bounding box center [819, 323] width 39 height 39
radio input "false"
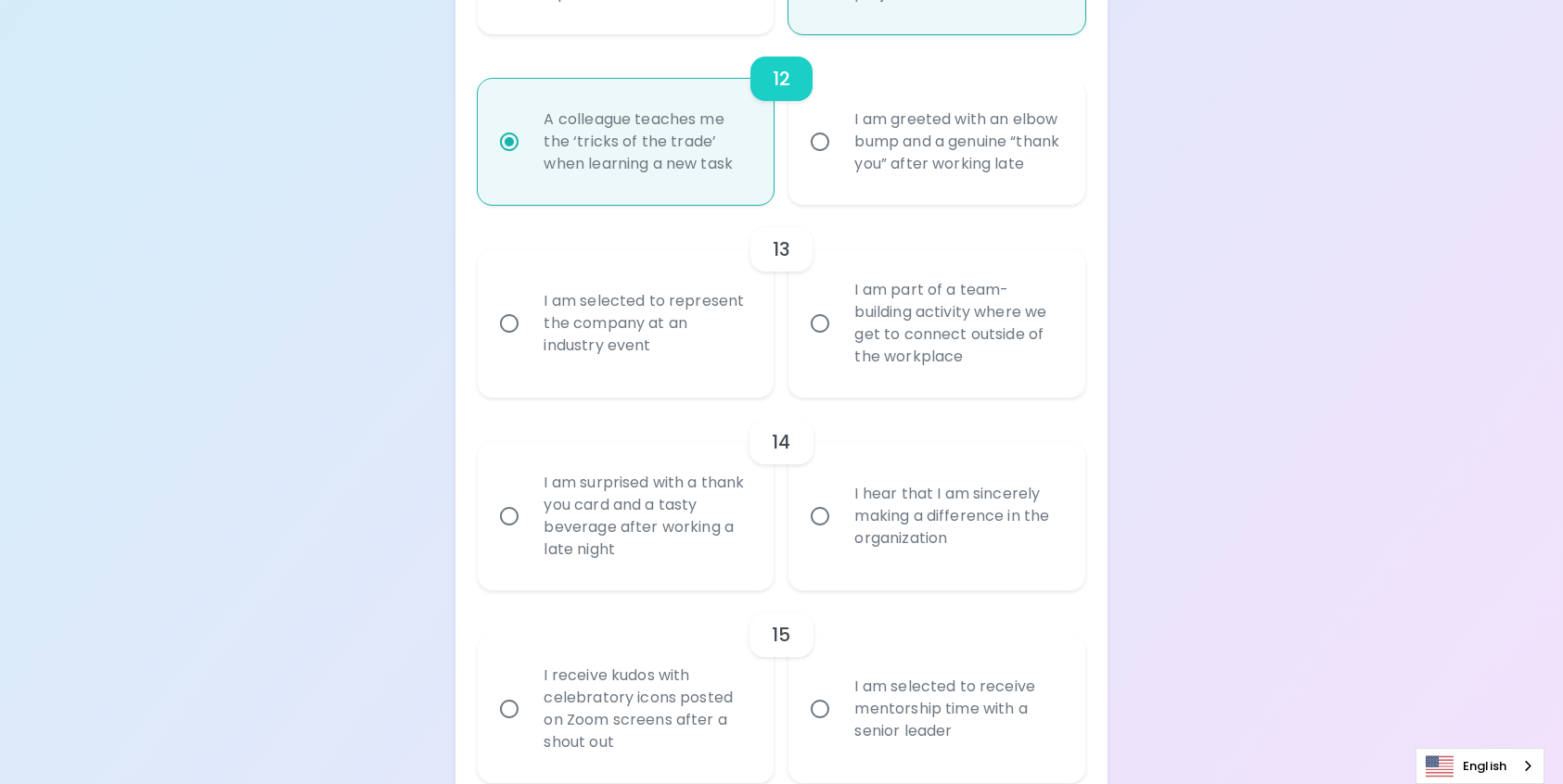
radio input "false"
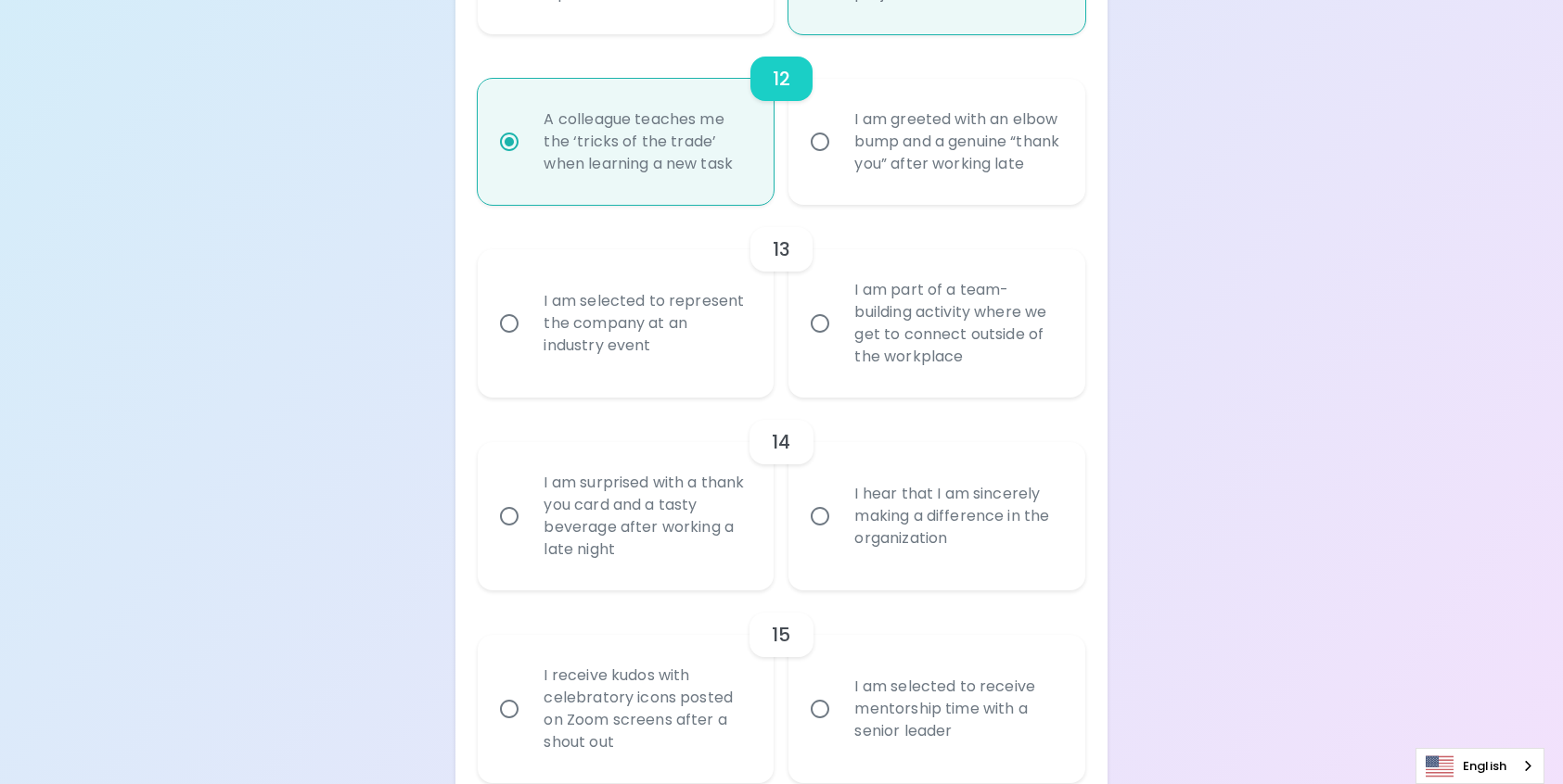
radio input "false"
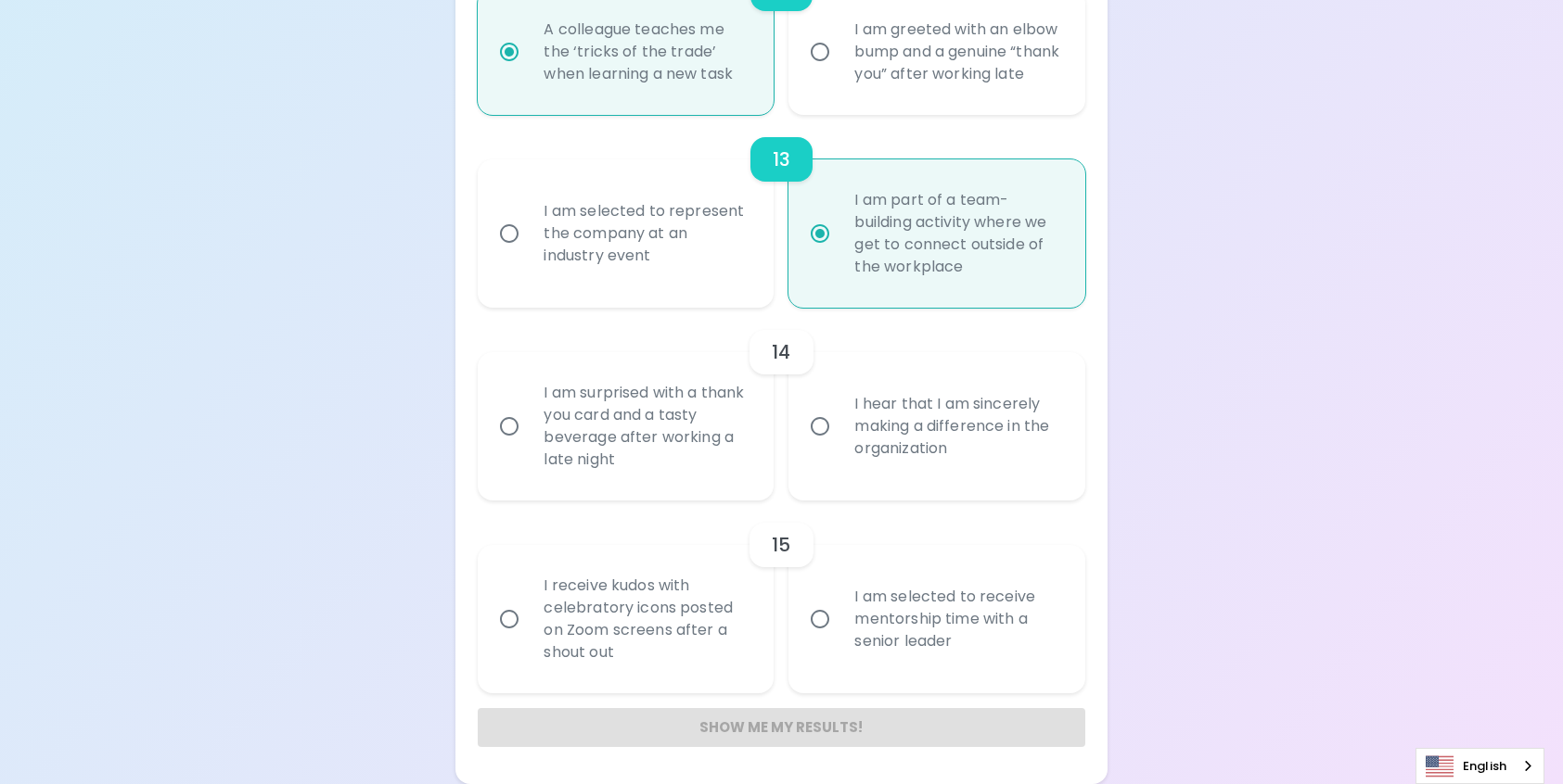
scroll to position [2546, 0]
radio input "true"
click at [957, 421] on div "I hear that I am sincerely making a difference in the organization" at bounding box center [957, 426] width 235 height 111
click at [840, 421] on input "I hear that I am sincerely making a difference in the organization" at bounding box center [819, 426] width 39 height 39
radio input "false"
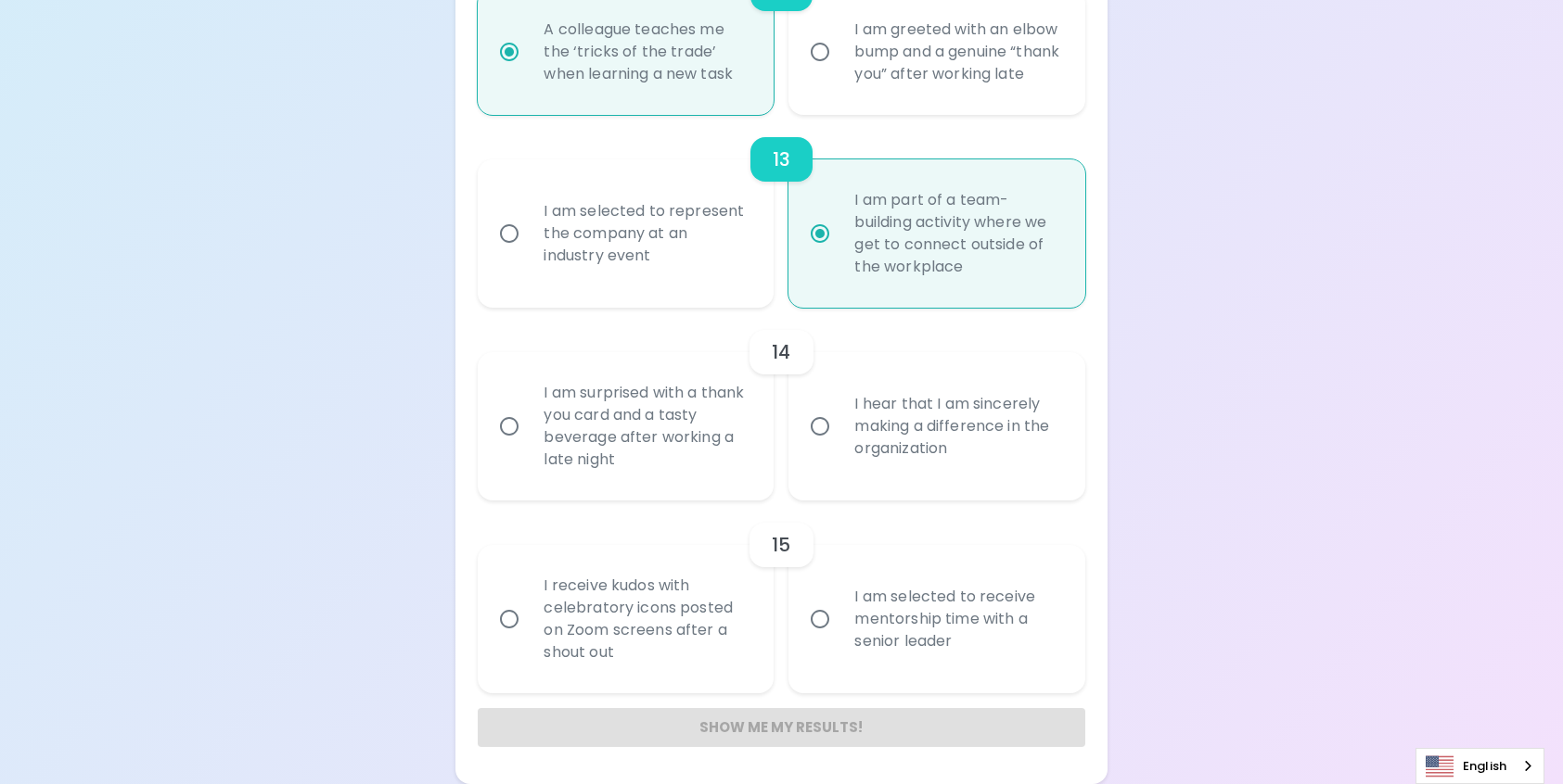
radio input "false"
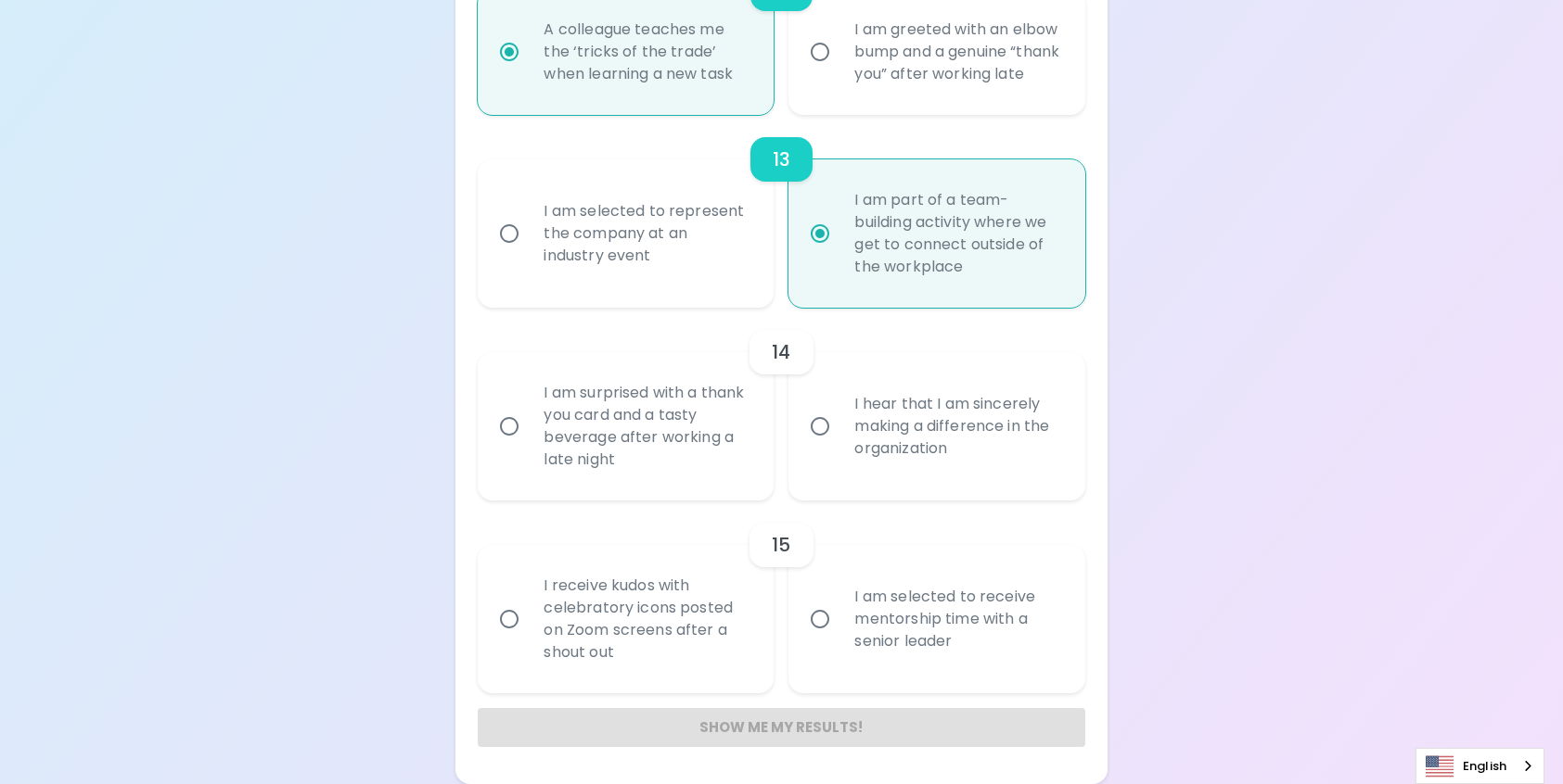
radio input "false"
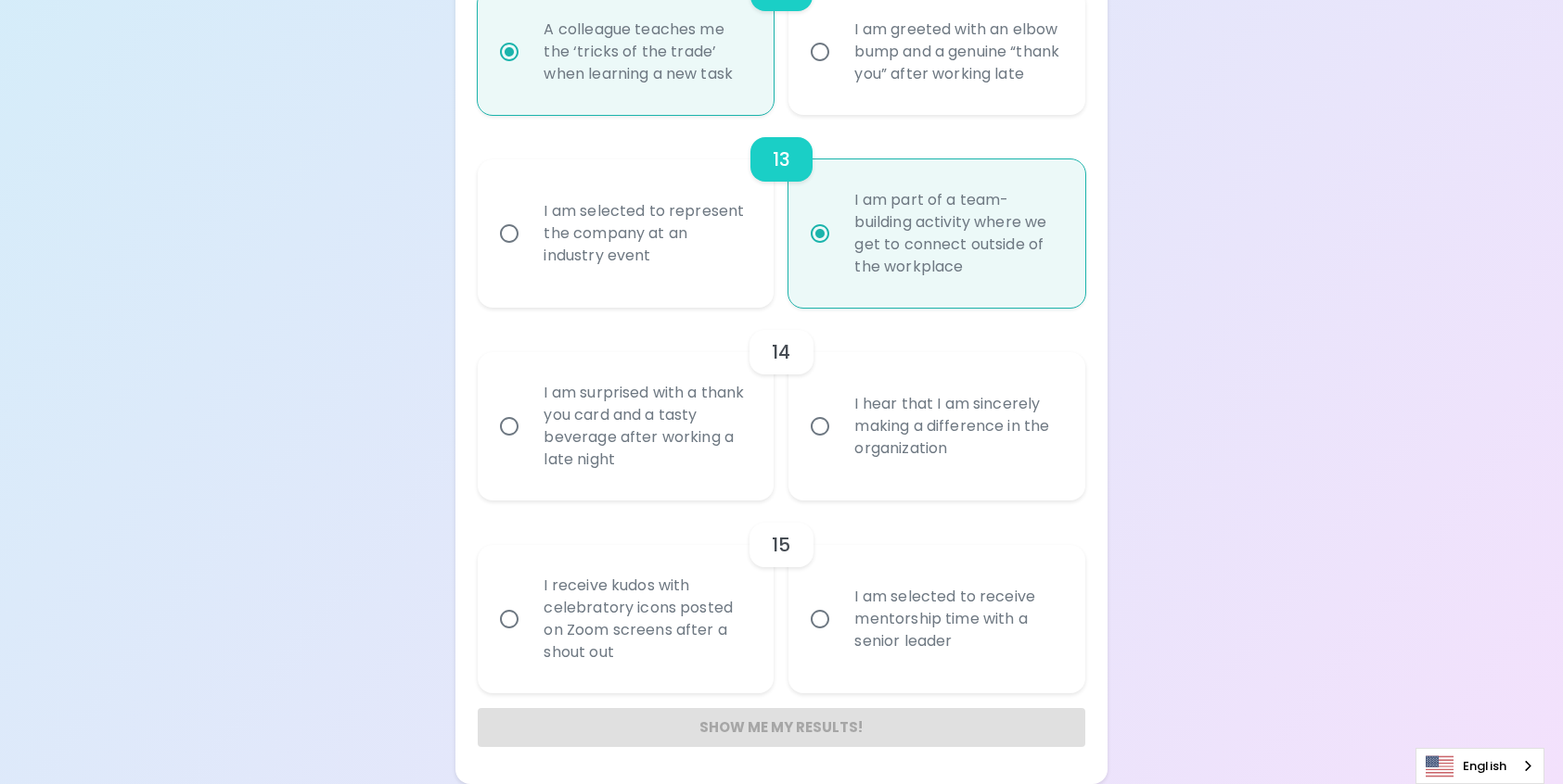
radio input "false"
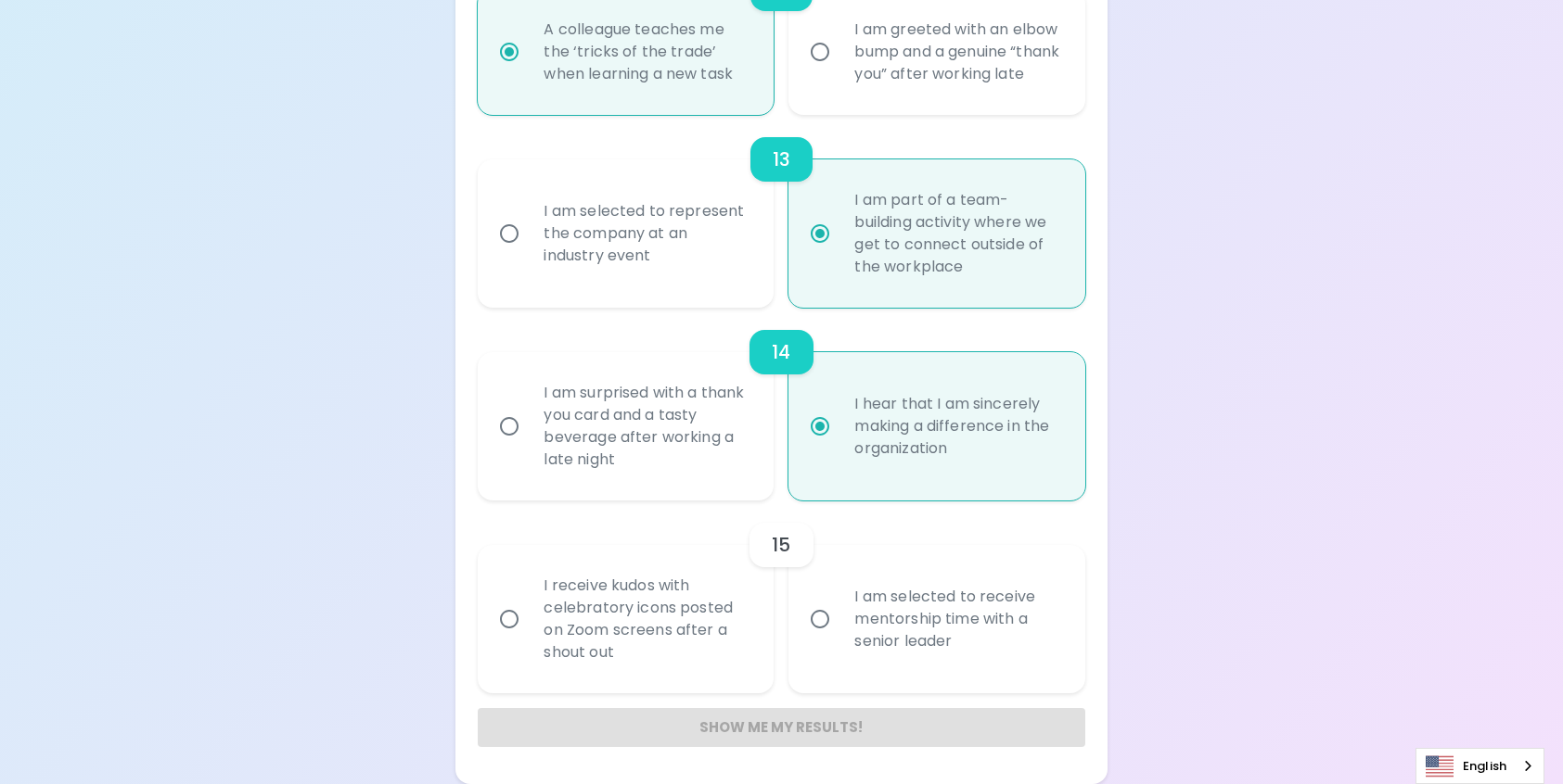
radio input "true"
click at [684, 619] on div "I receive kudos with celebratory icons posted on Zoom screens after a shout out" at bounding box center [646, 619] width 235 height 133
click at [529, 619] on input "I receive kudos with celebratory icons posted on Zoom screens after a shout out" at bounding box center [509, 619] width 39 height 39
radio input "false"
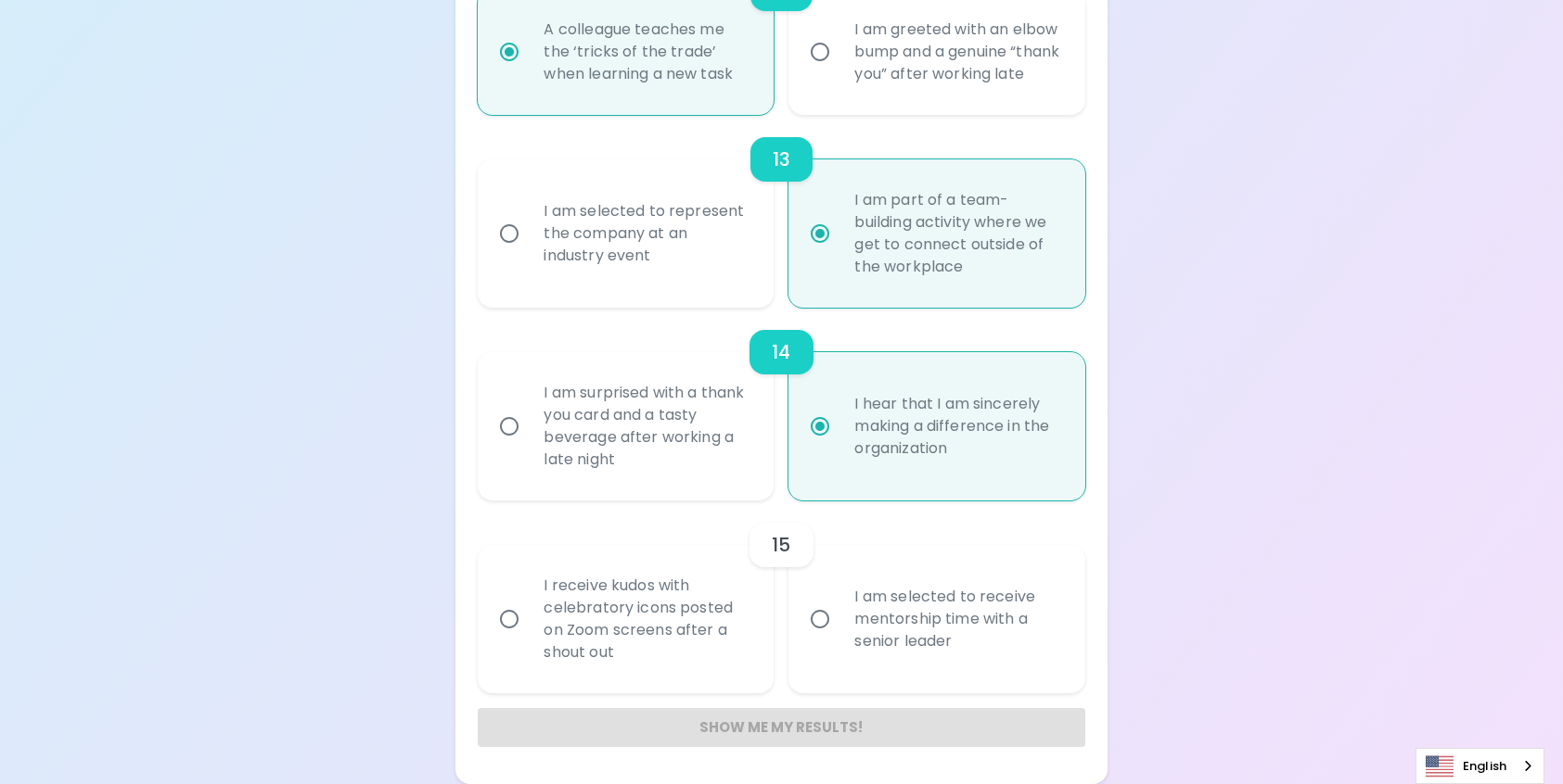
radio input "false"
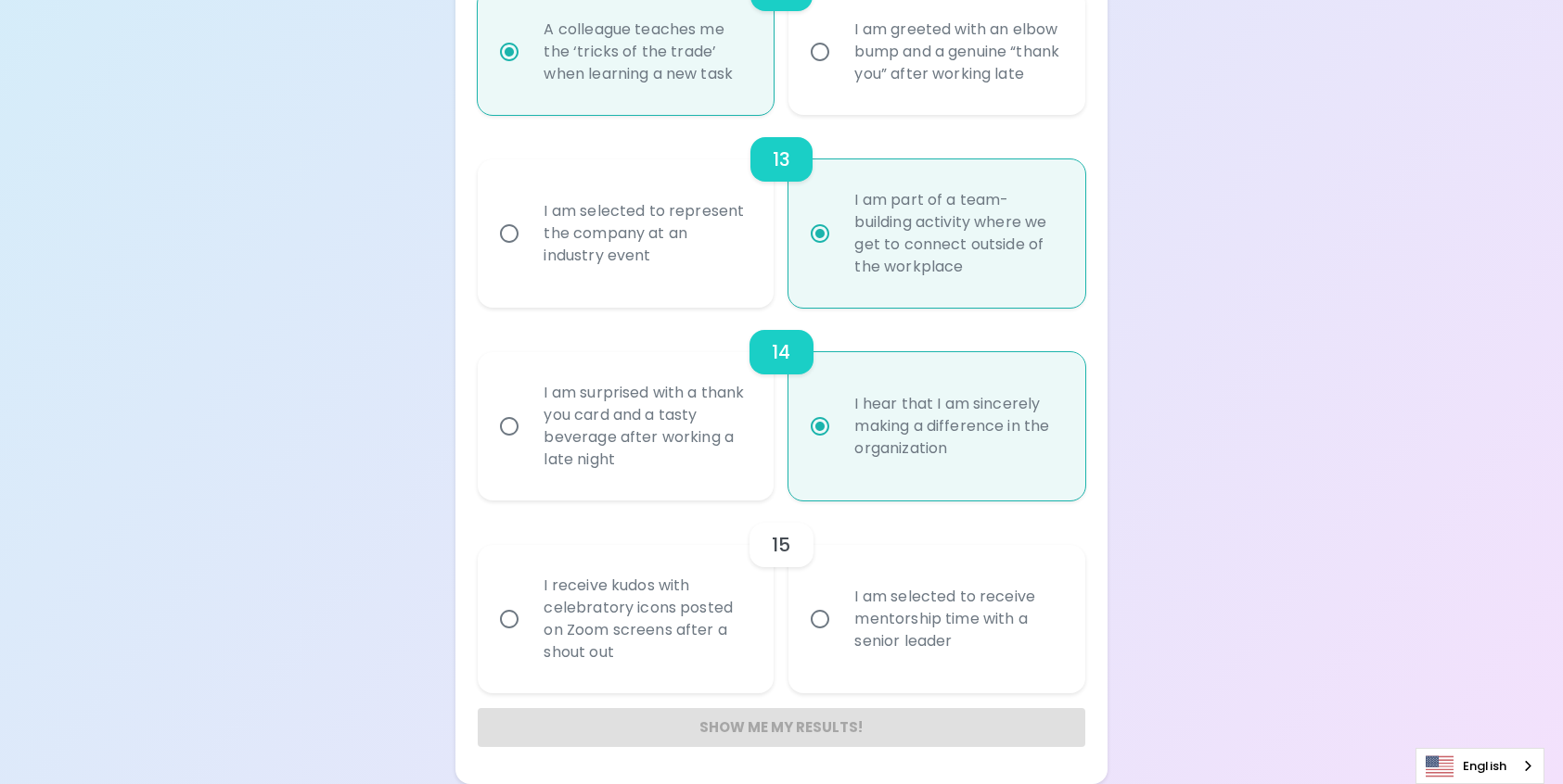
radio input "false"
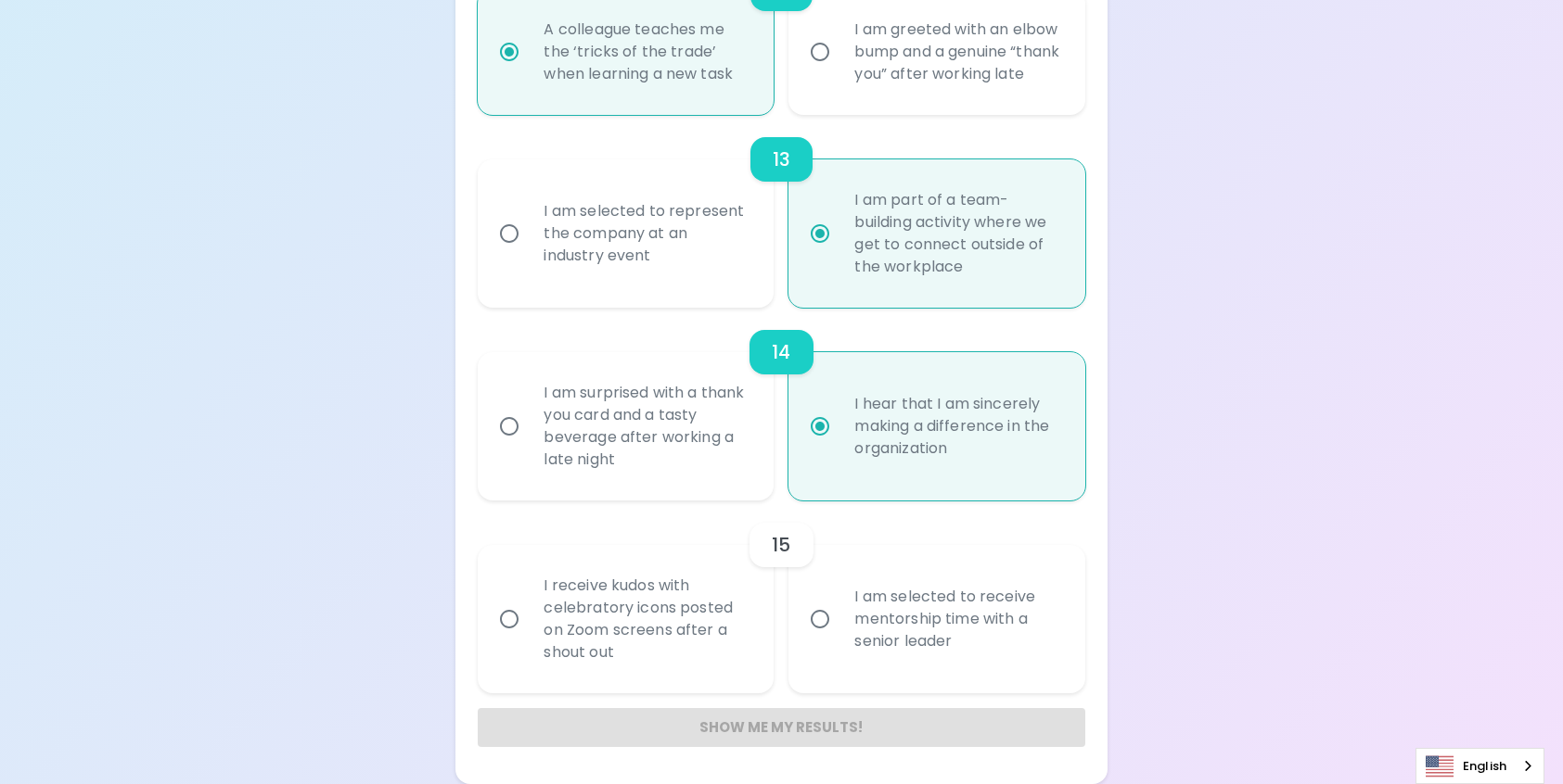
radio input "false"
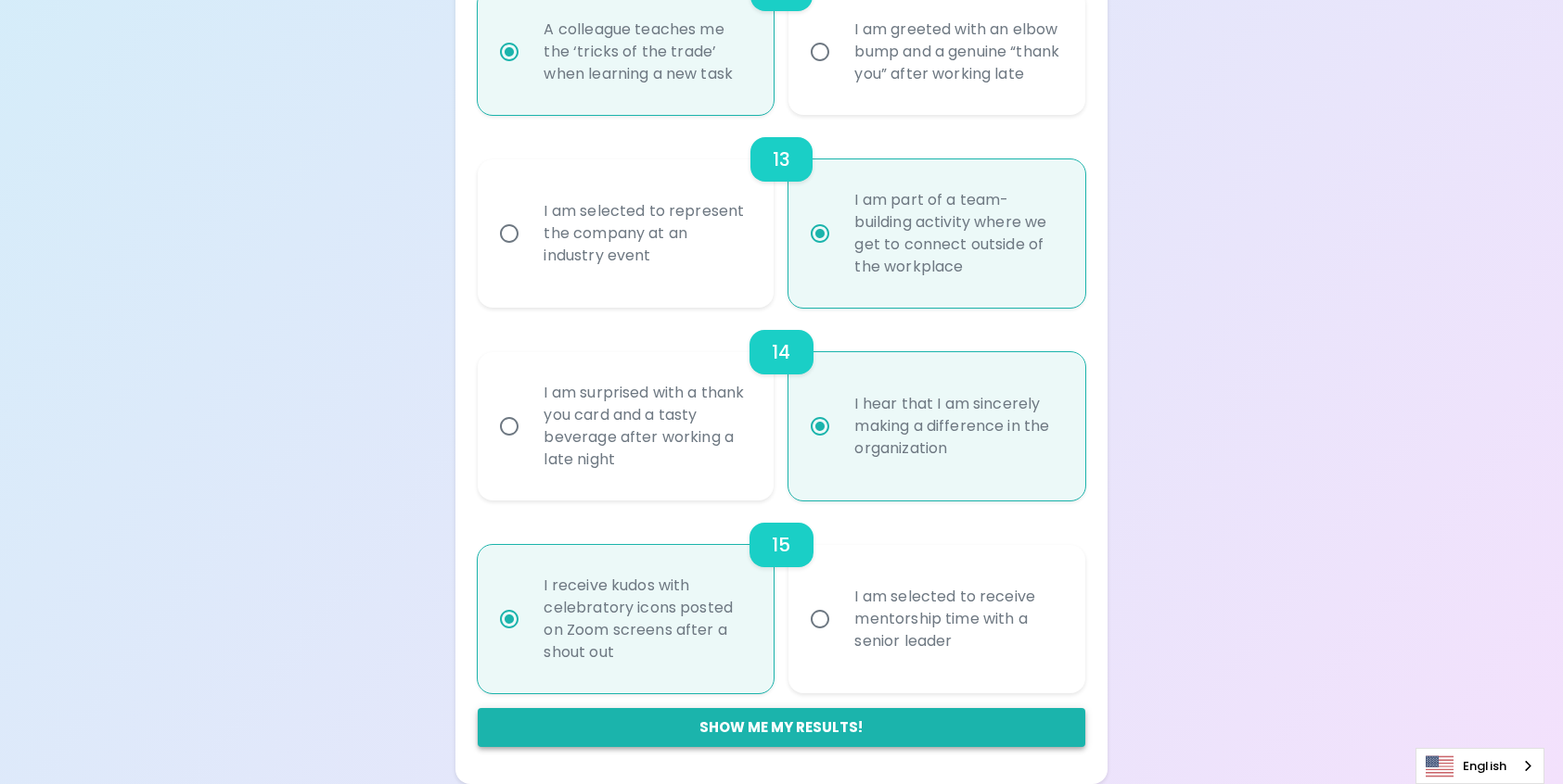
radio input "true"
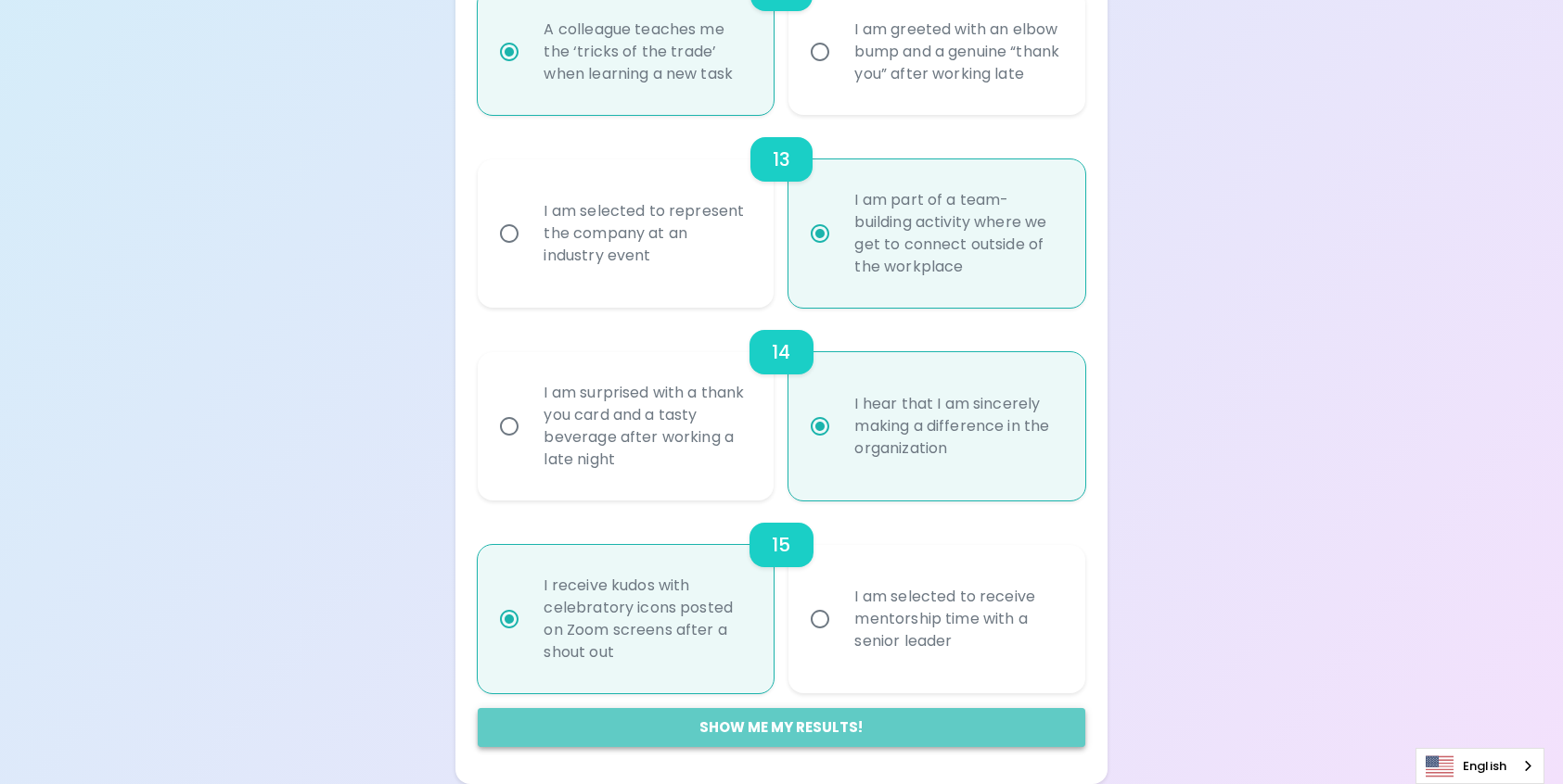
click at [803, 724] on button "Show me my results!" at bounding box center [781, 728] width 606 height 39
radio input "false"
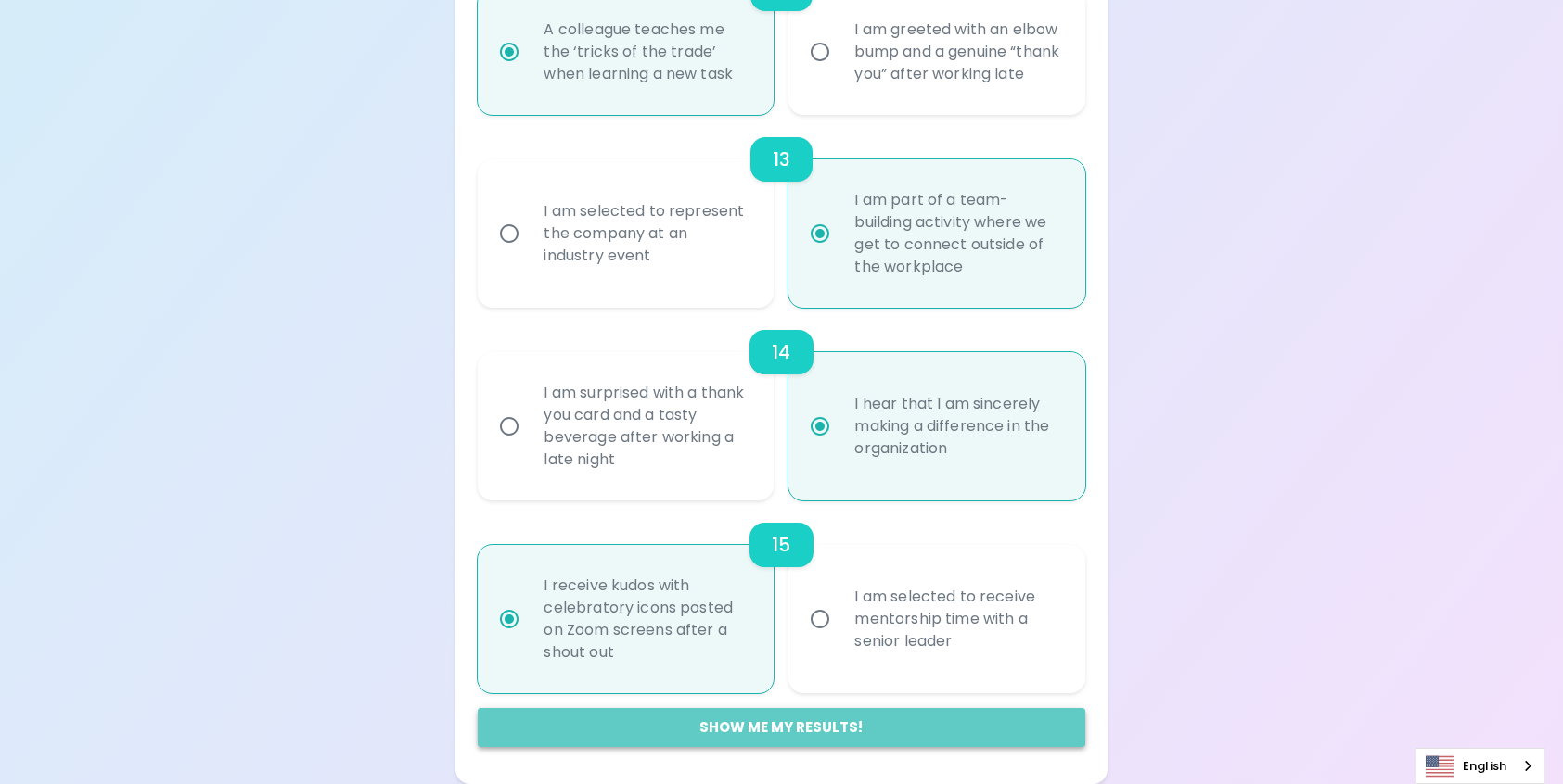
radio input "false"
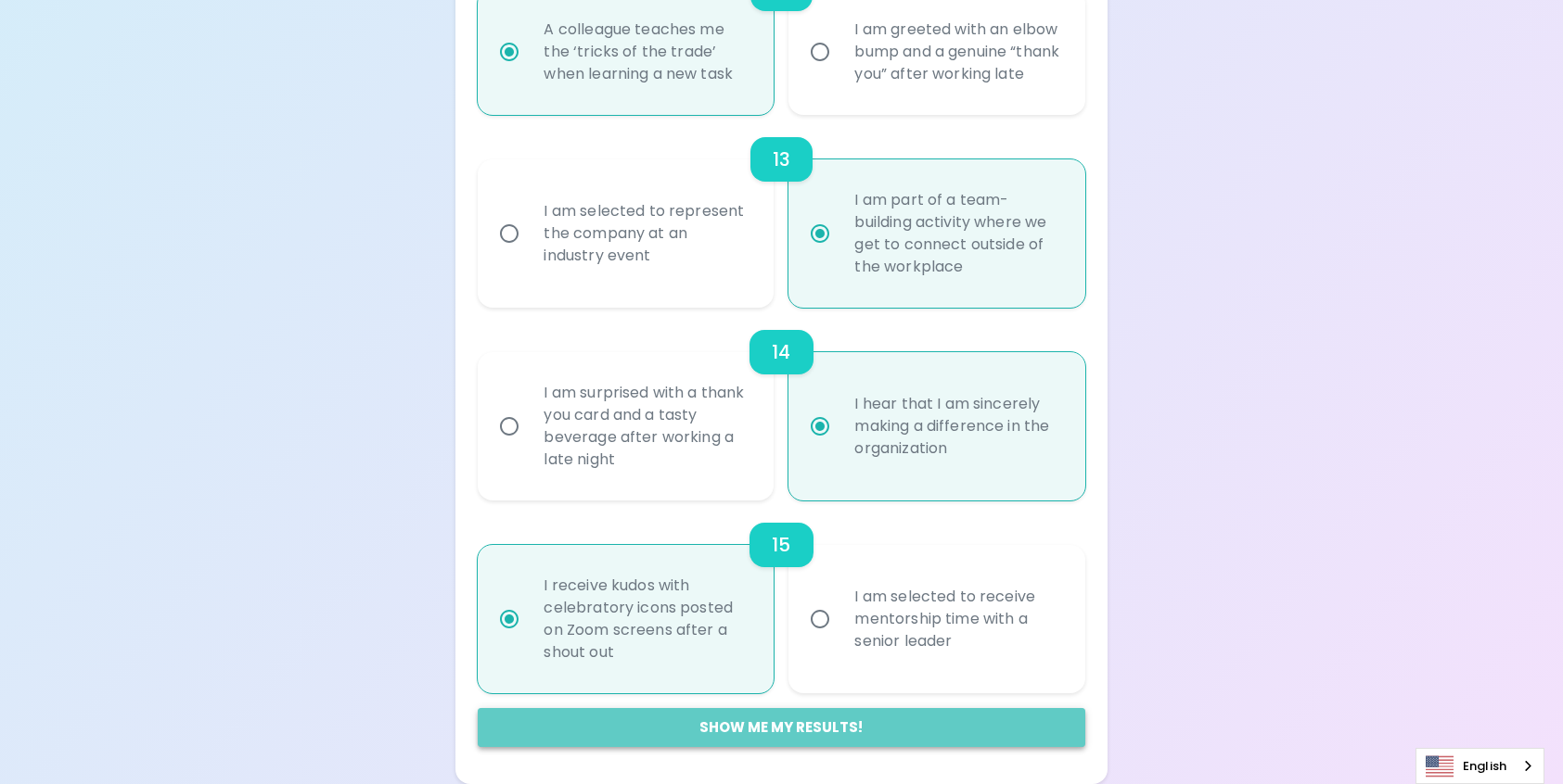
radio input "false"
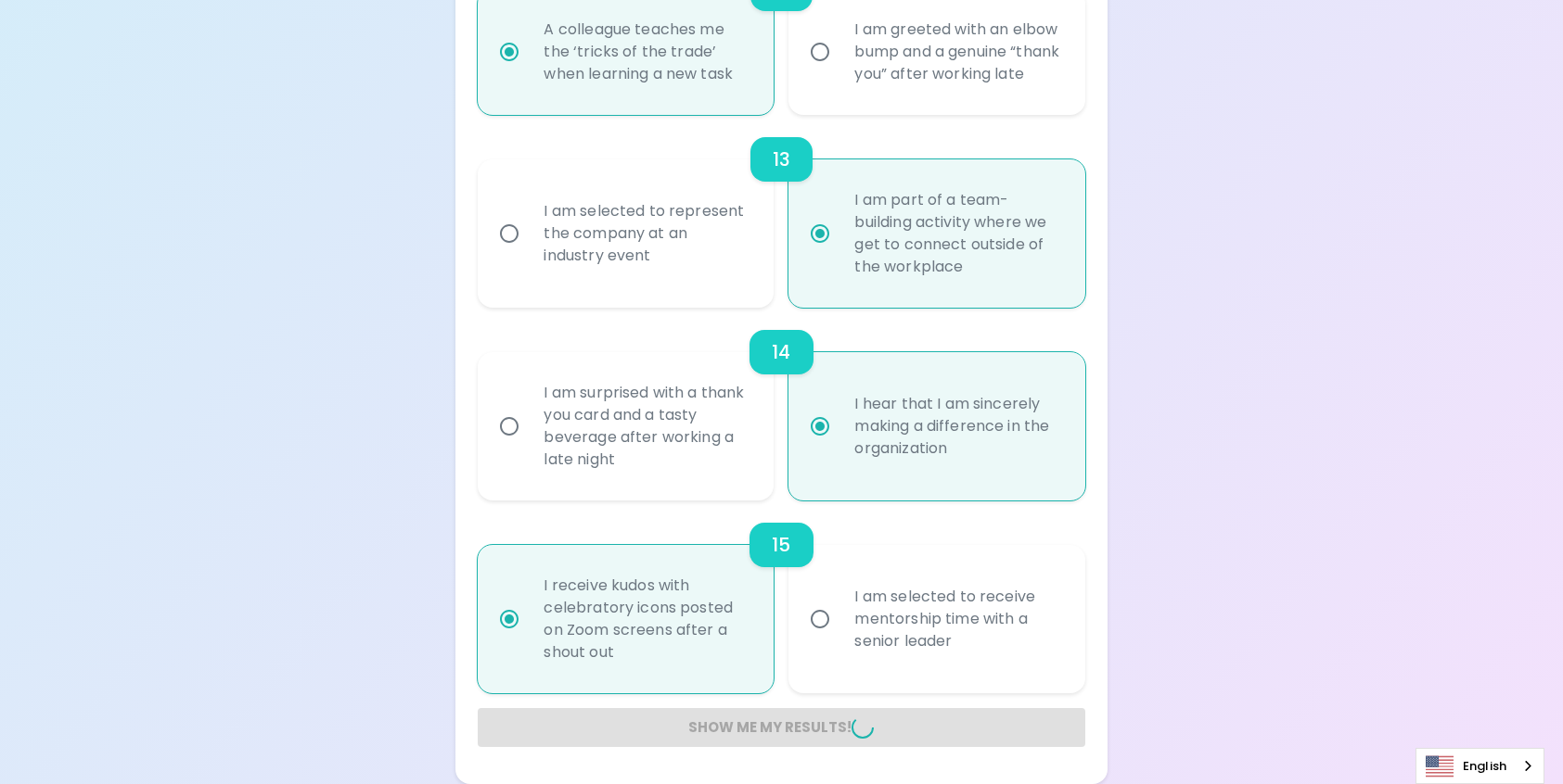
radio input "false"
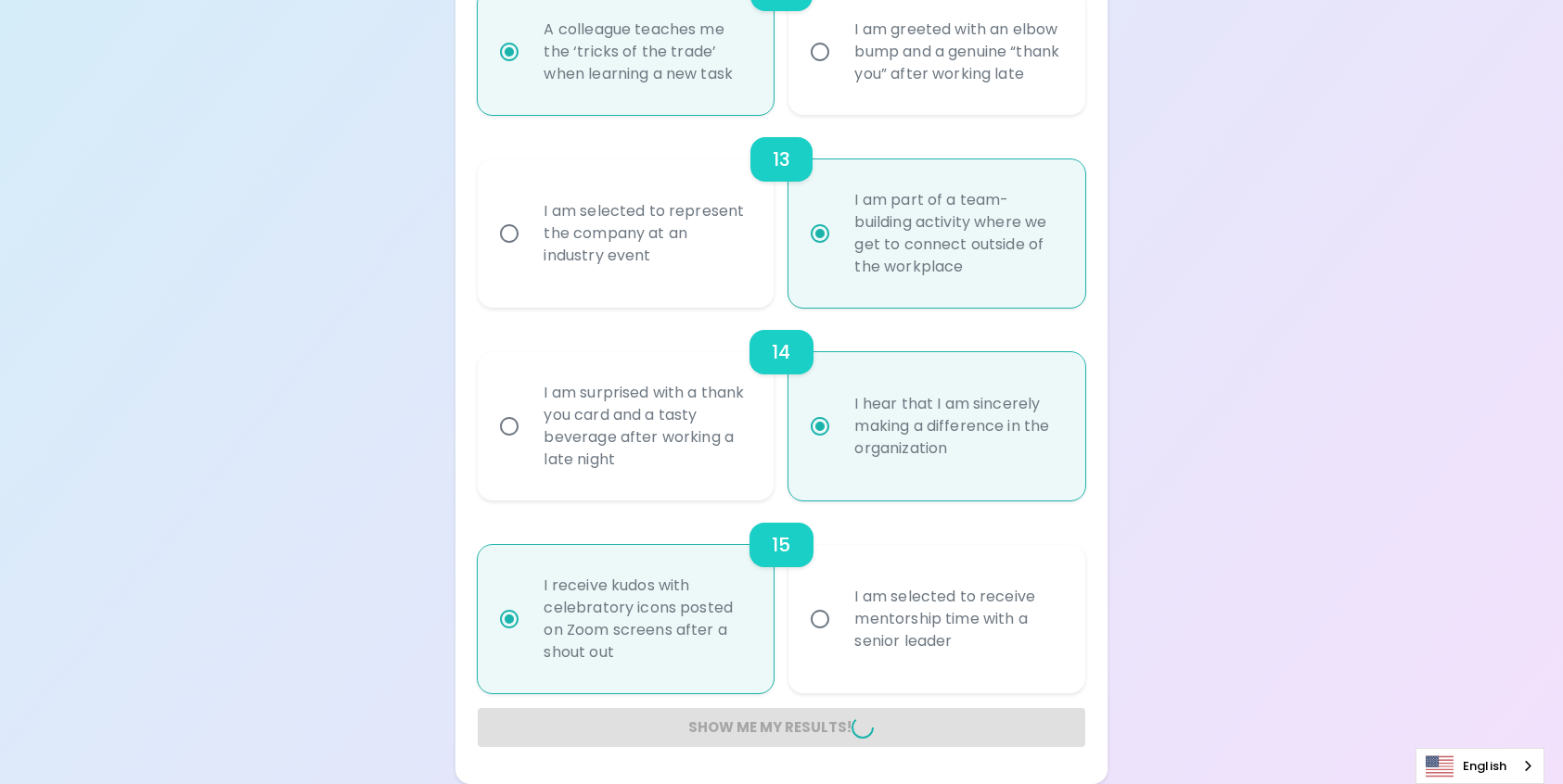
radio input "false"
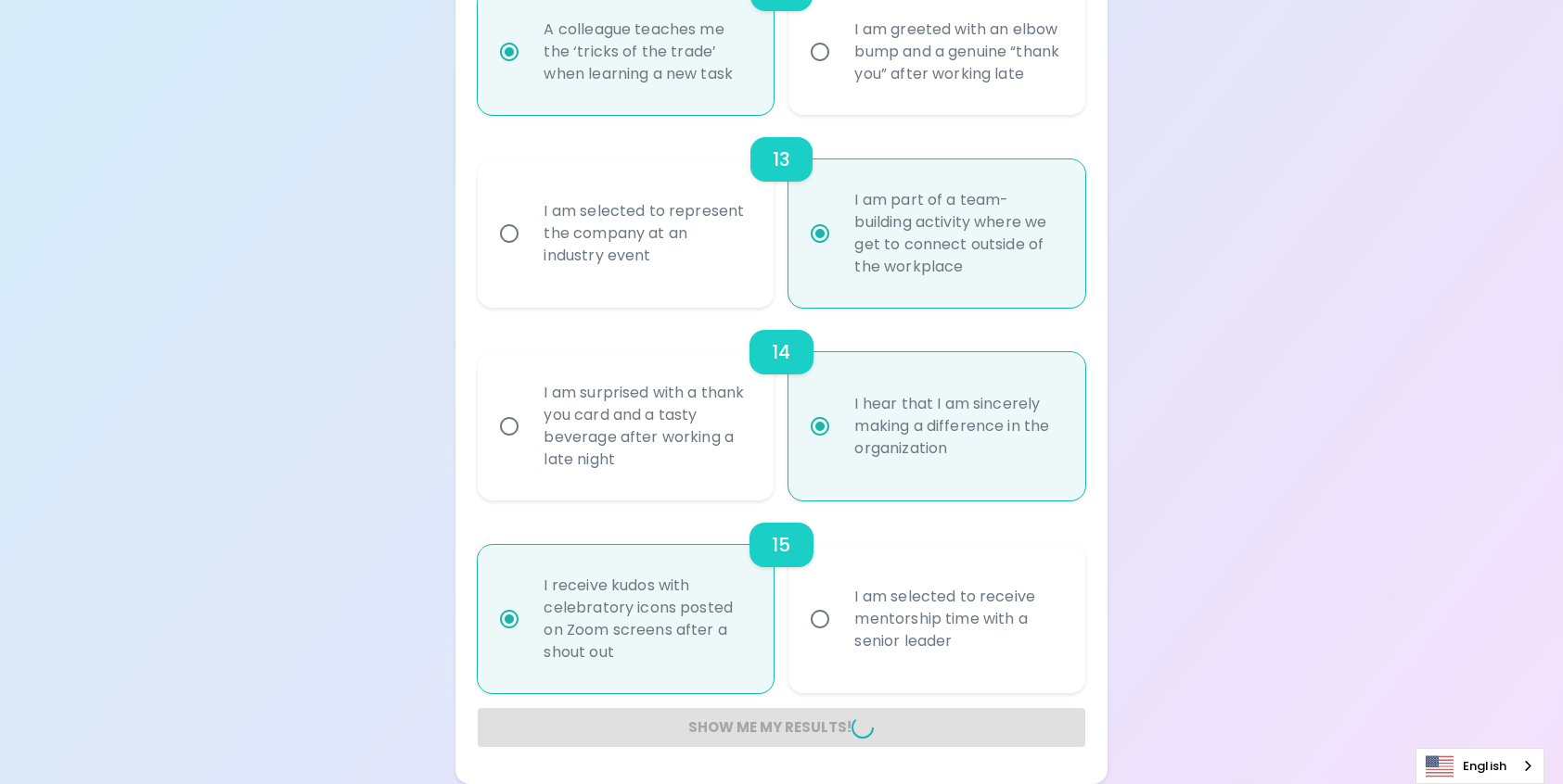
radio input "false"
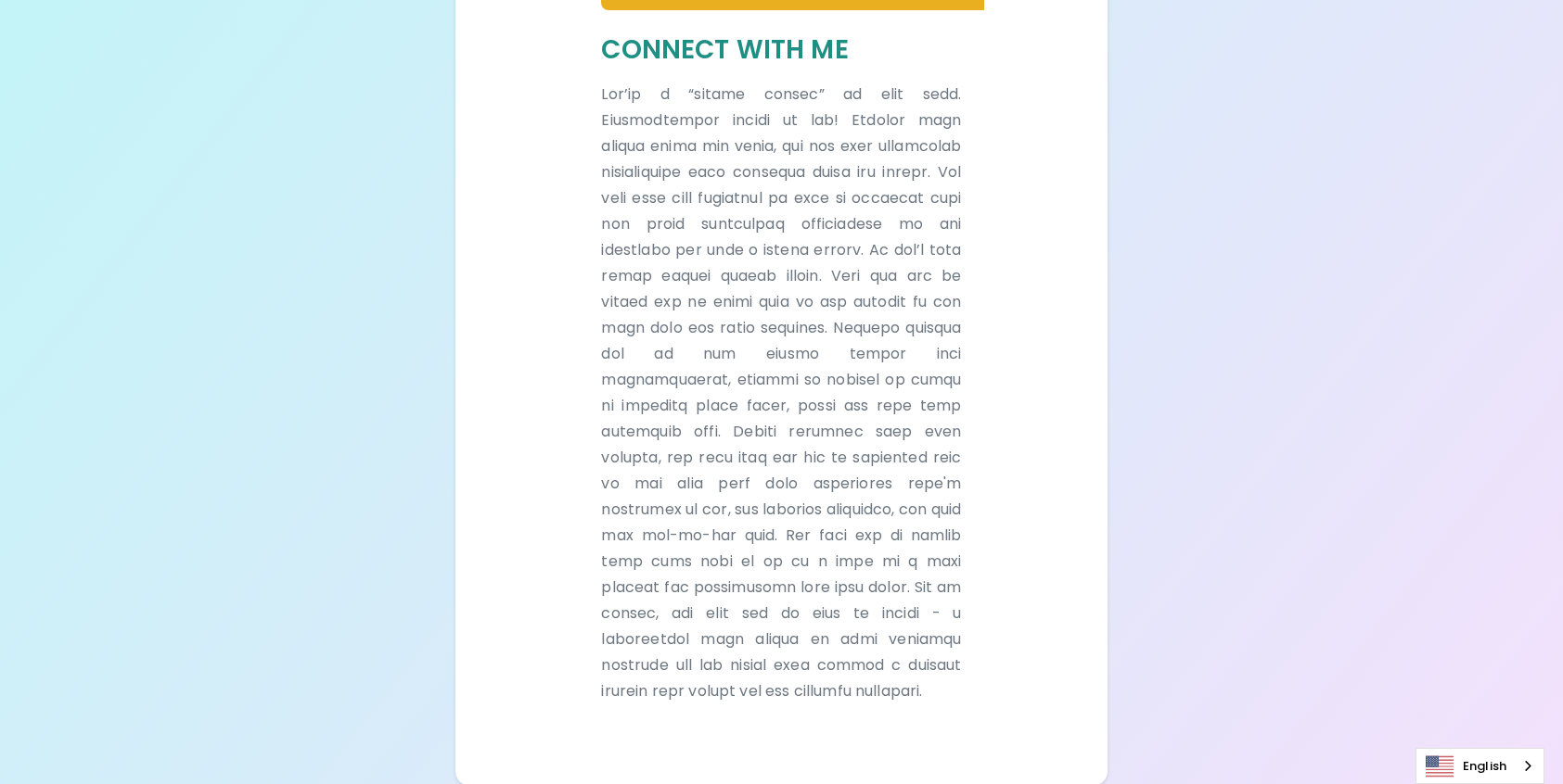
scroll to position [461, 0]
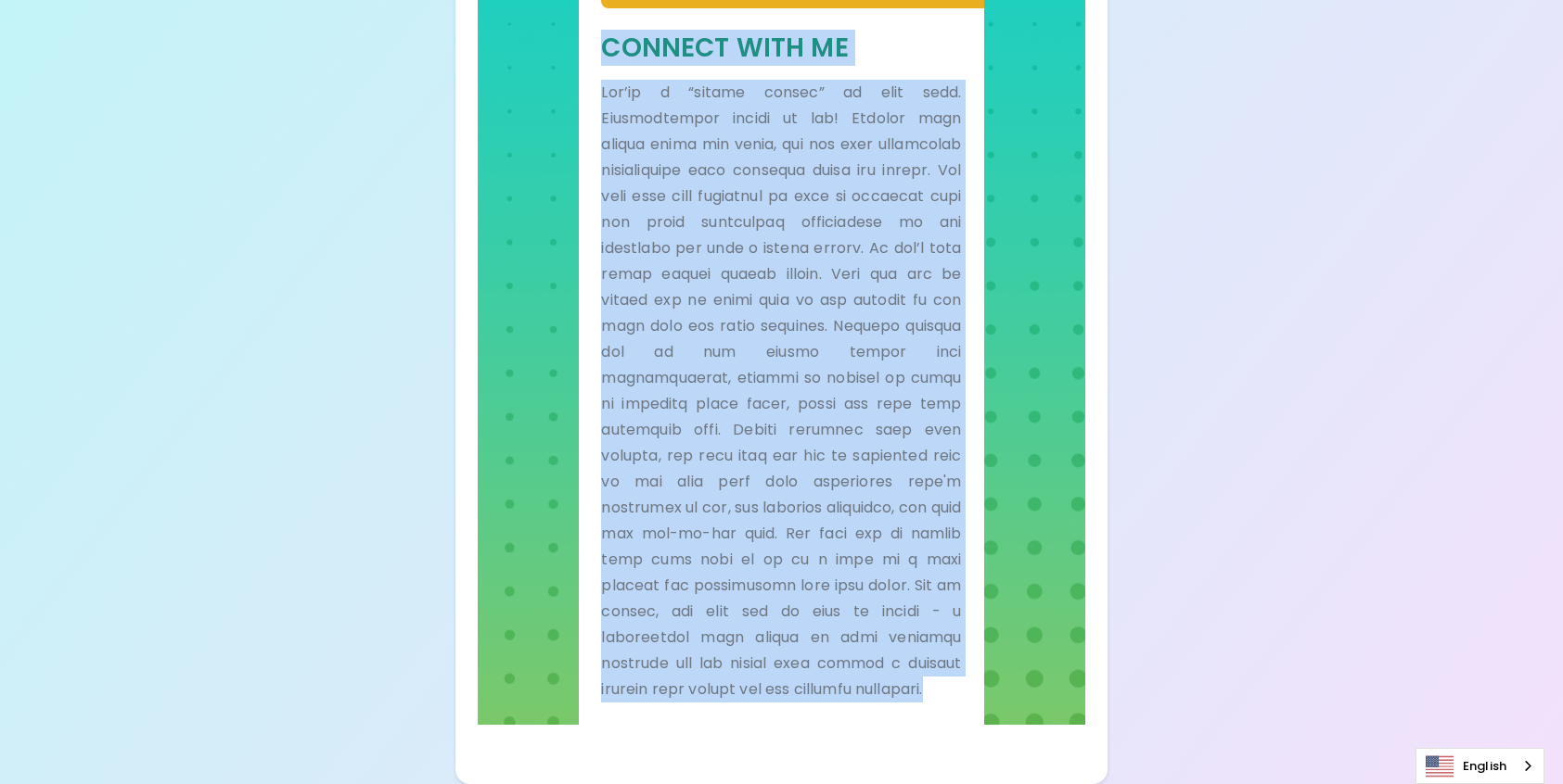
drag, startPoint x: 958, startPoint y: 688, endPoint x: 594, endPoint y: 52, distance: 732.8
click at [594, 52] on div "Connect With Me" at bounding box center [781, 366] width 404 height 716
copy div "Loremip Dolo Si Ame’co a “elitse doeius” te inci utla. Etdoloremagna aliqua en …"
